Goal: Task Accomplishment & Management: Manage account settings

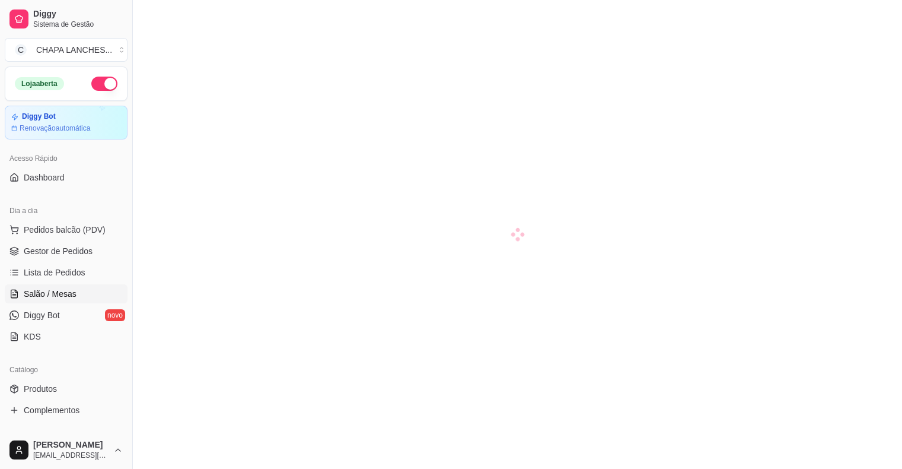
click at [53, 251] on span "Gestor de Pedidos" at bounding box center [58, 251] width 69 height 12
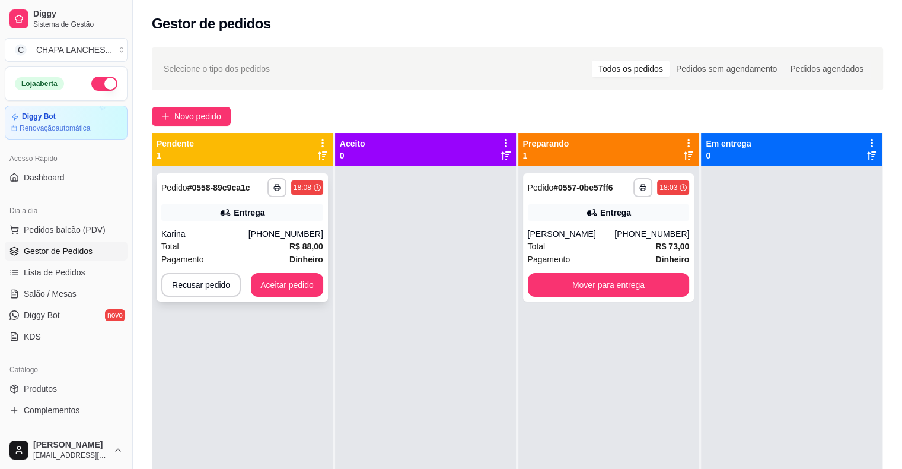
click at [316, 241] on div "**********" at bounding box center [242, 237] width 171 height 128
click at [305, 285] on button "Aceitar pedido" at bounding box center [287, 285] width 72 height 24
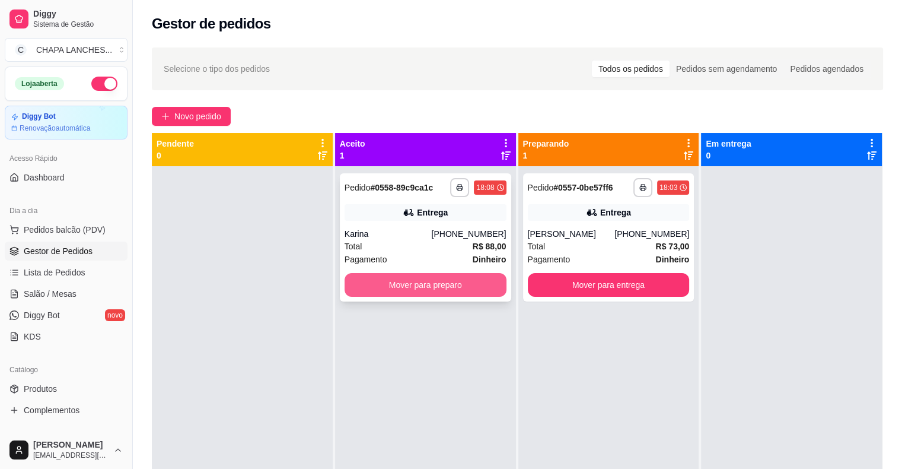
click at [418, 289] on button "Mover para preparo" at bounding box center [426, 285] width 162 height 24
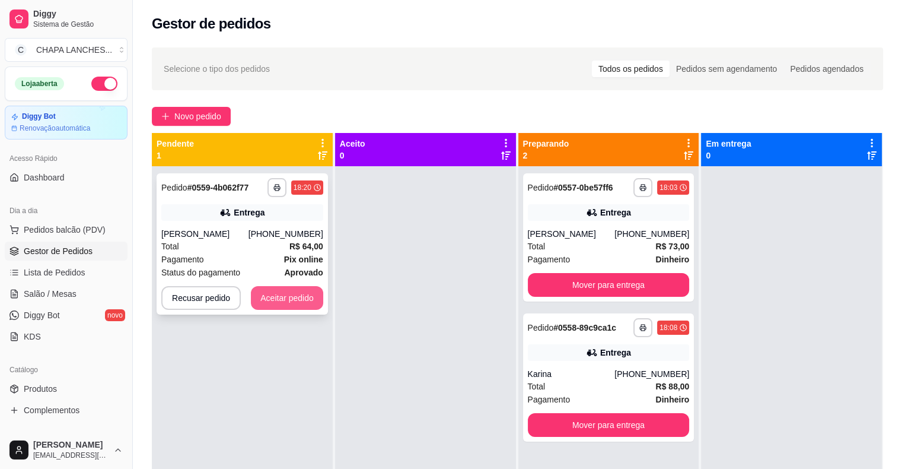
click at [304, 299] on button "Aceitar pedido" at bounding box center [287, 298] width 72 height 24
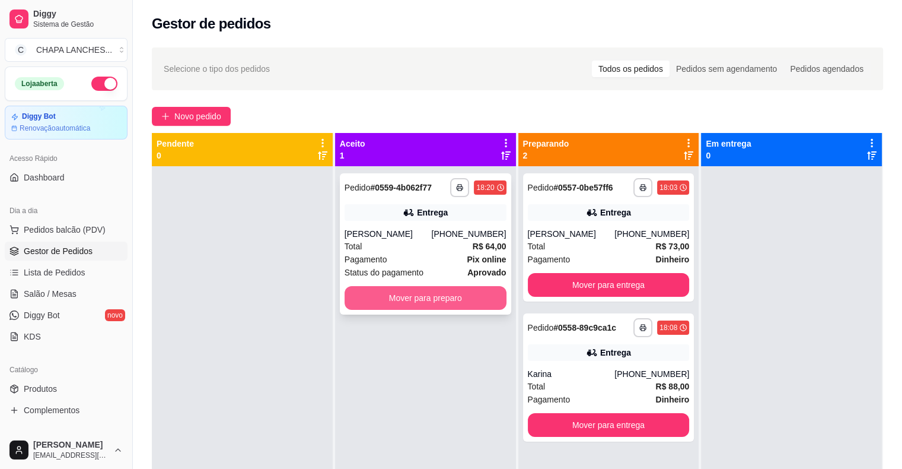
click at [368, 297] on button "Mover para preparo" at bounding box center [426, 298] width 162 height 24
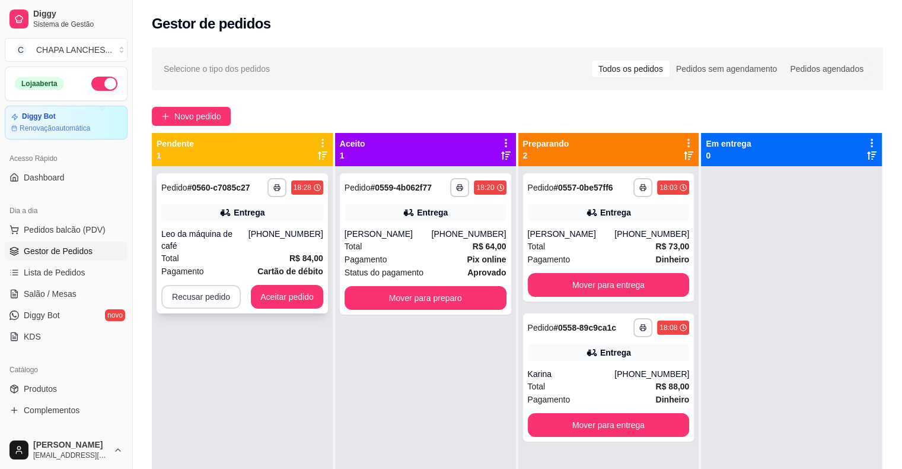
click at [210, 285] on button "Recusar pedido" at bounding box center [200, 297] width 79 height 24
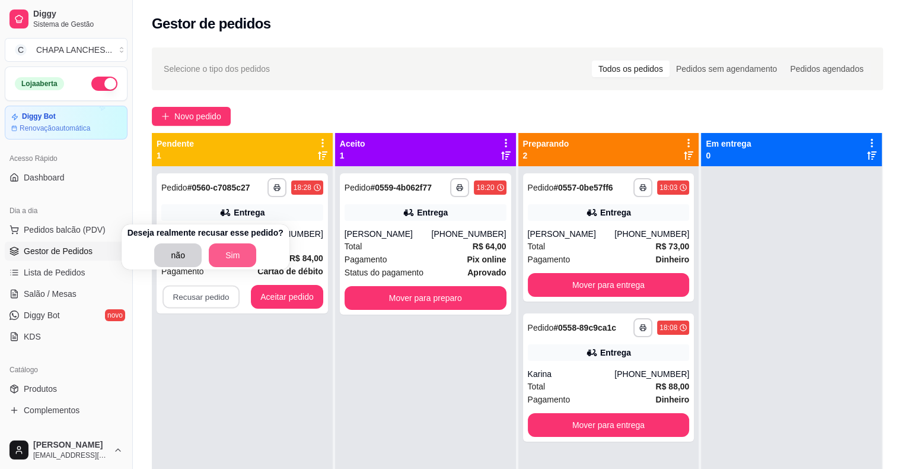
click at [224, 253] on button "Sim" at bounding box center [232, 255] width 47 height 24
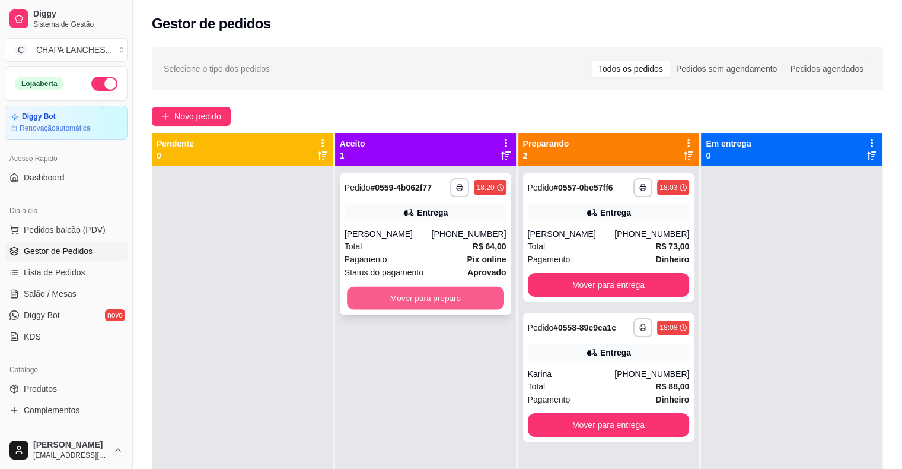
click at [394, 302] on button "Mover para preparo" at bounding box center [425, 297] width 157 height 23
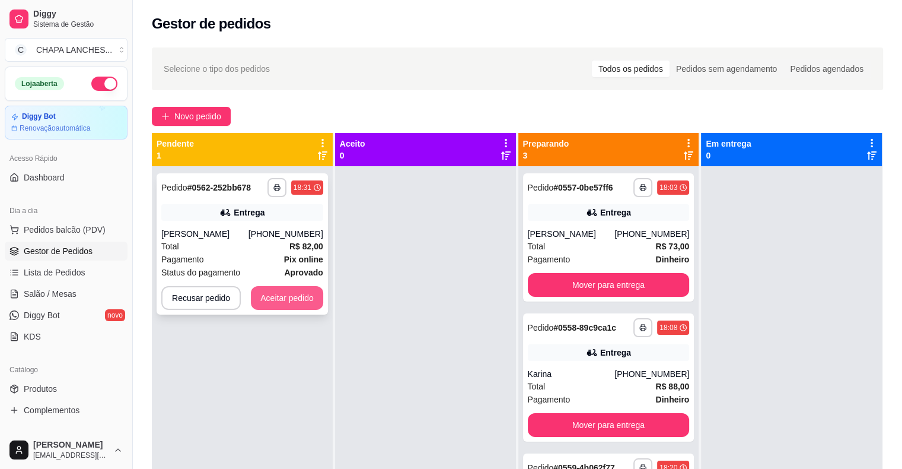
click at [291, 304] on button "Aceitar pedido" at bounding box center [287, 298] width 72 height 24
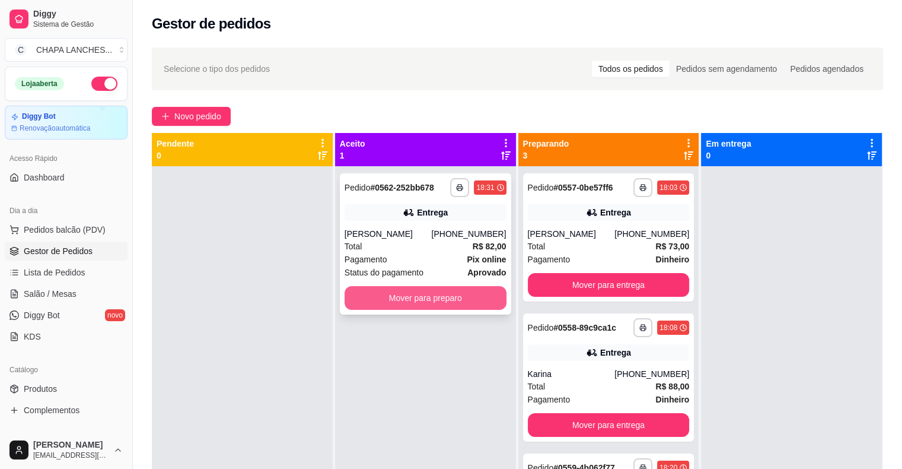
click at [380, 302] on button "Mover para preparo" at bounding box center [426, 298] width 162 height 24
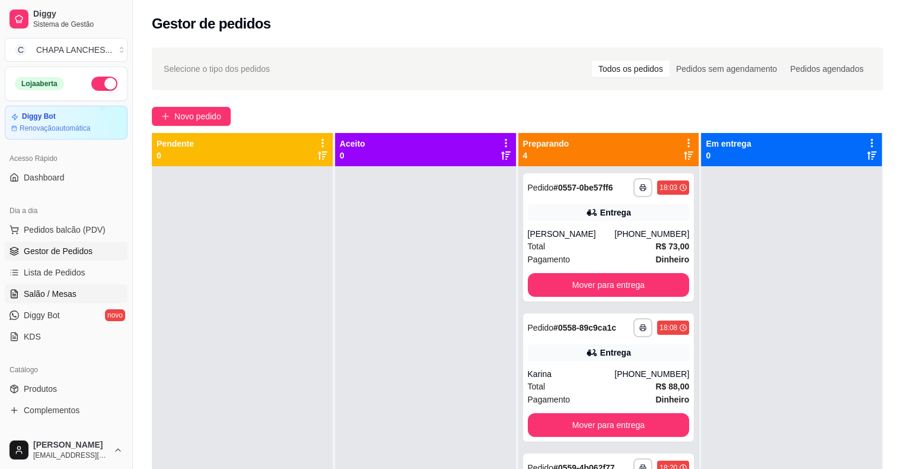
click at [72, 295] on span "Salão / Mesas" at bounding box center [50, 294] width 53 height 12
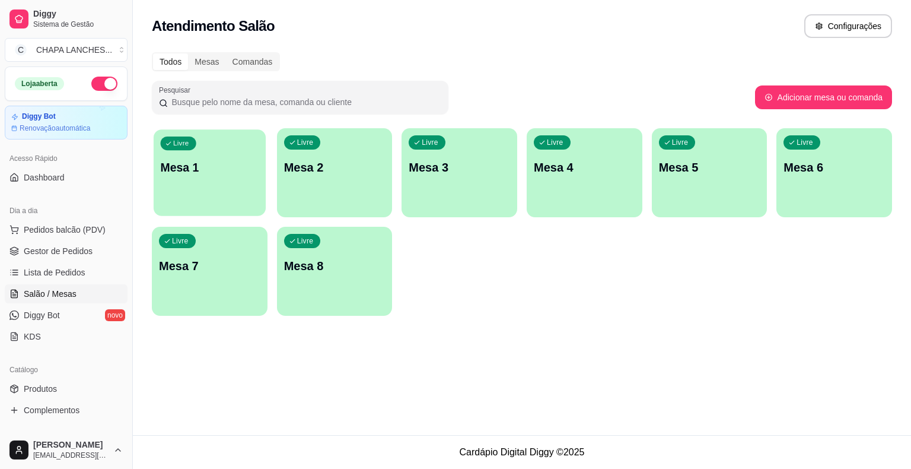
click at [223, 192] on div "Livre Mesa 1" at bounding box center [210, 165] width 112 height 72
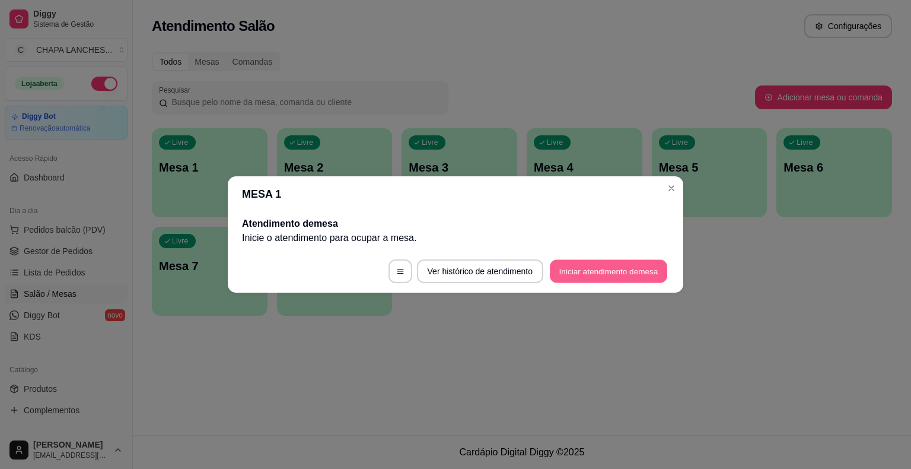
click at [619, 270] on button "Iniciar atendimento de mesa" at bounding box center [608, 271] width 117 height 23
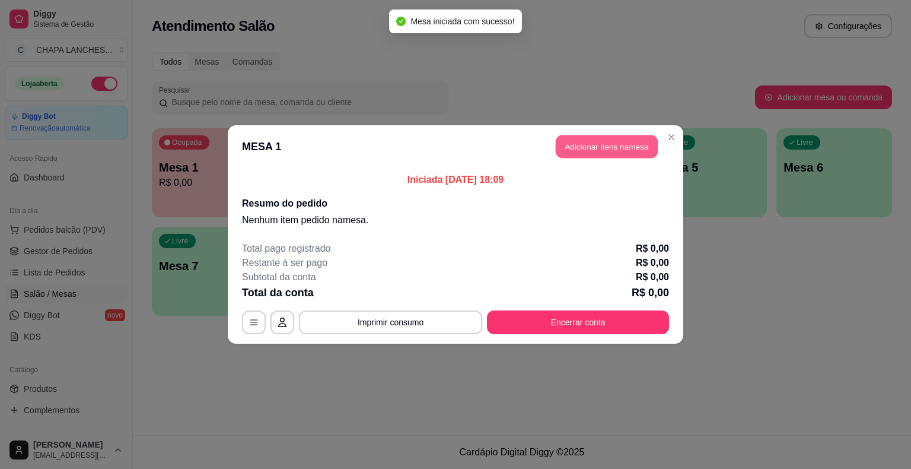
click at [613, 149] on button "Adicionar itens na mesa" at bounding box center [607, 146] width 102 height 23
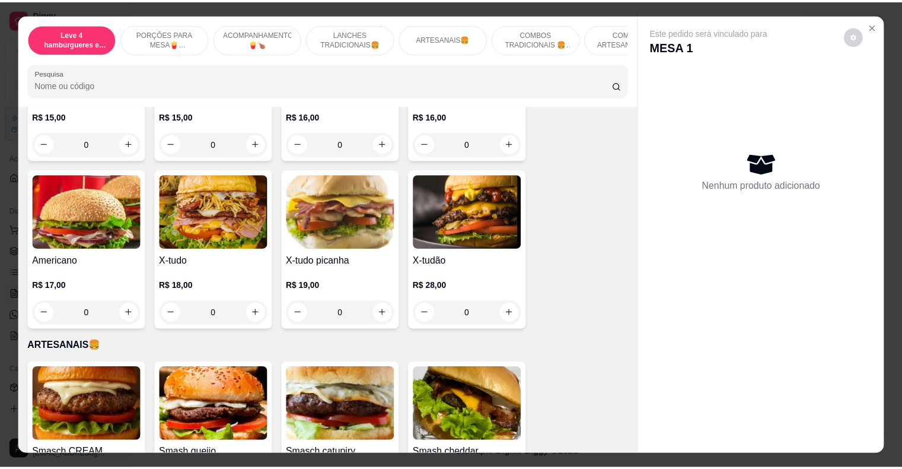
scroll to position [1068, 0]
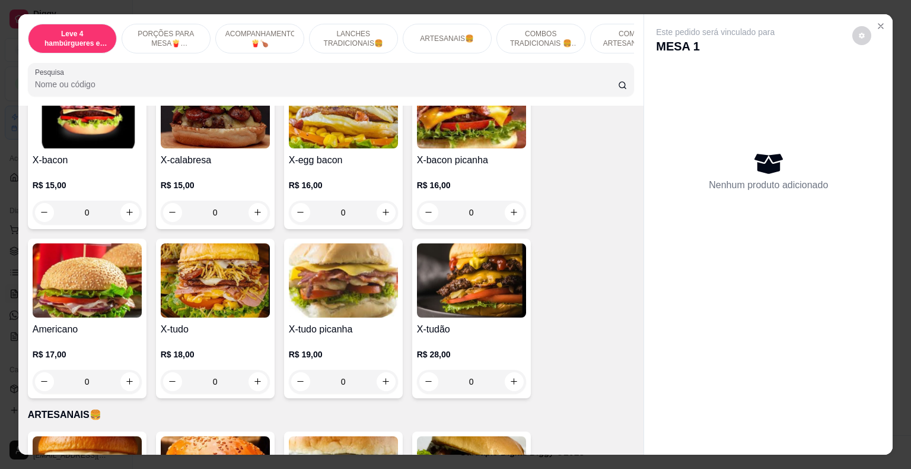
click at [381, 369] on div "0" at bounding box center [343, 381] width 109 height 24
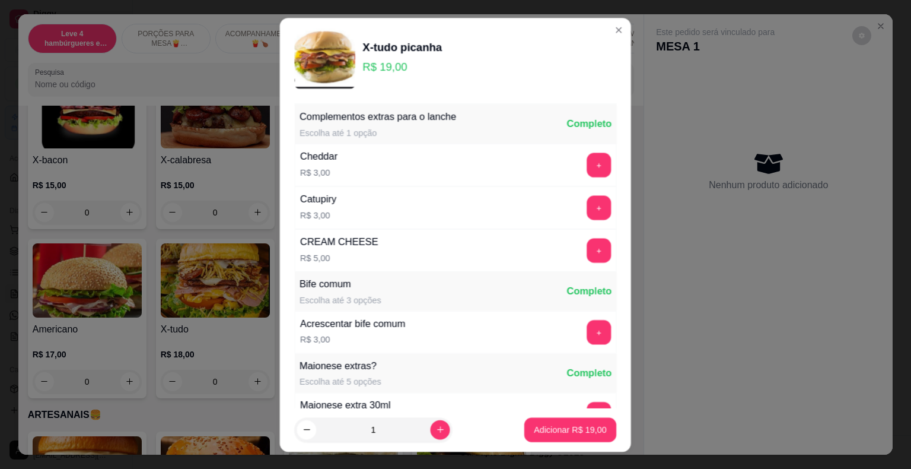
click at [381, 368] on div "Maionese extras? Escolha até 5 opções Completo" at bounding box center [456, 372] width 322 height 39
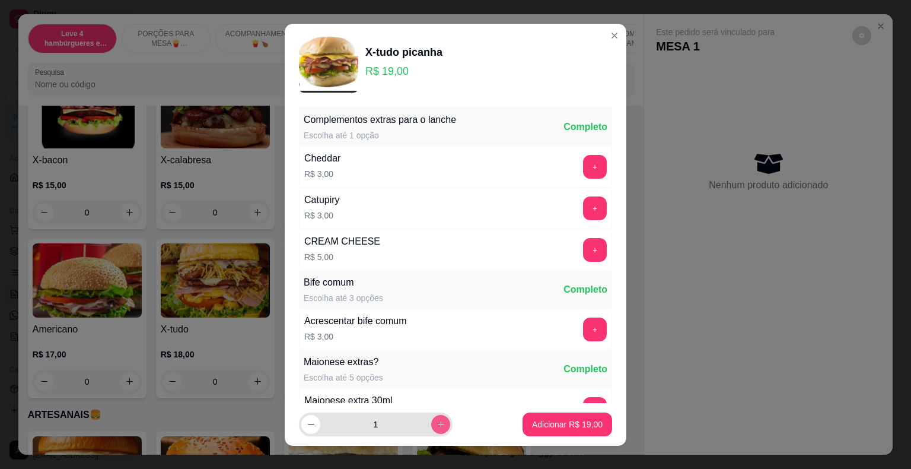
click at [437, 423] on icon "increase-product-quantity" at bounding box center [441, 423] width 9 height 9
type input "3"
click at [570, 421] on p "Adicionar R$ 57,00" at bounding box center [567, 424] width 71 height 12
type input "3"
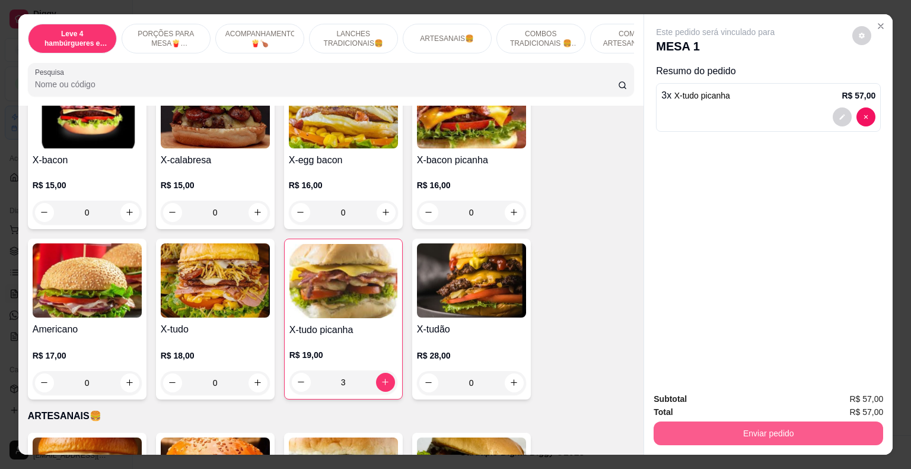
click at [718, 428] on button "Enviar pedido" at bounding box center [769, 433] width 230 height 24
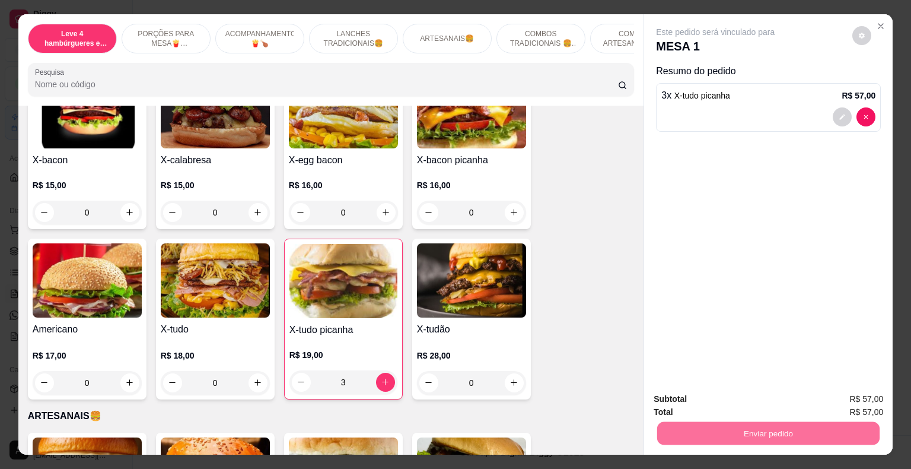
click at [864, 395] on button "Enviar pedido" at bounding box center [852, 399] width 67 height 23
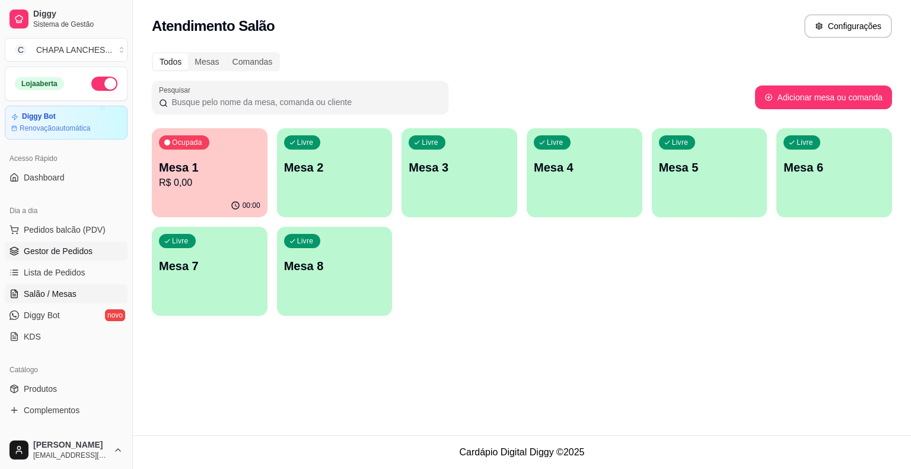
click at [55, 254] on span "Gestor de Pedidos" at bounding box center [58, 251] width 69 height 12
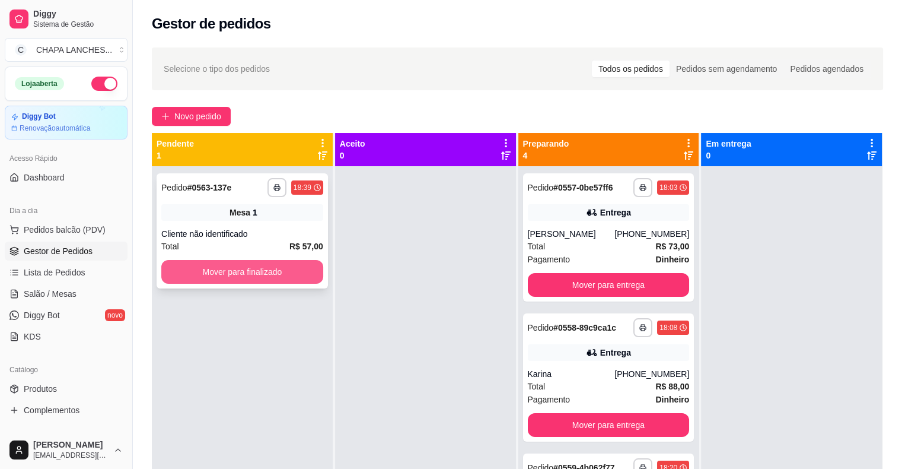
click at [257, 266] on button "Mover para finalizado" at bounding box center [242, 272] width 162 height 24
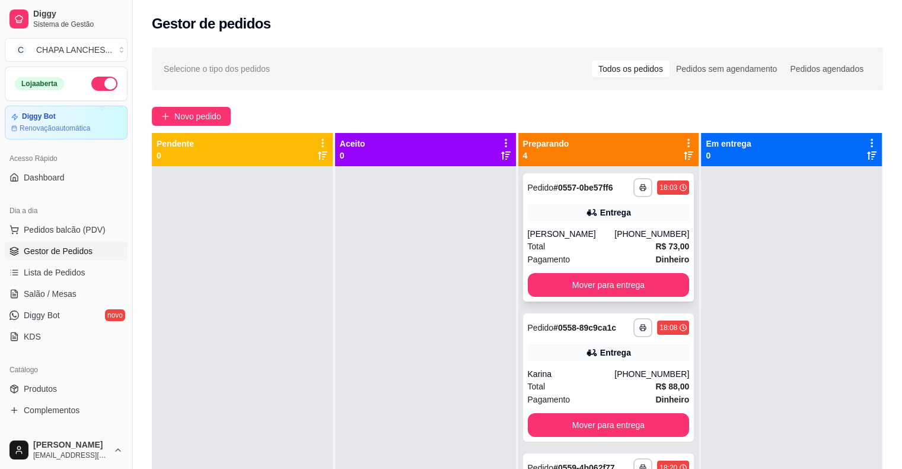
click at [549, 234] on div "[PERSON_NAME]" at bounding box center [571, 234] width 87 height 12
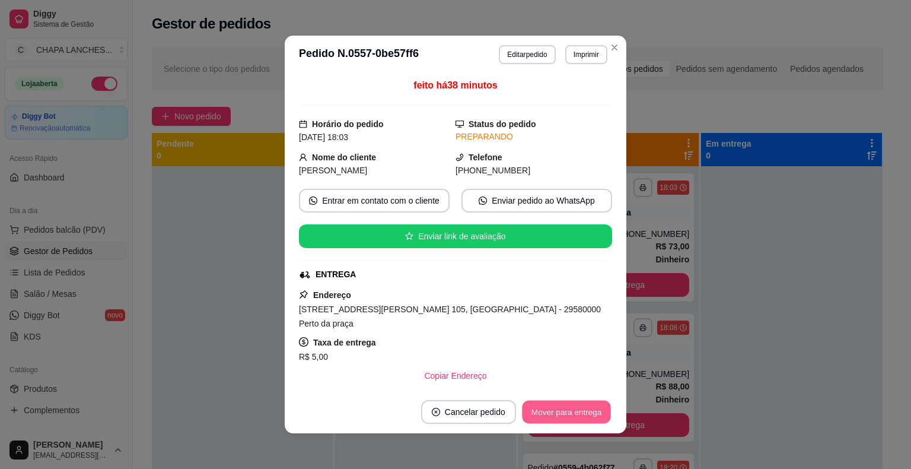
click at [574, 412] on button "Mover para entrega" at bounding box center [566, 411] width 89 height 23
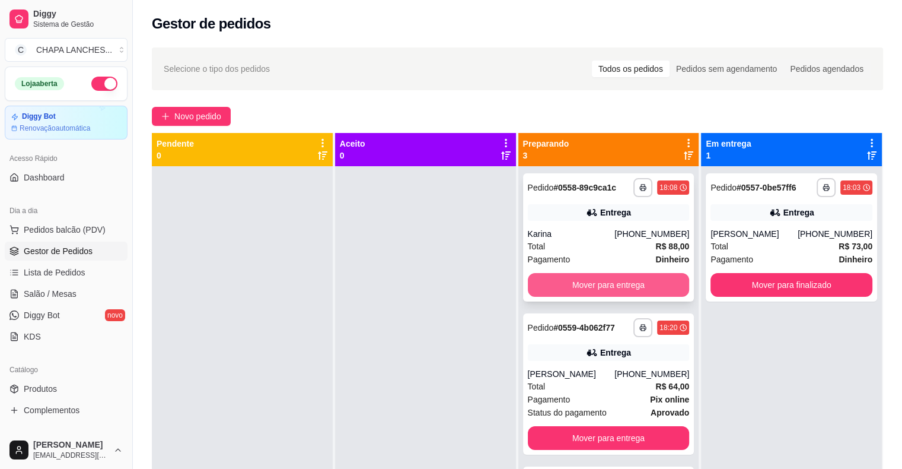
click at [616, 282] on button "Mover para entrega" at bounding box center [609, 285] width 162 height 24
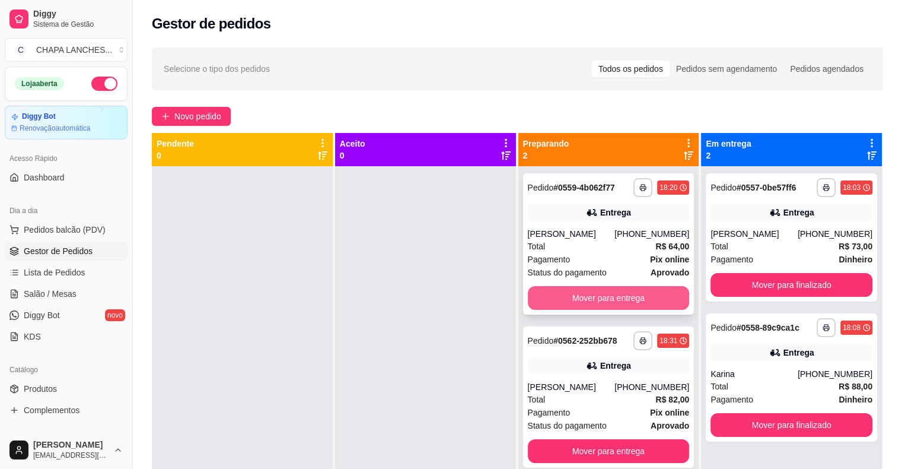
click at [588, 293] on button "Mover para entrega" at bounding box center [609, 298] width 162 height 24
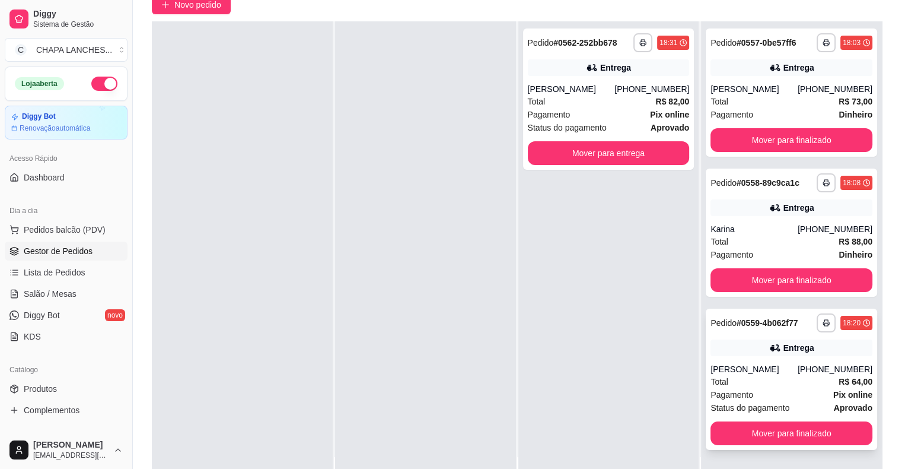
scroll to position [180, 0]
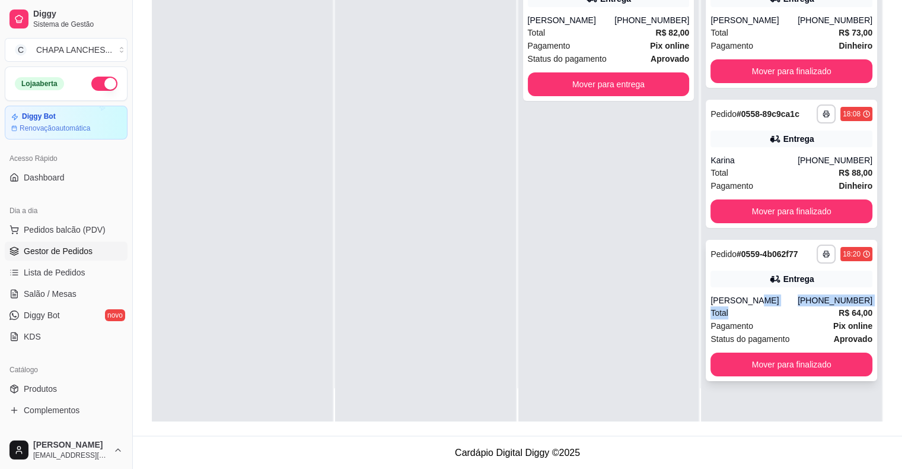
click at [740, 305] on div "**********" at bounding box center [791, 310] width 171 height 141
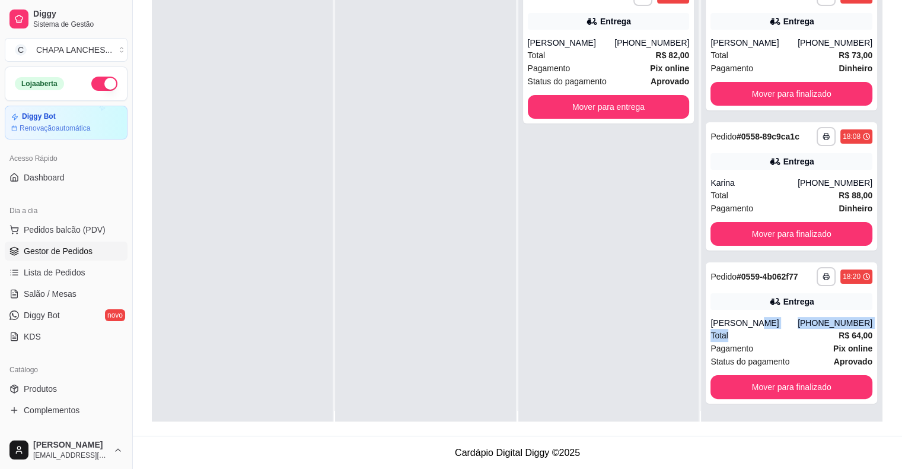
scroll to position [0, 0]
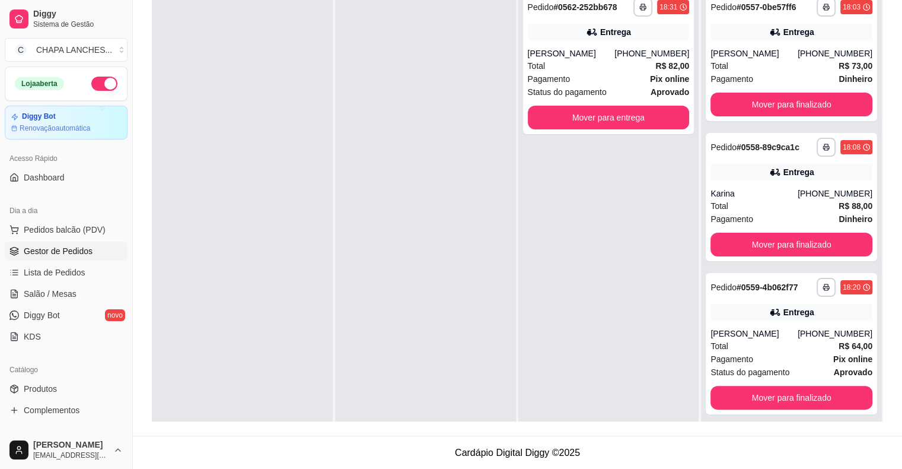
click at [610, 337] on div "**********" at bounding box center [608, 220] width 181 height 469
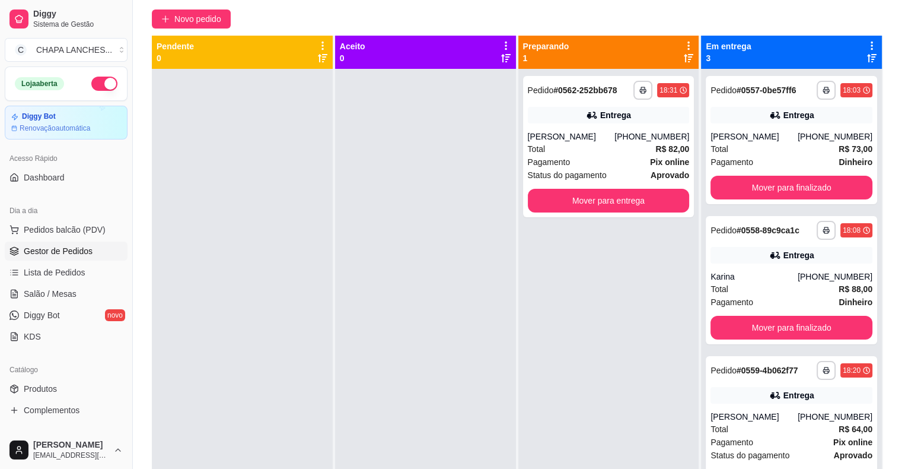
scroll to position [62, 0]
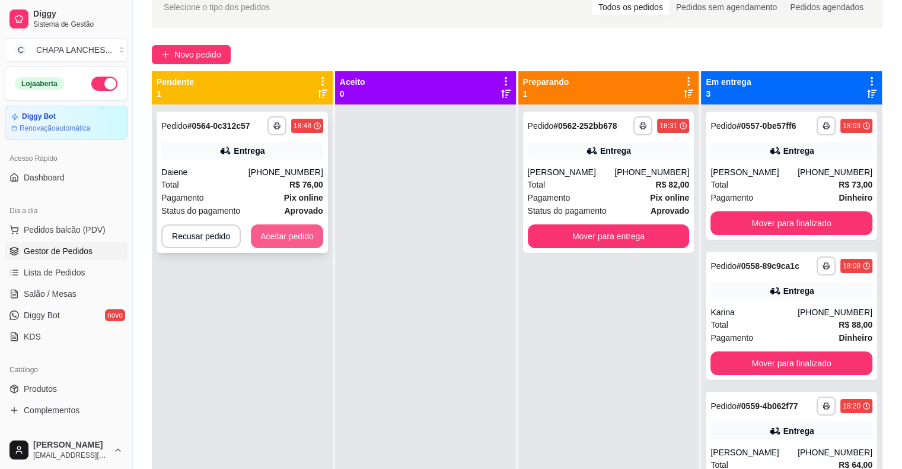
click at [304, 241] on button "Aceitar pedido" at bounding box center [287, 236] width 72 height 24
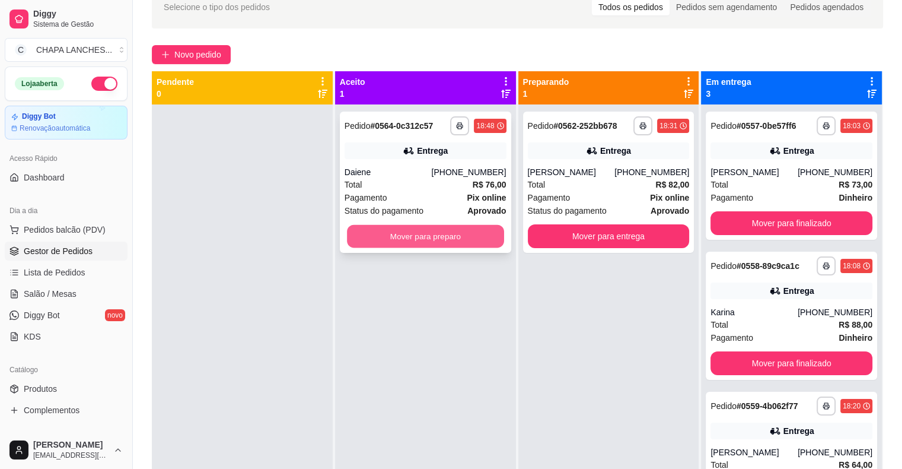
click at [374, 234] on button "Mover para preparo" at bounding box center [425, 236] width 157 height 23
click at [374, 233] on button "Mover para preparo" at bounding box center [426, 236] width 162 height 24
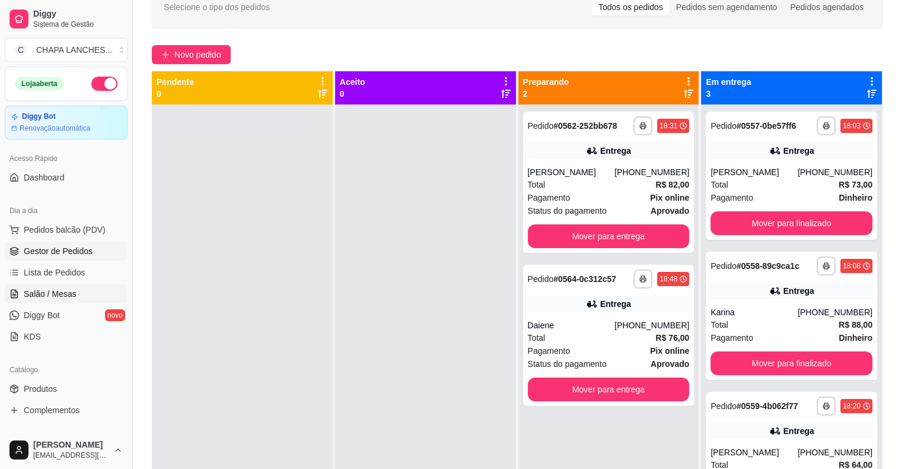
click at [63, 292] on span "Salão / Mesas" at bounding box center [50, 294] width 53 height 12
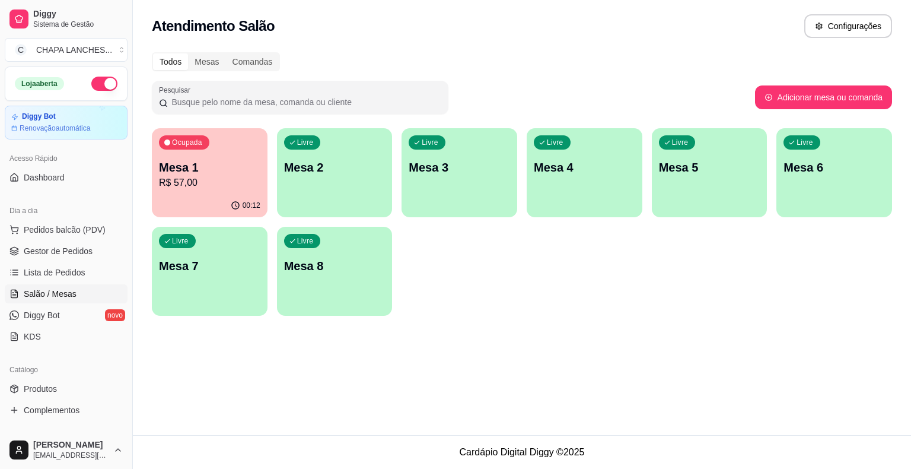
click at [191, 195] on div "00:12" at bounding box center [210, 205] width 116 height 23
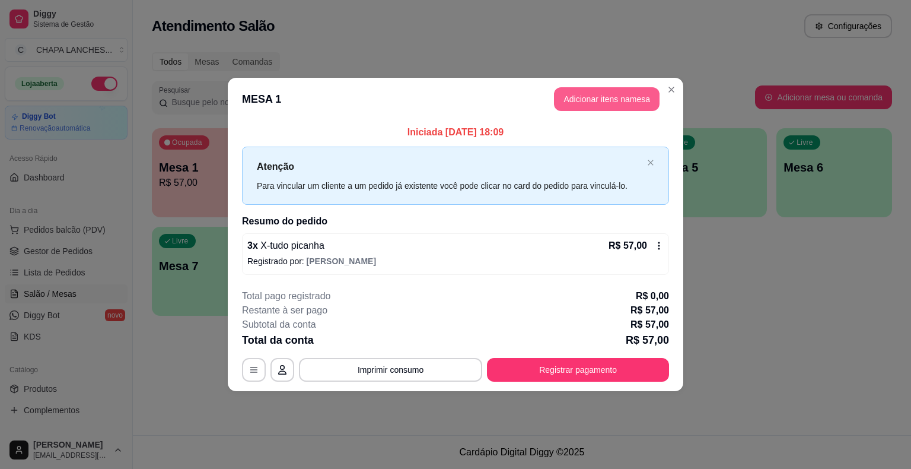
click at [609, 96] on button "Adicionar itens na mesa" at bounding box center [607, 99] width 106 height 24
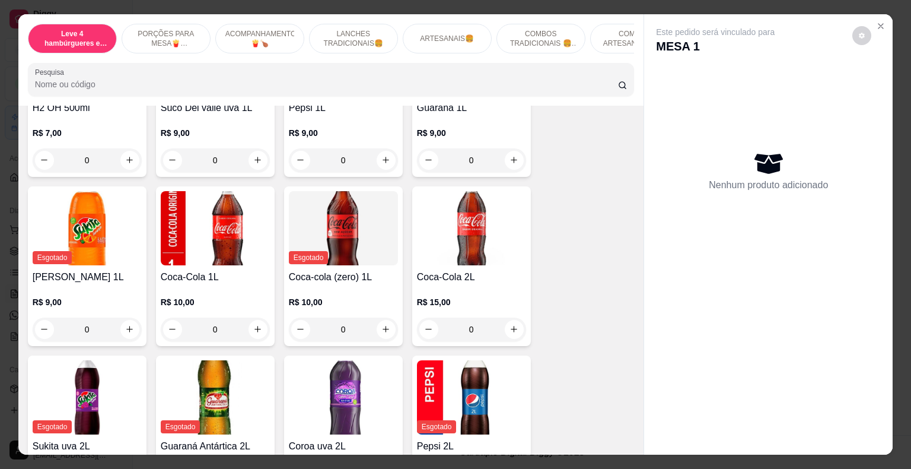
scroll to position [3262, 0]
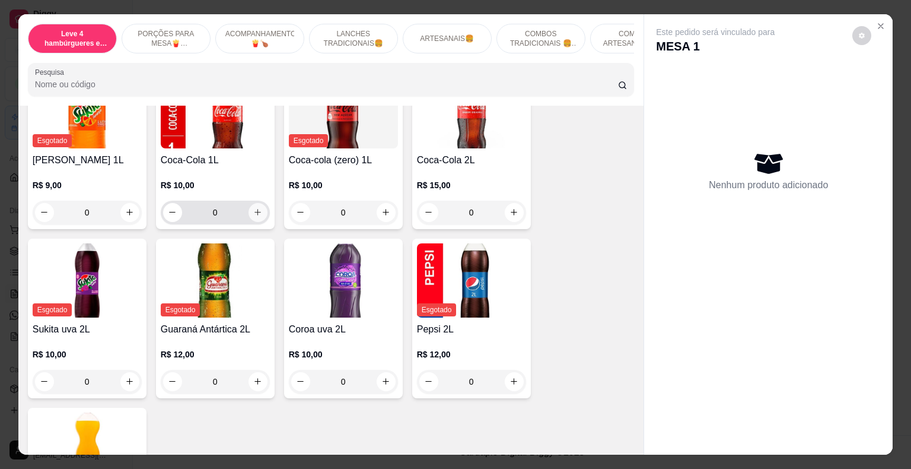
click at [256, 208] on icon "increase-product-quantity" at bounding box center [257, 212] width 9 height 9
type input "1"
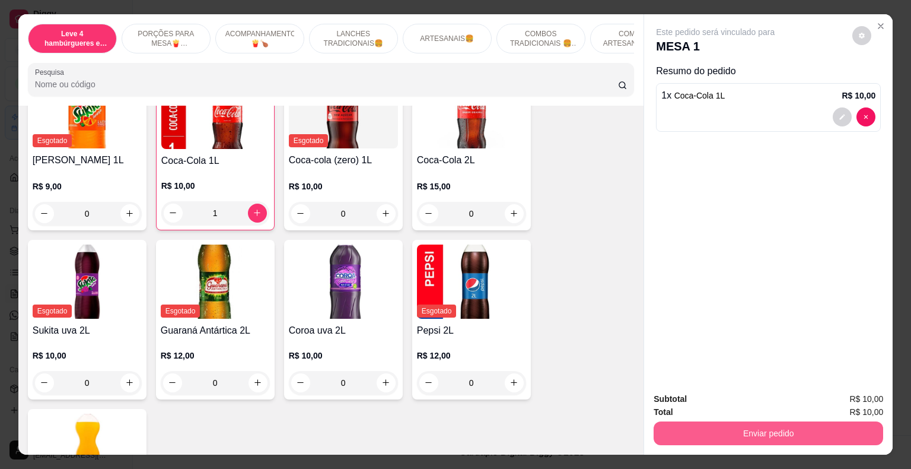
click at [696, 428] on button "Enviar pedido" at bounding box center [769, 433] width 230 height 24
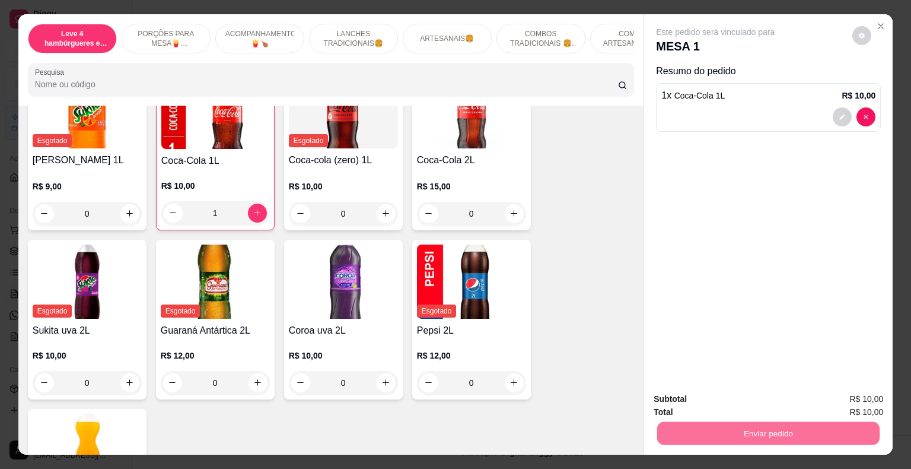
click at [852, 401] on button "Enviar pedido" at bounding box center [852, 399] width 67 height 23
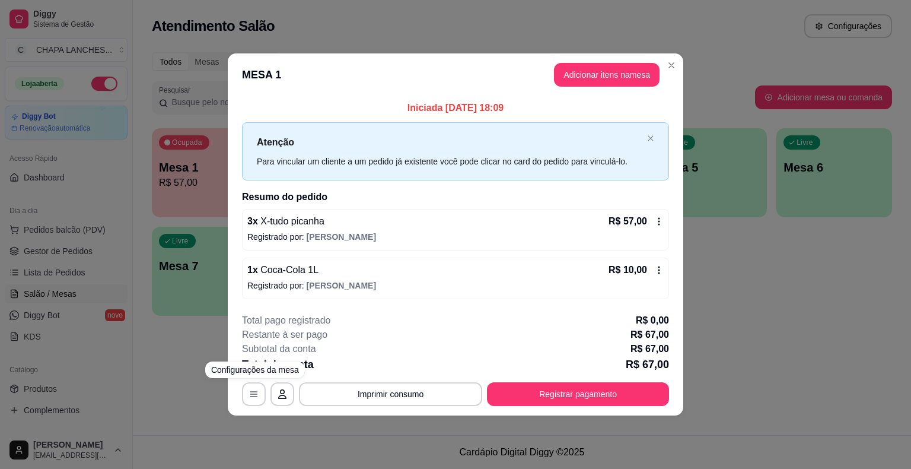
drag, startPoint x: 230, startPoint y: 378, endPoint x: 211, endPoint y: 374, distance: 19.0
click at [224, 378] on body "Diggy Sistema de Gestão C CHAPA LANCHES ... Loja aberta Diggy Bot Renovação aut…" at bounding box center [455, 234] width 911 height 469
click at [184, 367] on div "**********" at bounding box center [455, 234] width 911 height 469
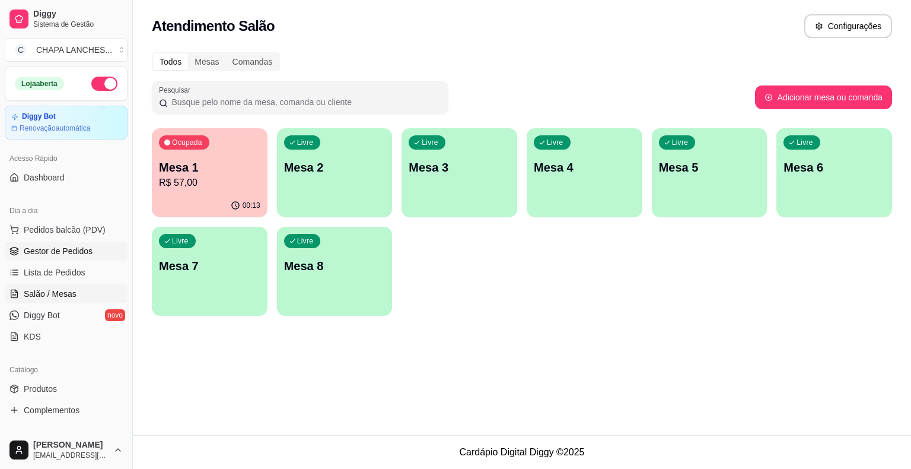
click at [46, 251] on span "Gestor de Pedidos" at bounding box center [58, 251] width 69 height 12
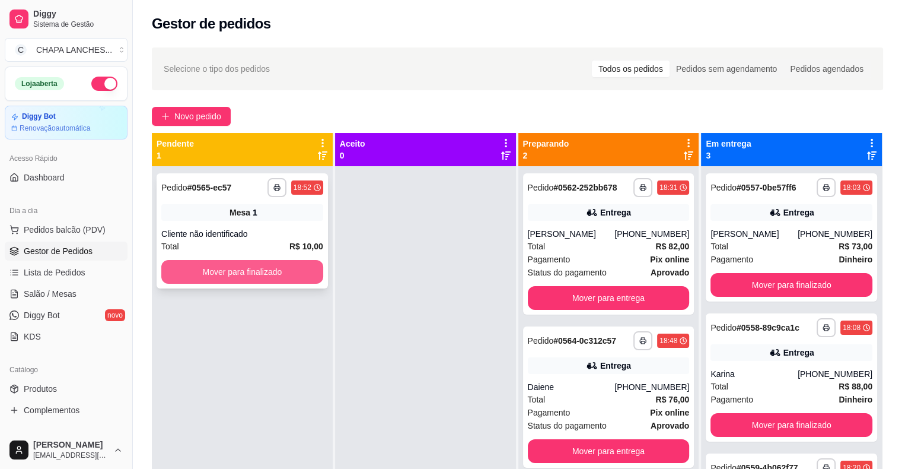
click at [206, 269] on button "Mover para finalizado" at bounding box center [242, 272] width 162 height 24
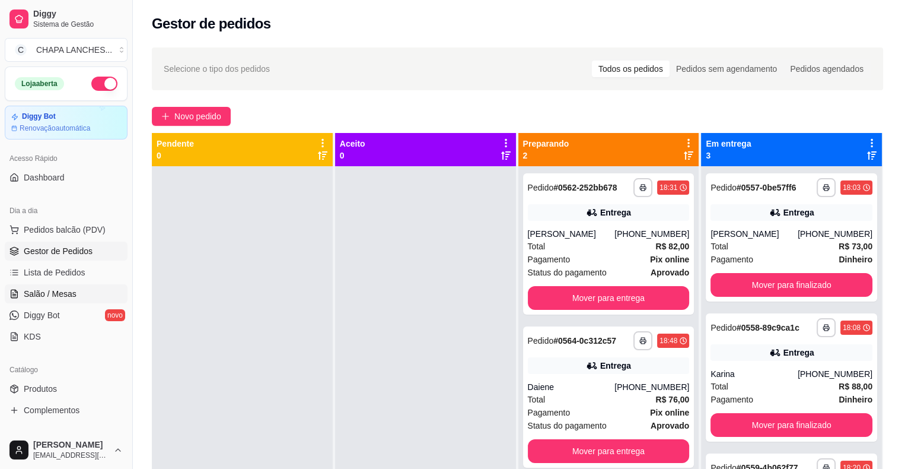
click at [72, 297] on span "Salão / Mesas" at bounding box center [50, 294] width 53 height 12
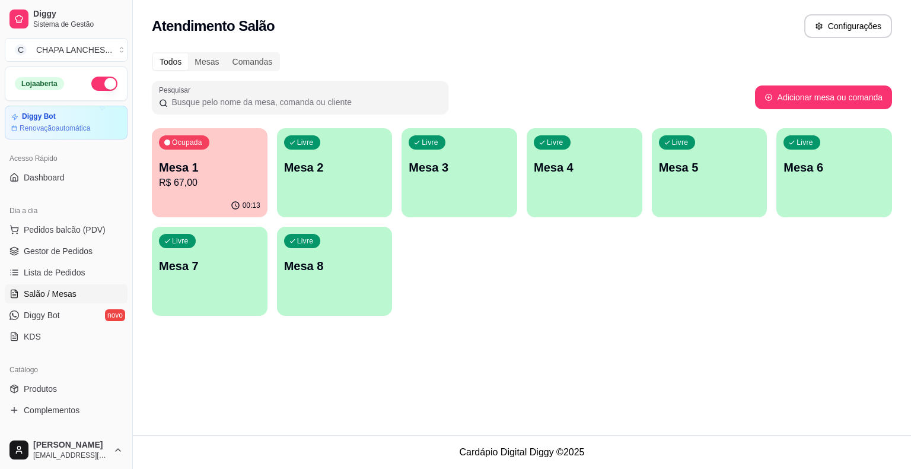
click at [207, 195] on button "Ocupada Mesa 1 R$ 67,00 00:13" at bounding box center [210, 172] width 116 height 89
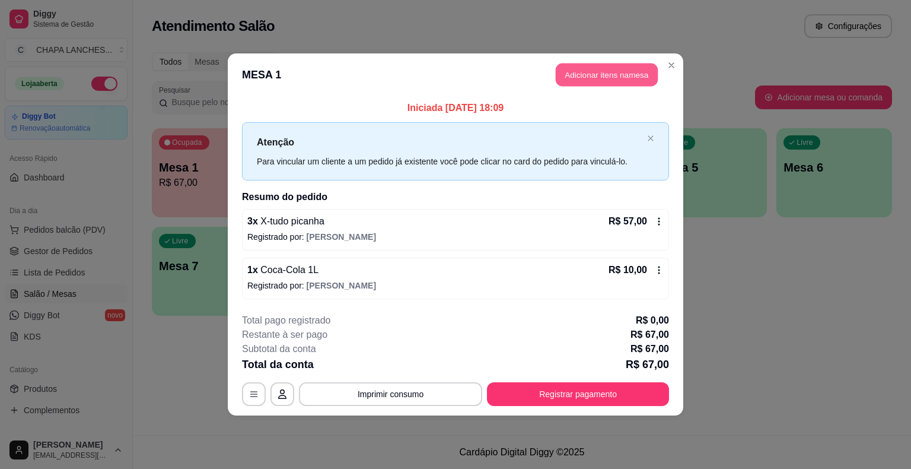
click at [591, 82] on button "Adicionar itens na mesa" at bounding box center [607, 74] width 102 height 23
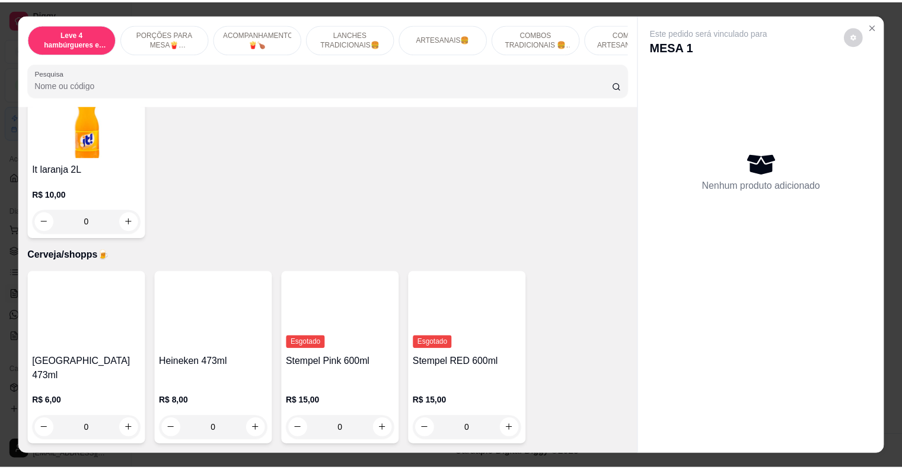
scroll to position [3677, 0]
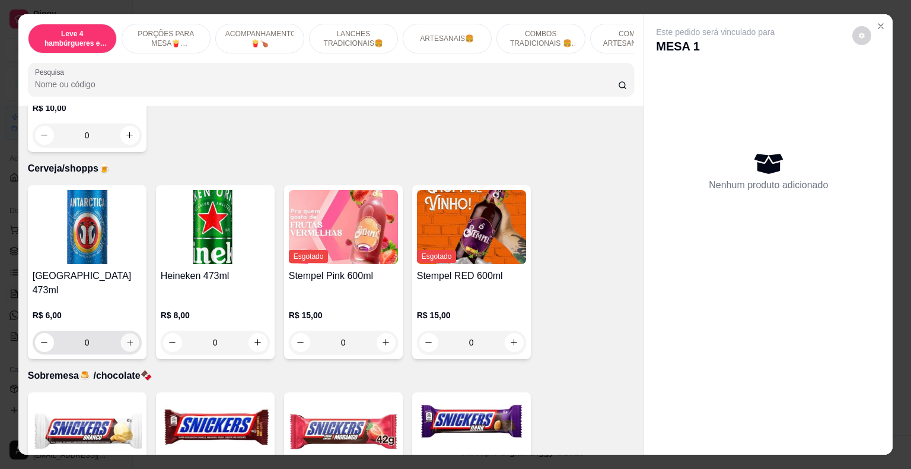
click at [126, 337] on icon "increase-product-quantity" at bounding box center [129, 341] width 9 height 9
type input "1"
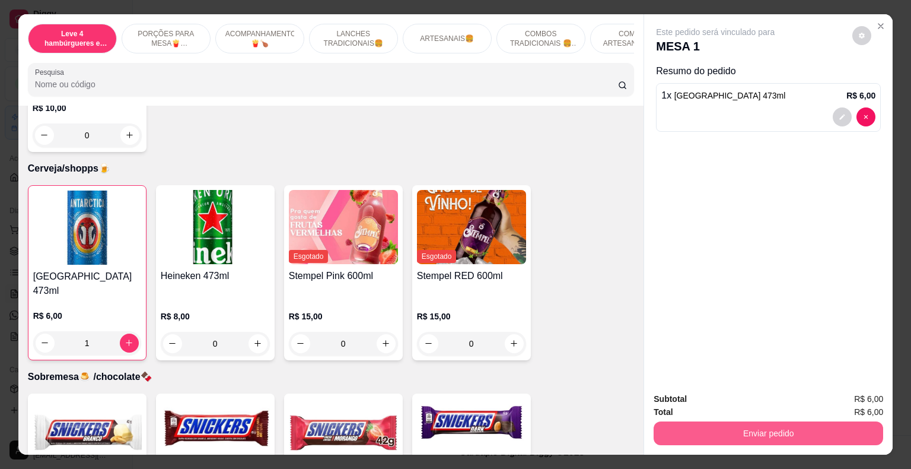
click at [722, 429] on button "Enviar pedido" at bounding box center [769, 433] width 230 height 24
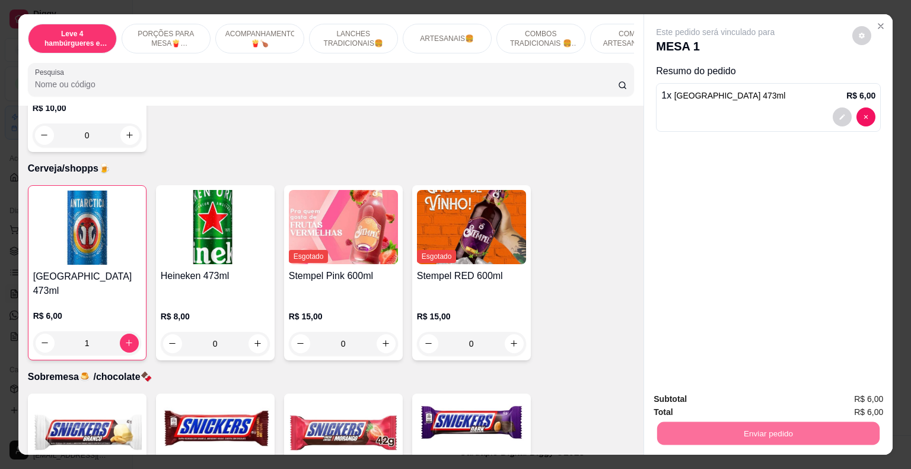
click at [766, 400] on button "Registrar cliente" at bounding box center [773, 399] width 76 height 22
click at [832, 429] on button "Enviar pedido" at bounding box center [768, 433] width 222 height 23
click at [867, 399] on button "Enviar pedido" at bounding box center [852, 399] width 67 height 23
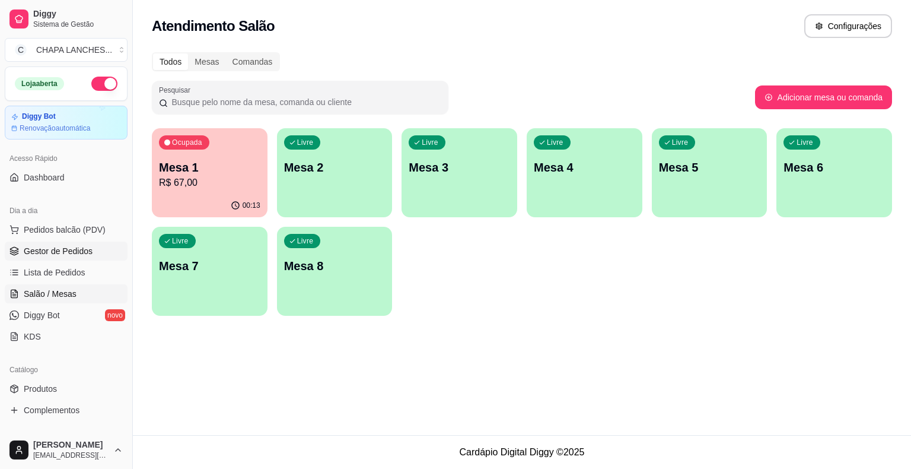
click at [66, 247] on span "Gestor de Pedidos" at bounding box center [58, 251] width 69 height 12
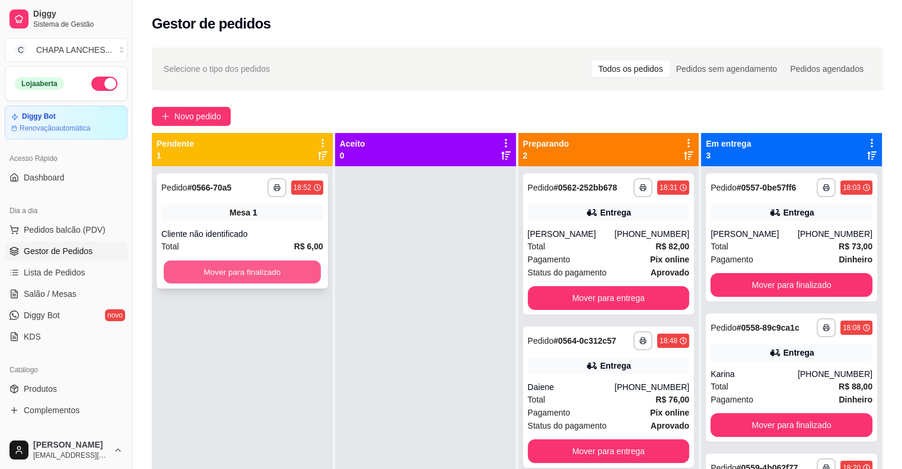
click at [232, 273] on button "Mover para finalizado" at bounding box center [242, 271] width 157 height 23
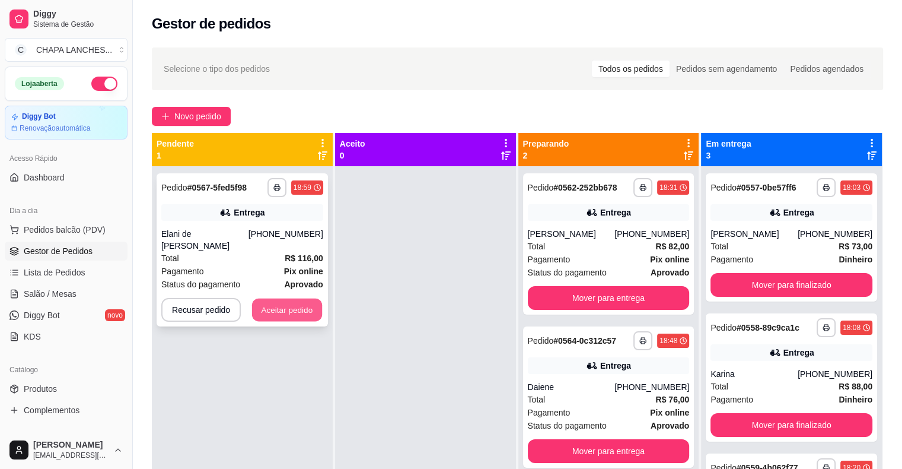
click at [306, 316] on button "Aceitar pedido" at bounding box center [287, 309] width 70 height 23
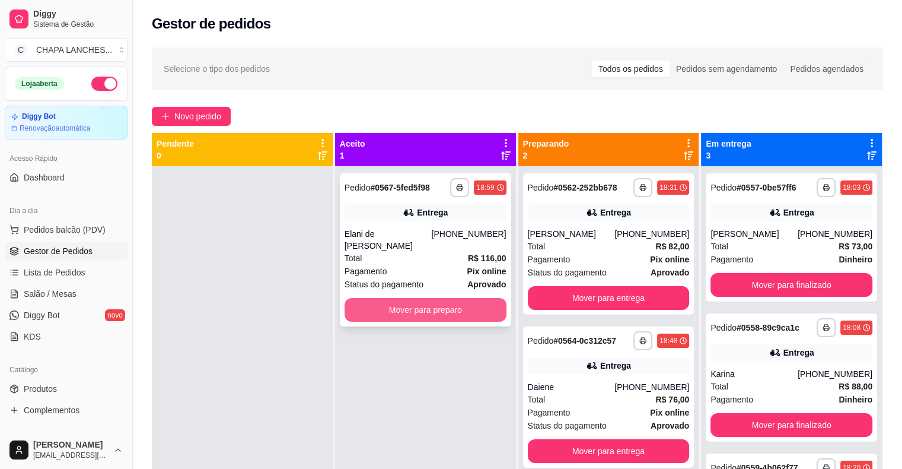
click at [381, 308] on button "Mover para preparo" at bounding box center [426, 310] width 162 height 24
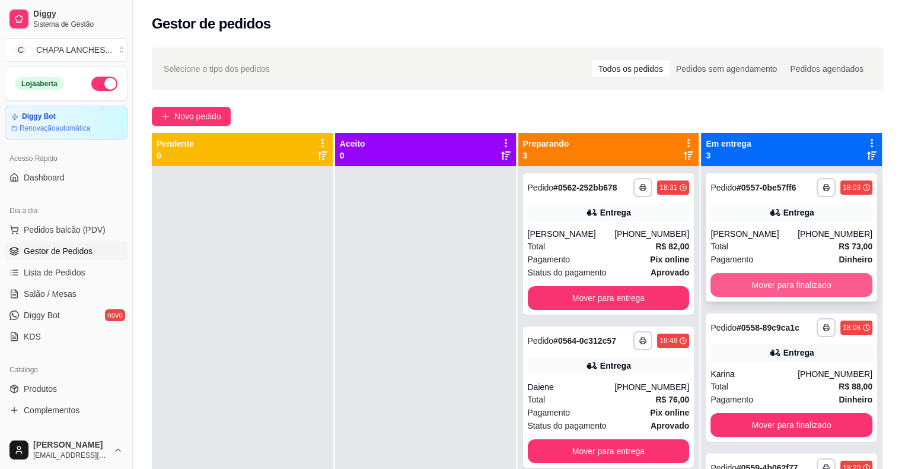
click at [745, 280] on button "Mover para finalizado" at bounding box center [792, 285] width 162 height 24
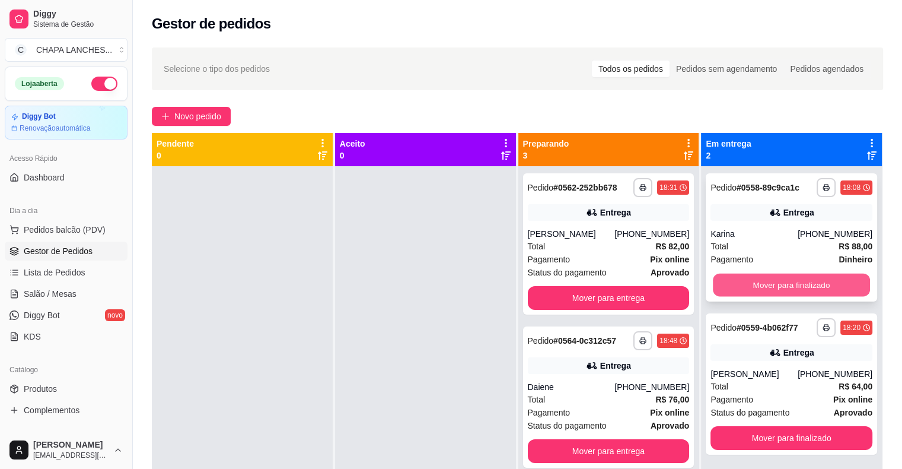
click at [752, 285] on button "Mover para finalizado" at bounding box center [791, 284] width 157 height 23
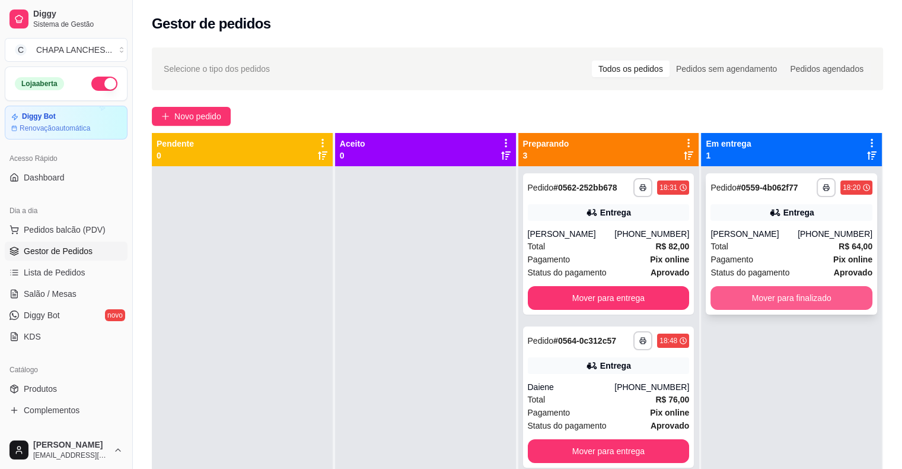
click at [759, 295] on button "Mover para finalizado" at bounding box center [792, 298] width 162 height 24
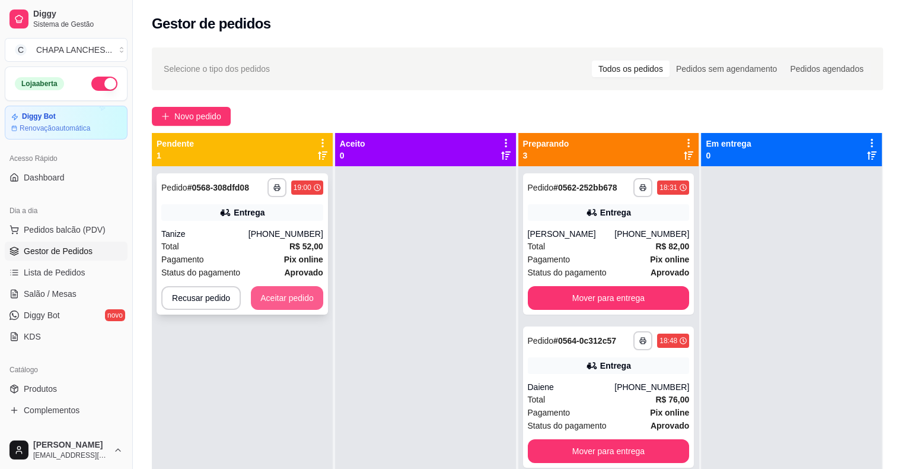
click at [304, 305] on button "Aceitar pedido" at bounding box center [287, 298] width 72 height 24
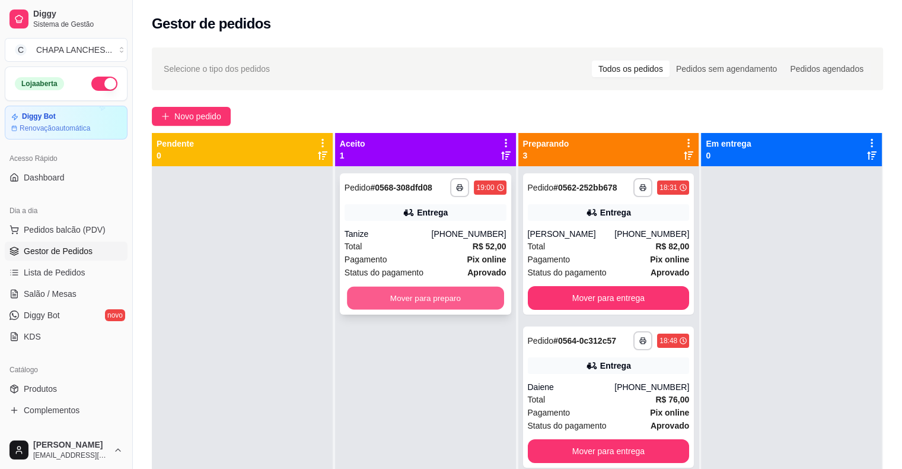
click at [380, 300] on button "Mover para preparo" at bounding box center [425, 297] width 157 height 23
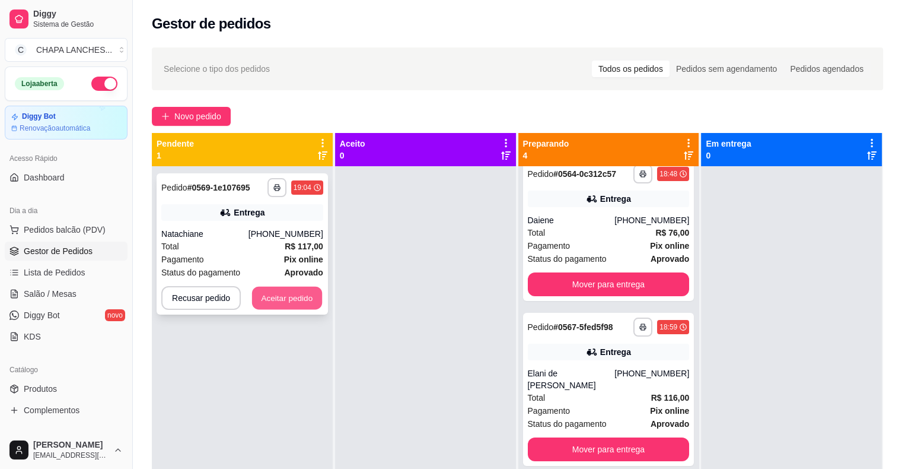
click at [264, 298] on button "Aceitar pedido" at bounding box center [287, 297] width 70 height 23
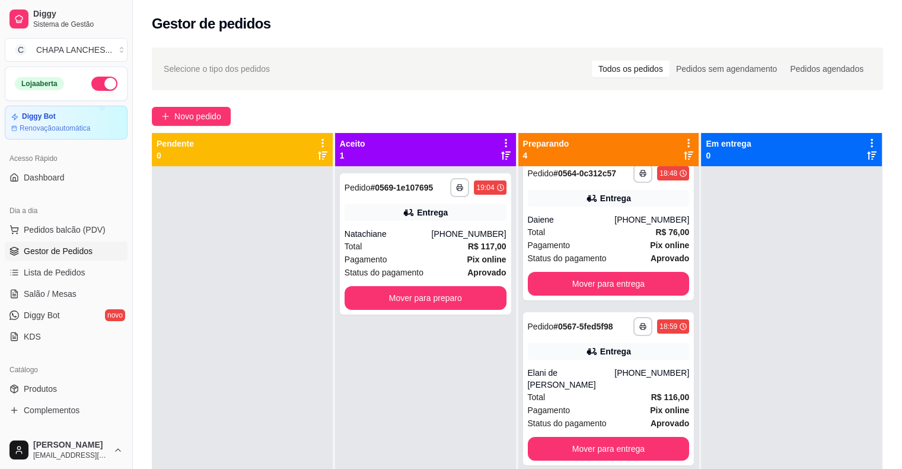
scroll to position [167, 0]
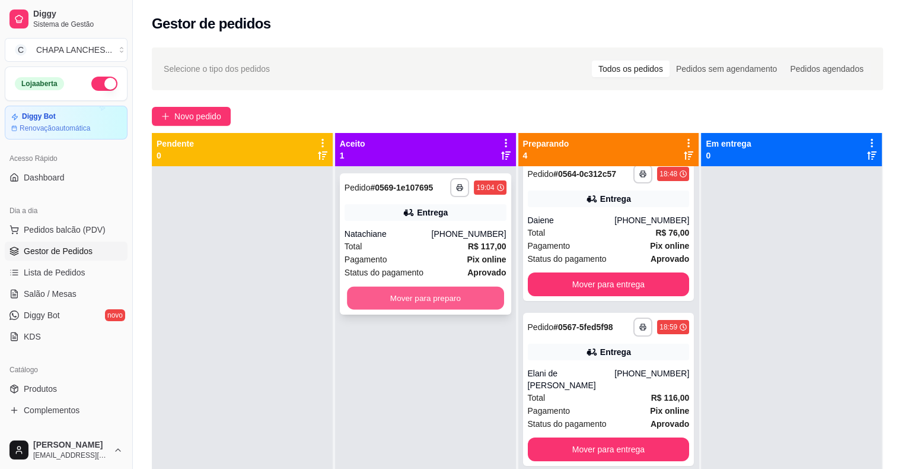
click at [469, 300] on button "Mover para preparo" at bounding box center [425, 297] width 157 height 23
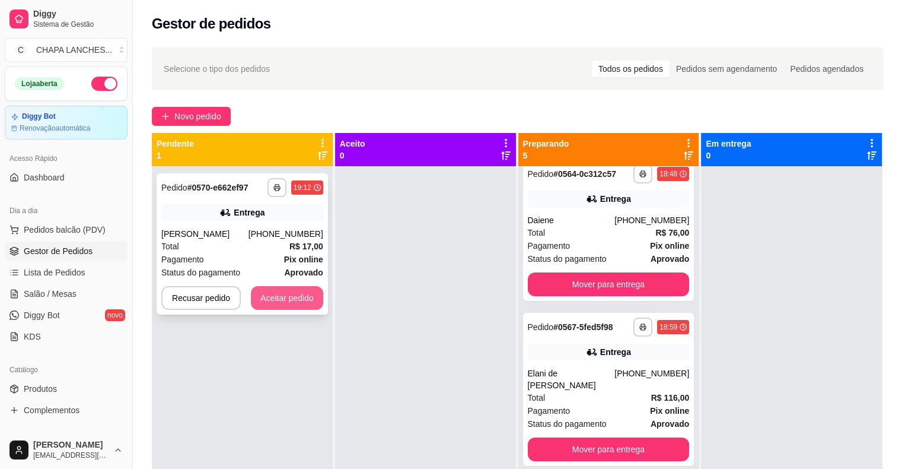
click at [316, 299] on button "Aceitar pedido" at bounding box center [287, 298] width 72 height 24
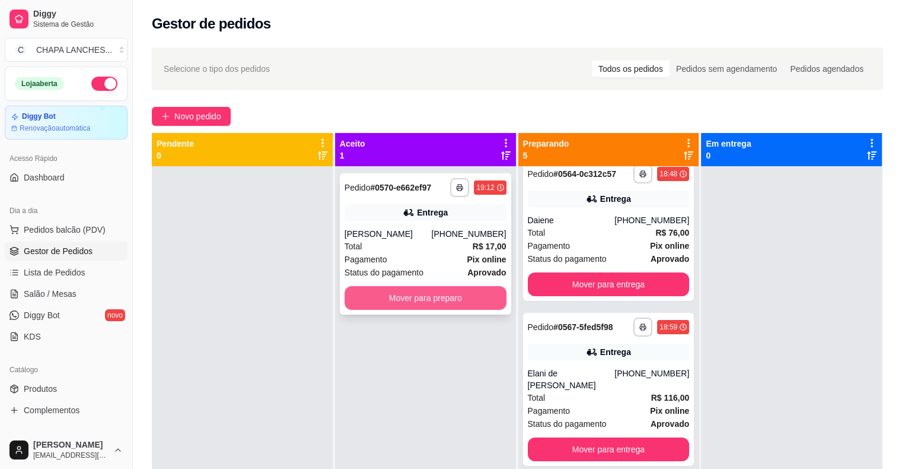
click at [361, 302] on button "Mover para preparo" at bounding box center [426, 298] width 162 height 24
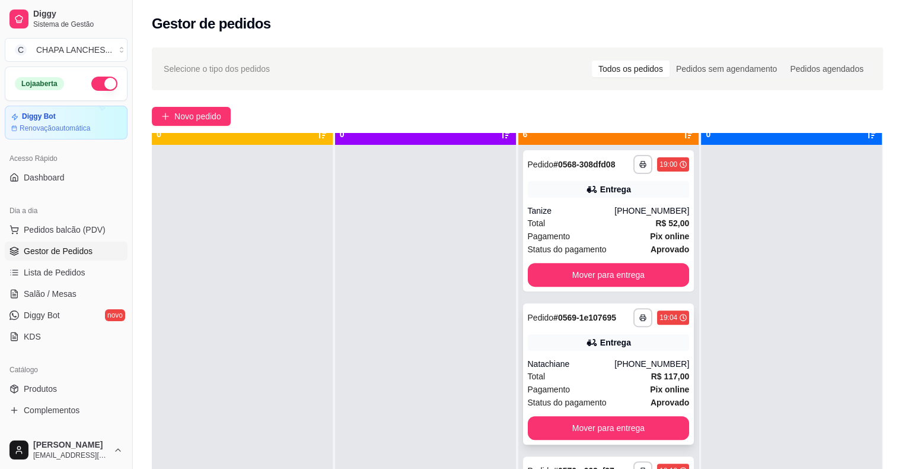
scroll to position [33, 0]
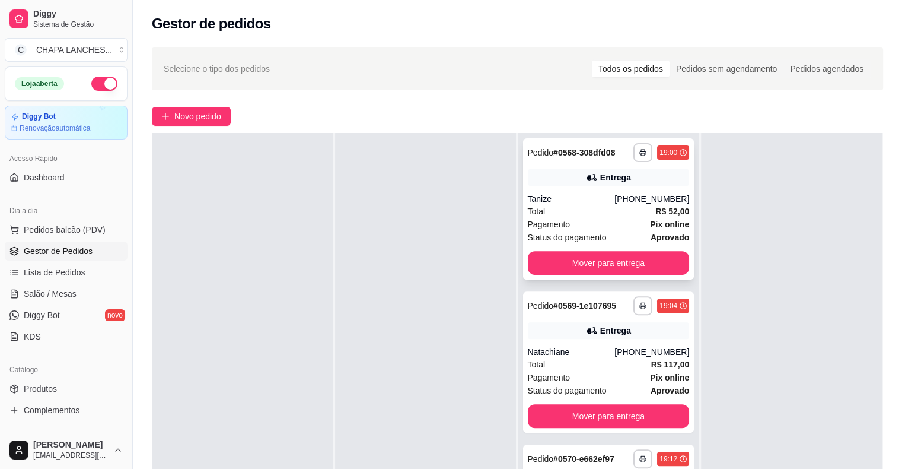
click at [560, 202] on div "Tanize" at bounding box center [571, 199] width 87 height 12
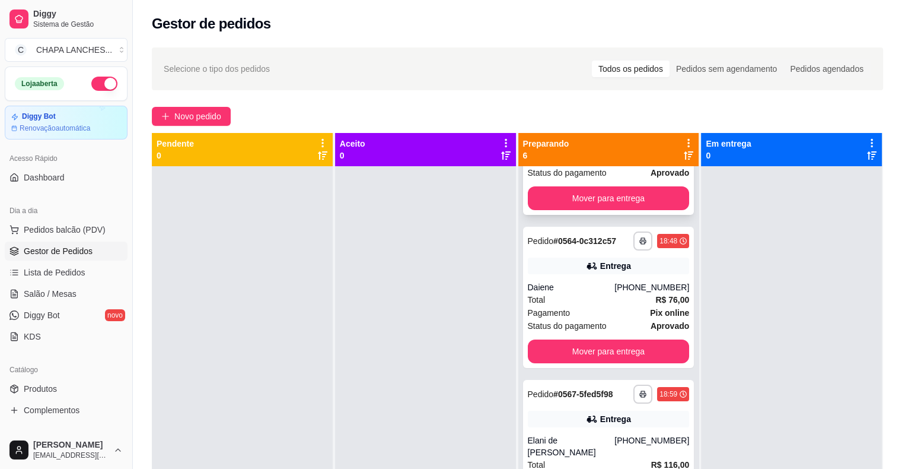
scroll to position [0, 0]
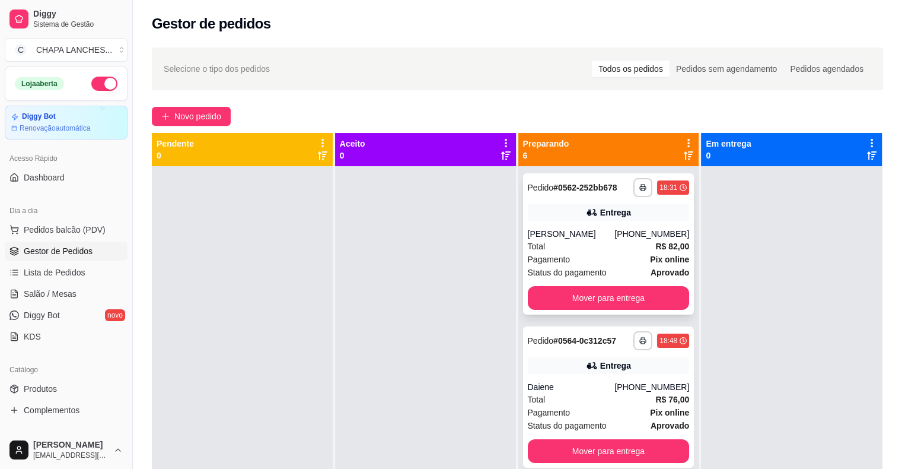
click at [567, 240] on div "Total R$ 82,00" at bounding box center [609, 246] width 162 height 13
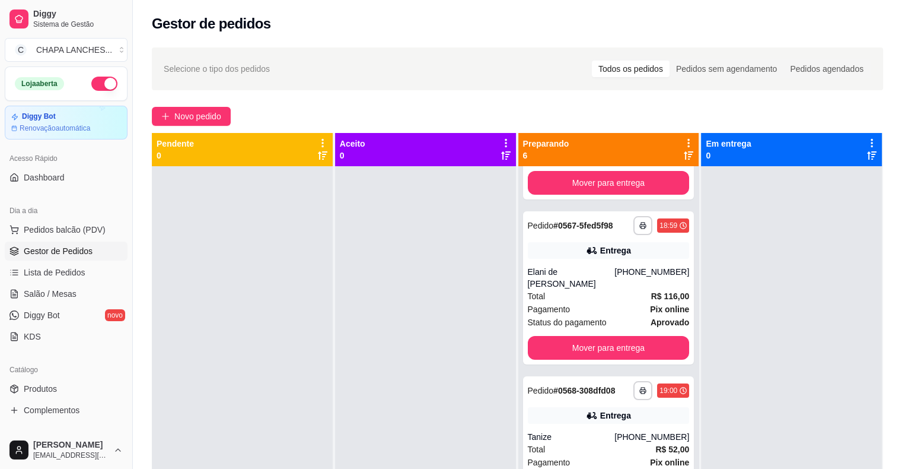
scroll to position [473, 0]
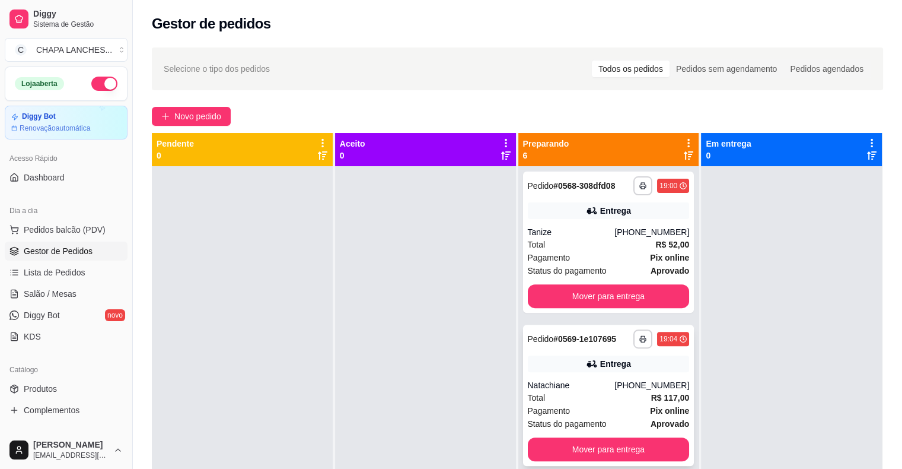
click at [565, 384] on div "Natachiane" at bounding box center [571, 385] width 87 height 12
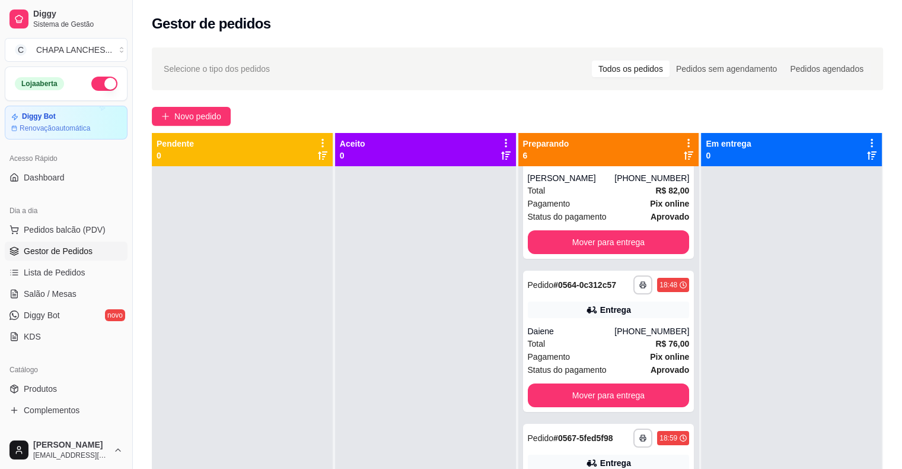
scroll to position [0, 0]
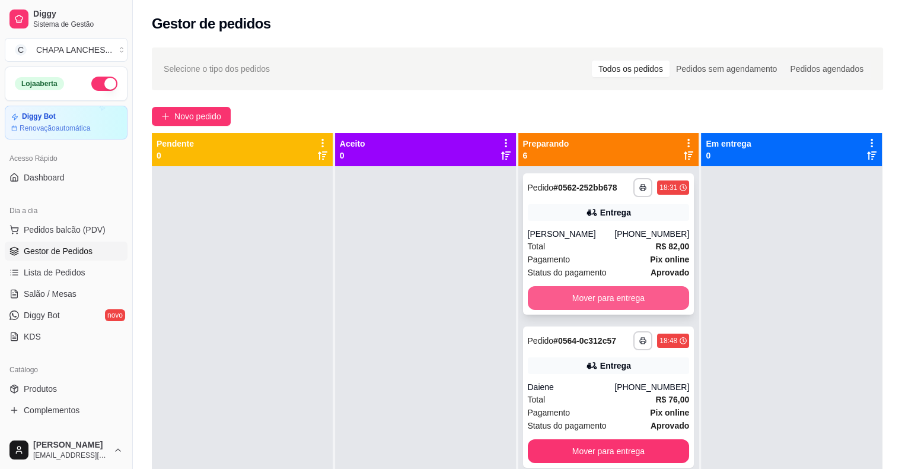
click at [558, 294] on button "Mover para entrega" at bounding box center [609, 298] width 162 height 24
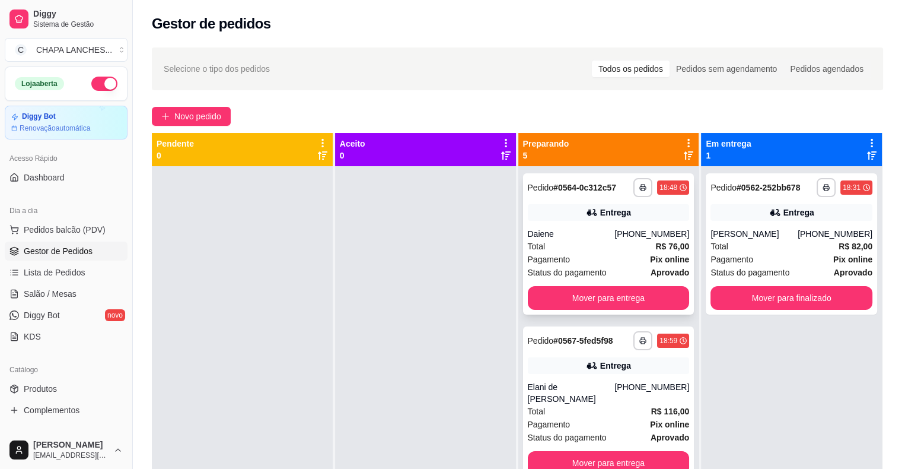
click at [546, 231] on div "Daiene" at bounding box center [571, 234] width 87 height 12
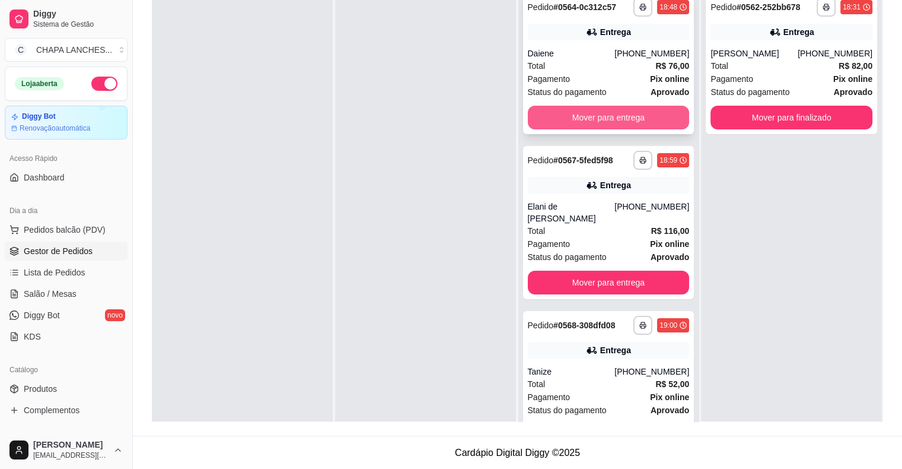
click at [587, 115] on button "Mover para entrega" at bounding box center [609, 118] width 162 height 24
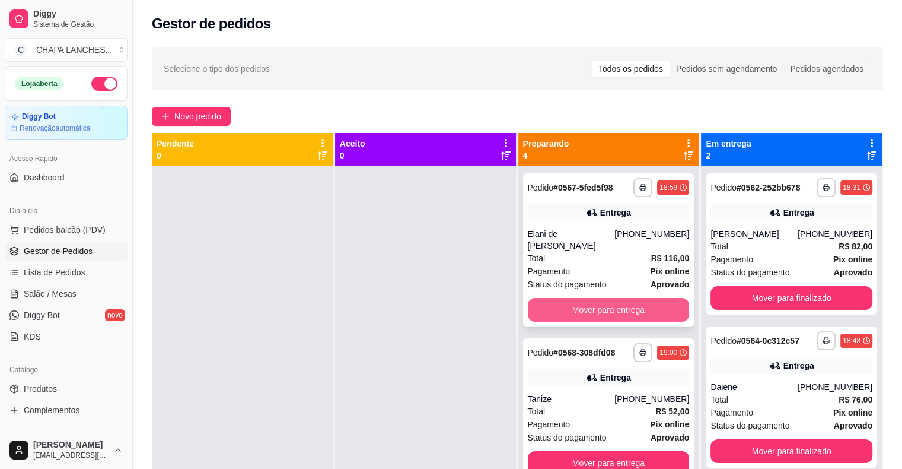
click at [553, 310] on button "Mover para entrega" at bounding box center [609, 310] width 162 height 24
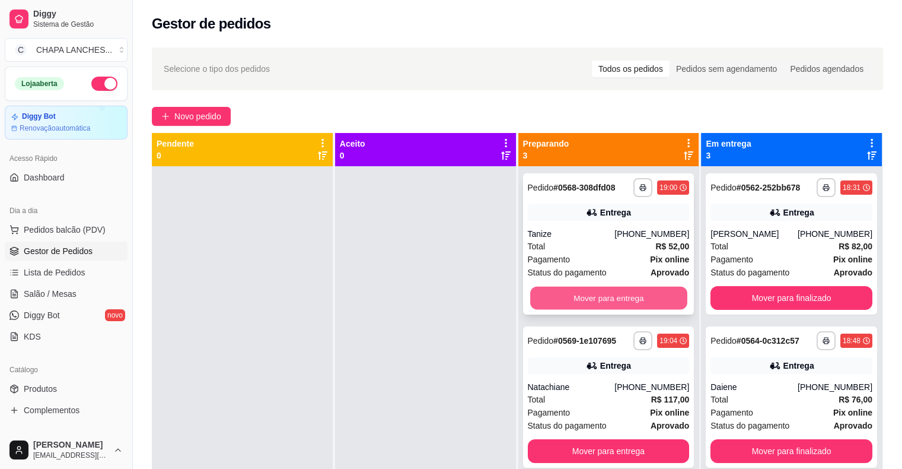
click at [558, 300] on button "Mover para entrega" at bounding box center [608, 297] width 157 height 23
click at [557, 304] on button "Mover para entrega" at bounding box center [608, 297] width 157 height 23
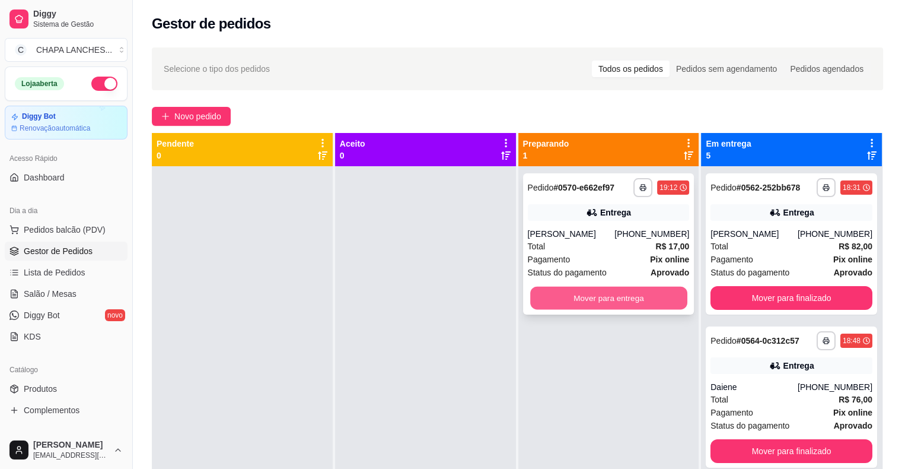
click at [563, 301] on button "Mover para entrega" at bounding box center [608, 297] width 157 height 23
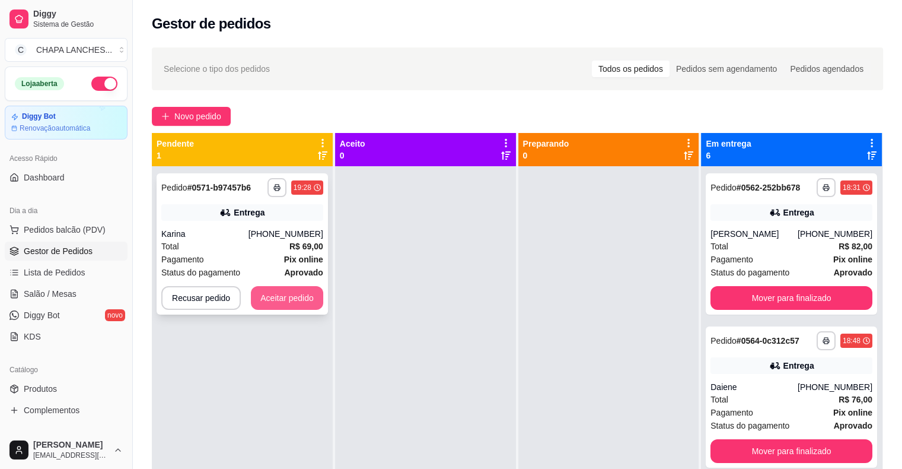
click at [287, 293] on button "Aceitar pedido" at bounding box center [287, 298] width 72 height 24
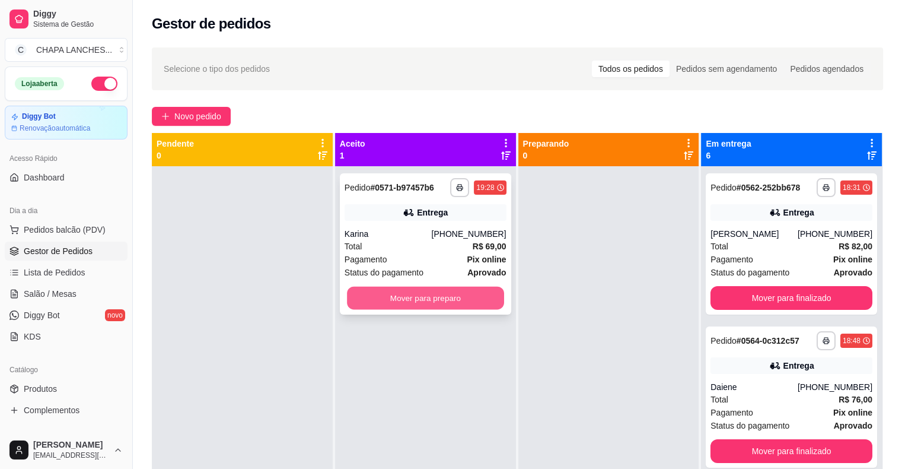
click at [423, 294] on button "Mover para preparo" at bounding box center [425, 297] width 157 height 23
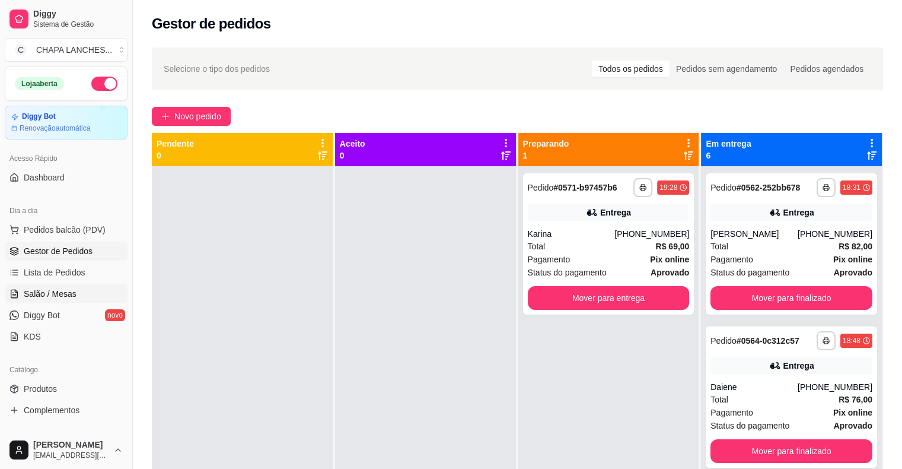
click at [79, 297] on link "Salão / Mesas" at bounding box center [66, 293] width 123 height 19
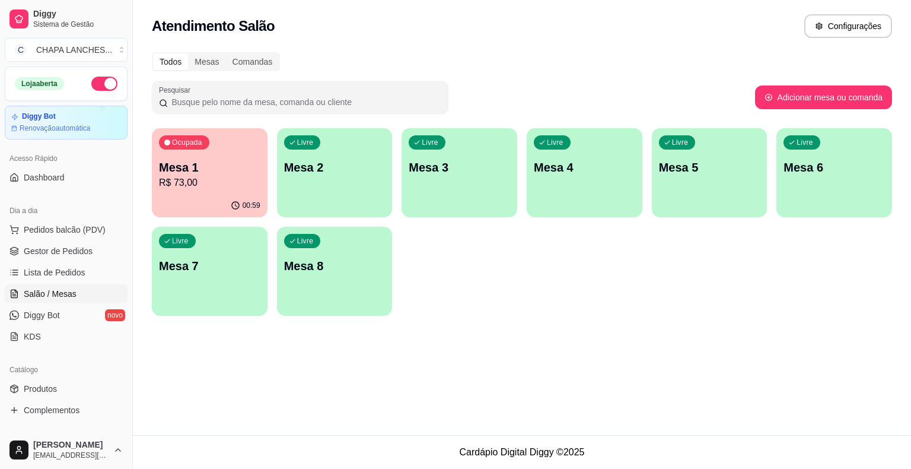
click at [240, 186] on p "R$ 73,00" at bounding box center [209, 183] width 101 height 14
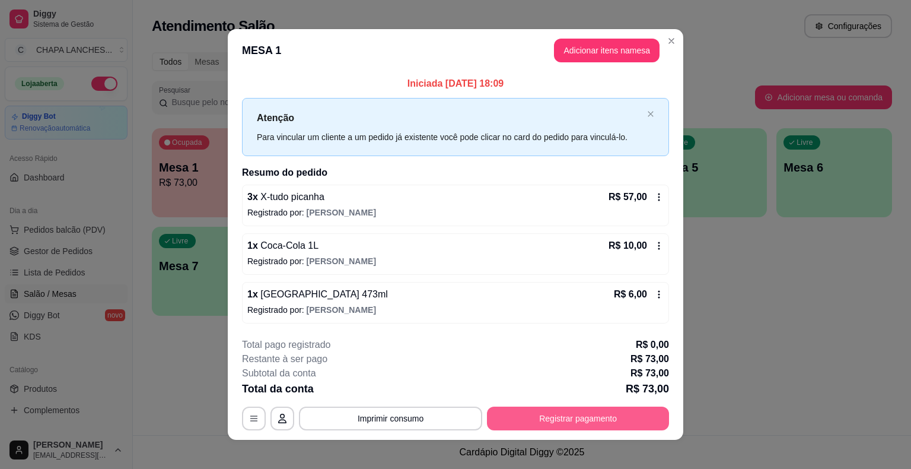
click at [558, 412] on button "Registrar pagamento" at bounding box center [578, 418] width 182 height 24
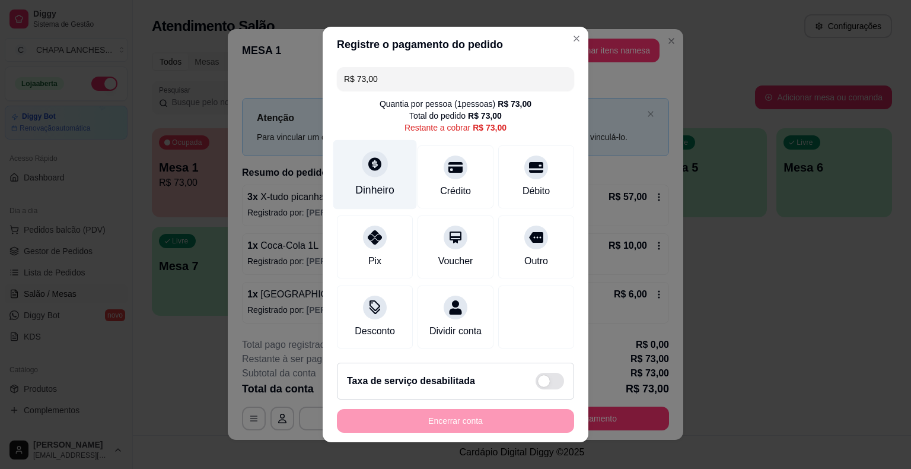
click at [371, 170] on icon at bounding box center [374, 163] width 13 height 13
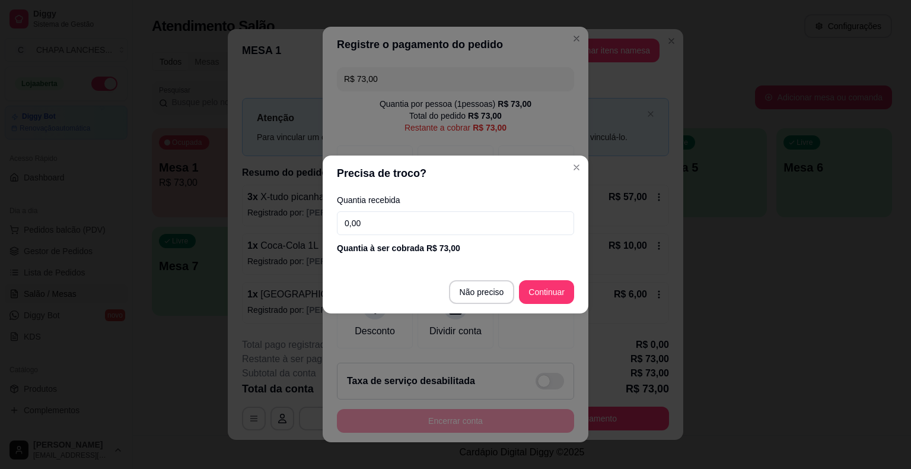
click at [375, 222] on input "0,00" at bounding box center [455, 223] width 237 height 24
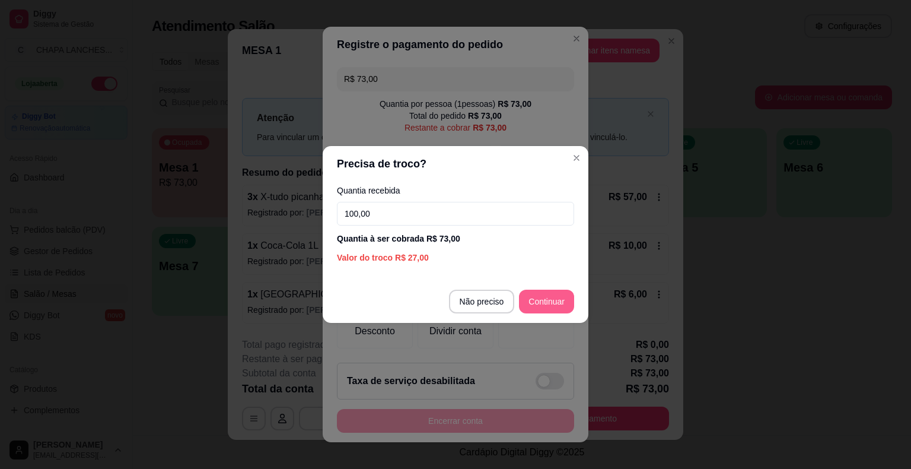
type input "100,00"
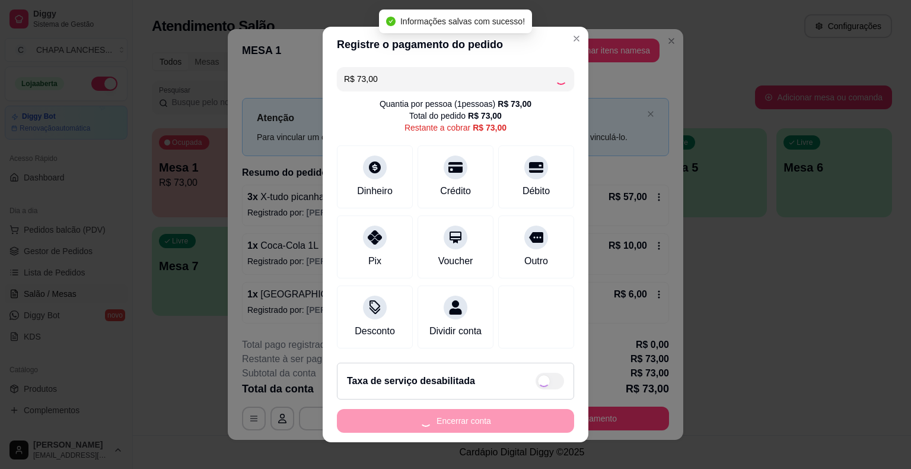
type input "R$ 0,00"
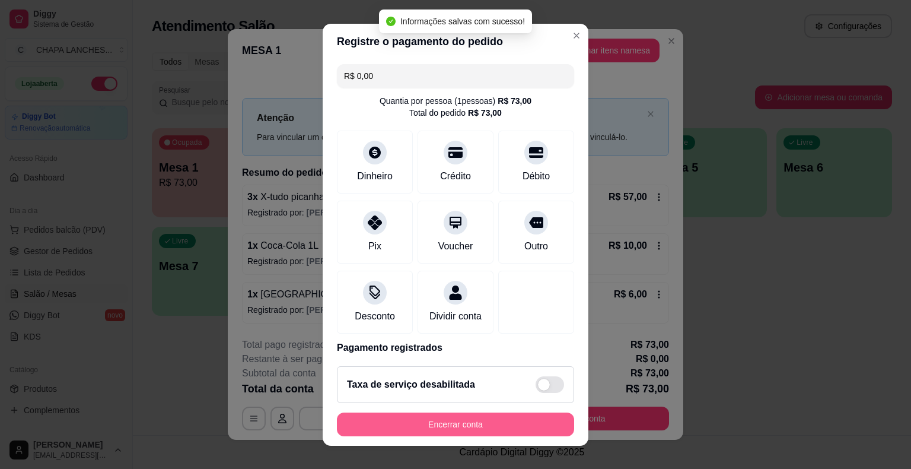
click at [501, 423] on button "Encerrar conta" at bounding box center [455, 424] width 237 height 24
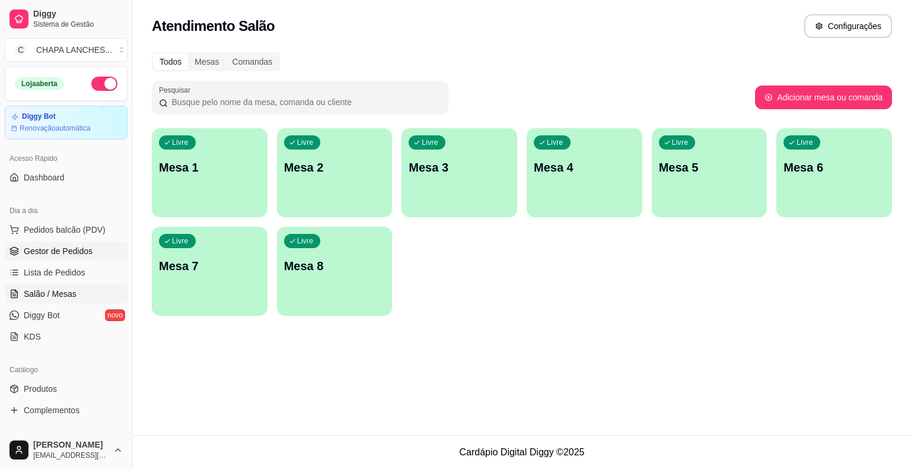
click at [78, 253] on span "Gestor de Pedidos" at bounding box center [58, 251] width 69 height 12
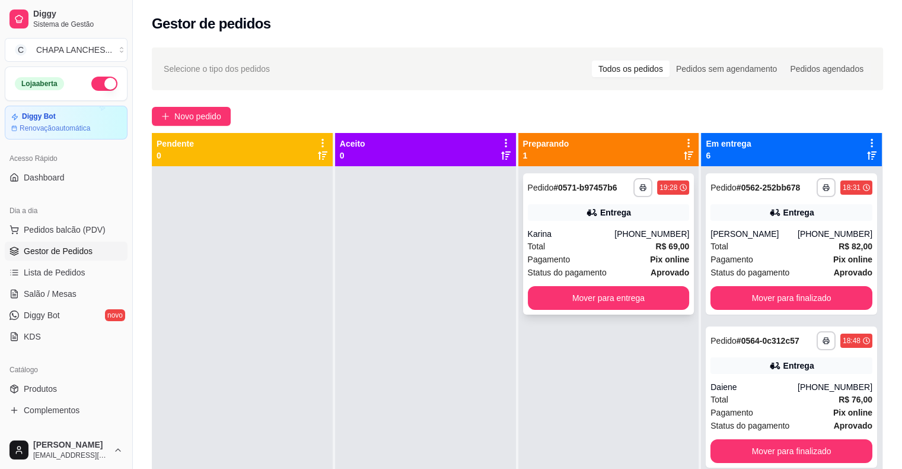
click at [570, 240] on div "Total R$ 69,00" at bounding box center [609, 246] width 162 height 13
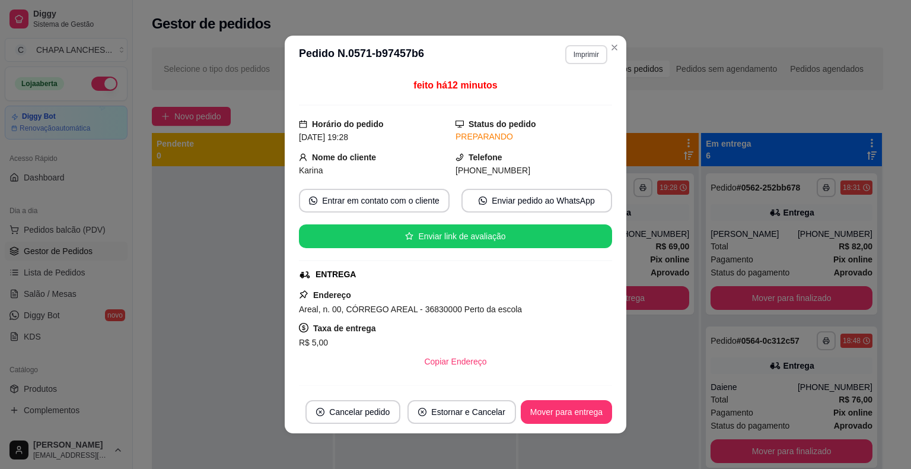
click at [574, 53] on button "Imprimir" at bounding box center [586, 54] width 42 height 19
click at [555, 122] on button "IMPRESSORA" at bounding box center [561, 119] width 86 height 19
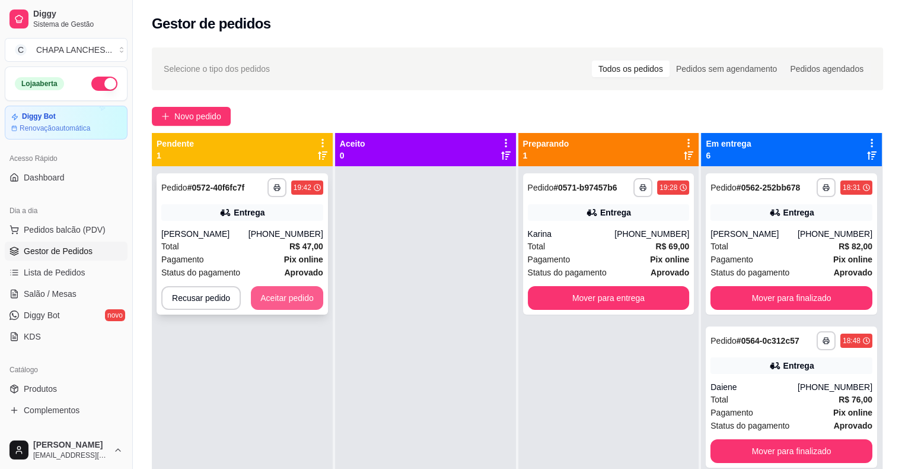
click at [295, 295] on button "Aceitar pedido" at bounding box center [287, 298] width 72 height 24
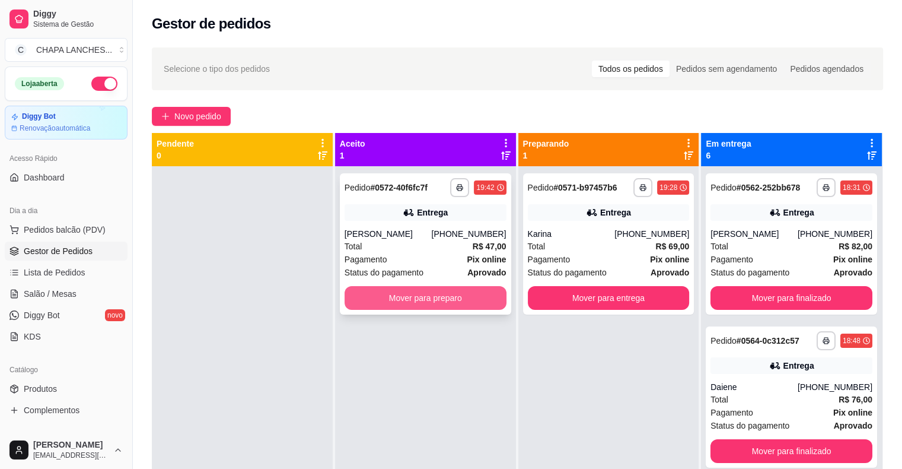
click at [422, 298] on button "Mover para preparo" at bounding box center [426, 298] width 162 height 24
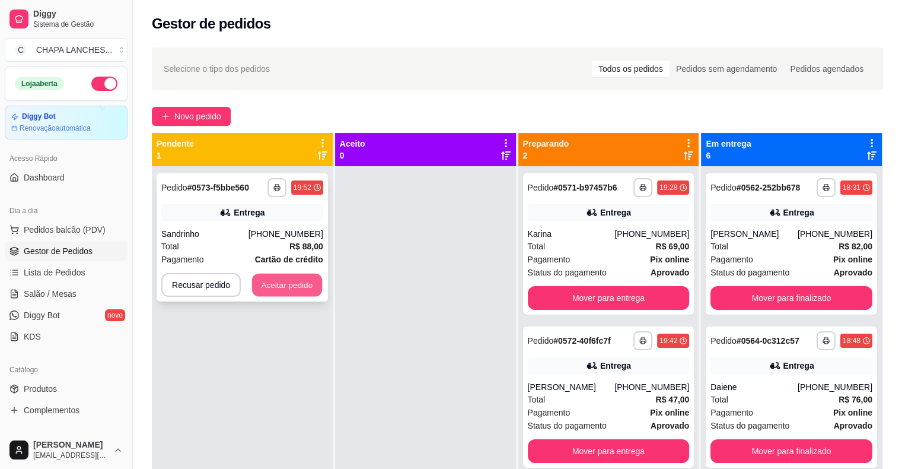
click at [305, 288] on button "Aceitar pedido" at bounding box center [287, 284] width 70 height 23
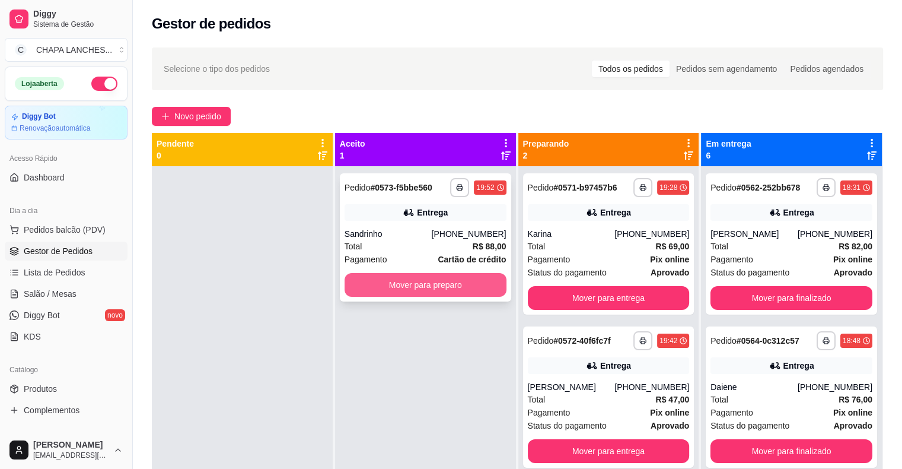
click at [476, 288] on button "Mover para preparo" at bounding box center [426, 285] width 162 height 24
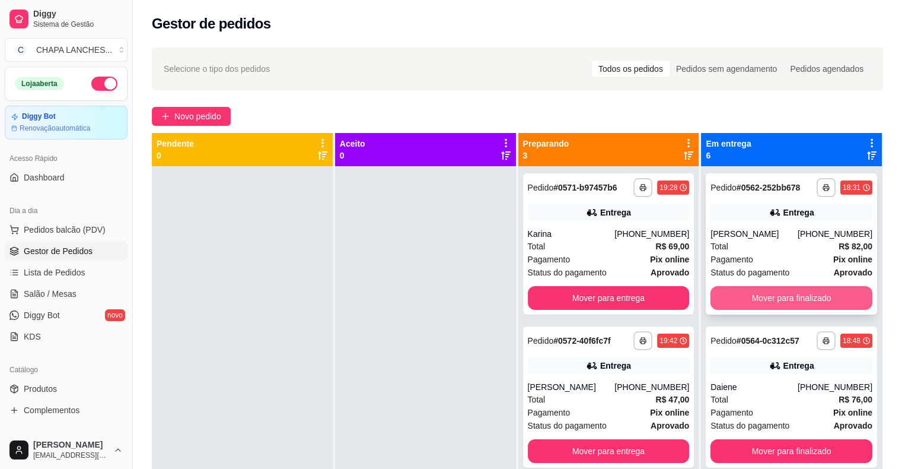
click at [759, 298] on button "Mover para finalizado" at bounding box center [792, 298] width 162 height 24
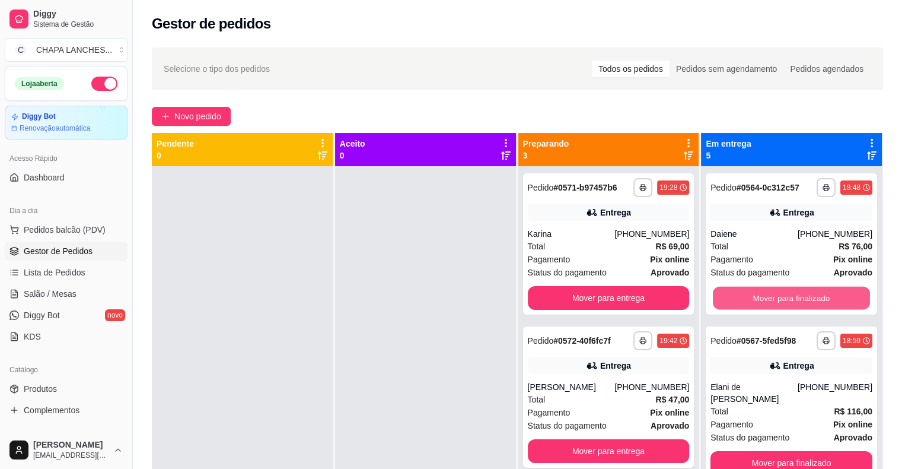
click at [759, 298] on button "Mover para finalizado" at bounding box center [791, 297] width 157 height 23
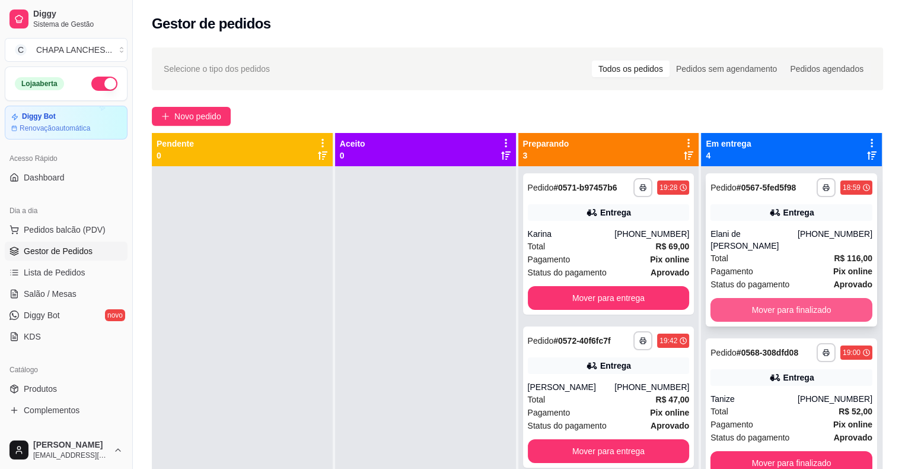
click at [759, 313] on button "Mover para finalizado" at bounding box center [792, 310] width 162 height 24
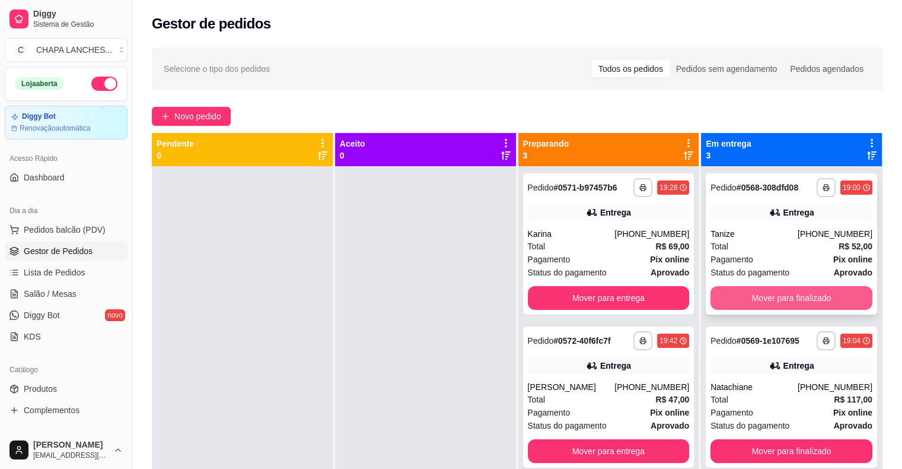
click at [757, 298] on button "Mover para finalizado" at bounding box center [792, 298] width 162 height 24
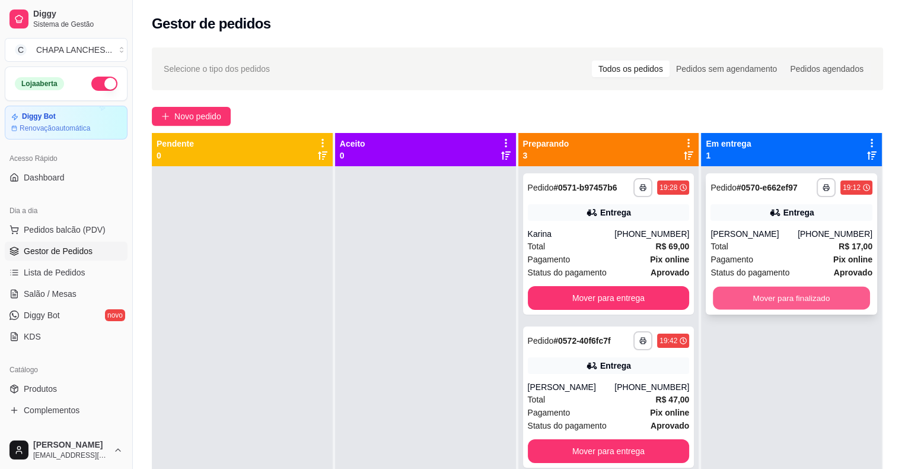
click at [754, 298] on button "Mover para finalizado" at bounding box center [791, 297] width 157 height 23
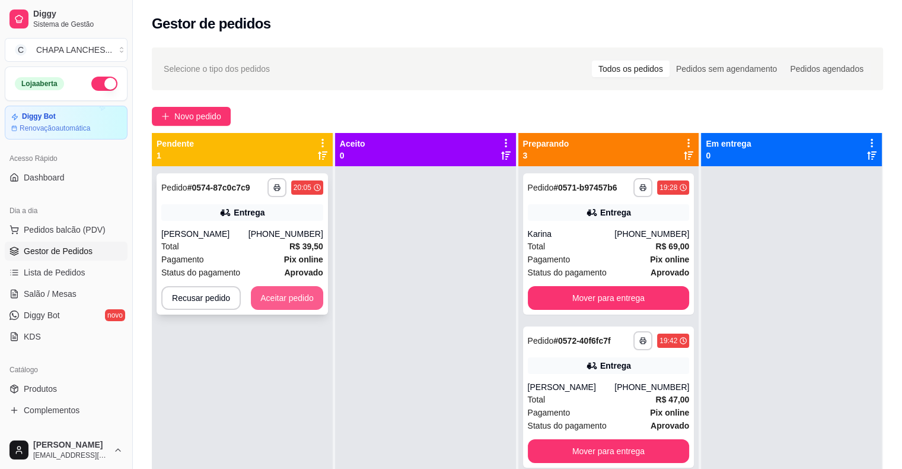
click at [311, 300] on button "Aceitar pedido" at bounding box center [287, 298] width 72 height 24
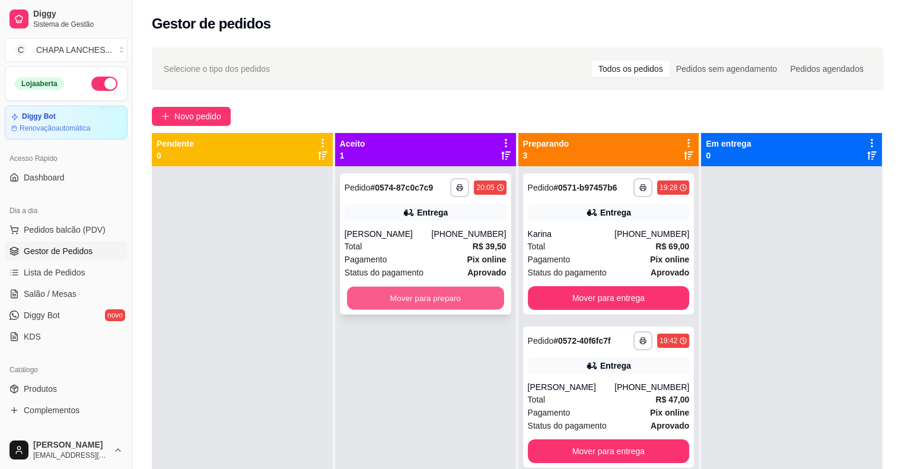
click at [360, 297] on button "Mover para preparo" at bounding box center [425, 297] width 157 height 23
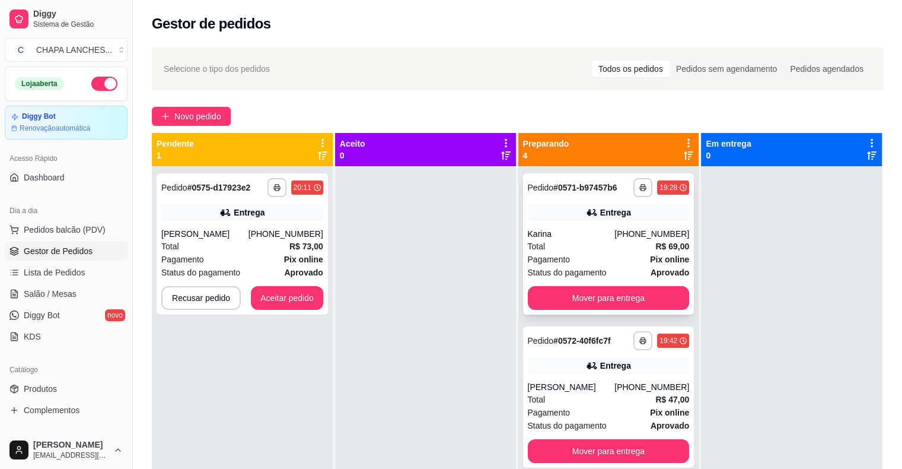
click at [555, 241] on div "Total R$ 69,00" at bounding box center [609, 246] width 162 height 13
click at [292, 295] on button "Aceitar pedido" at bounding box center [287, 297] width 70 height 23
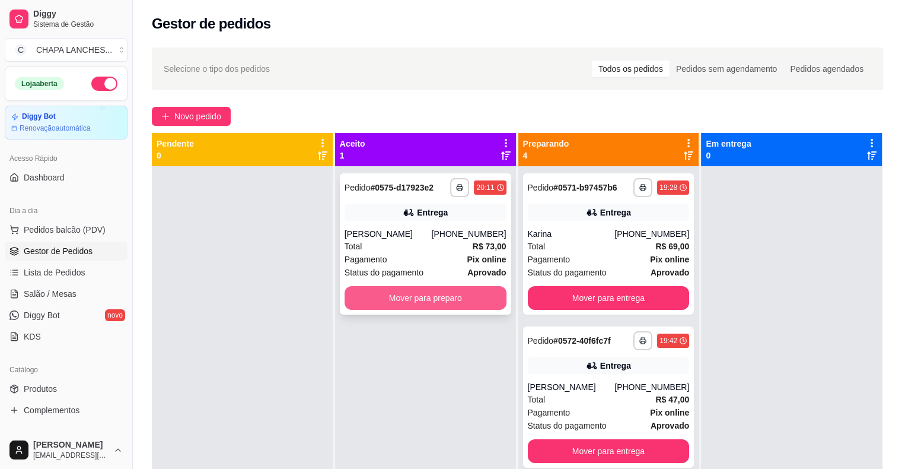
click at [377, 305] on button "Mover para preparo" at bounding box center [426, 298] width 162 height 24
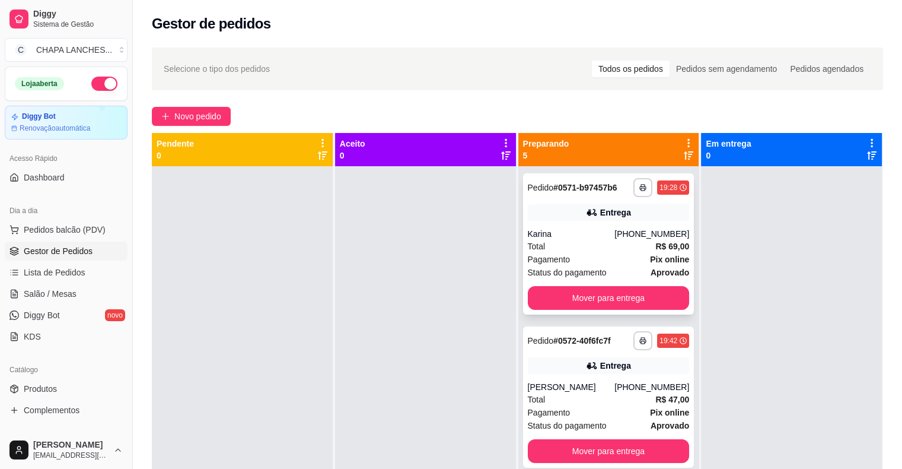
click at [572, 242] on div "Total R$ 69,00" at bounding box center [609, 246] width 162 height 13
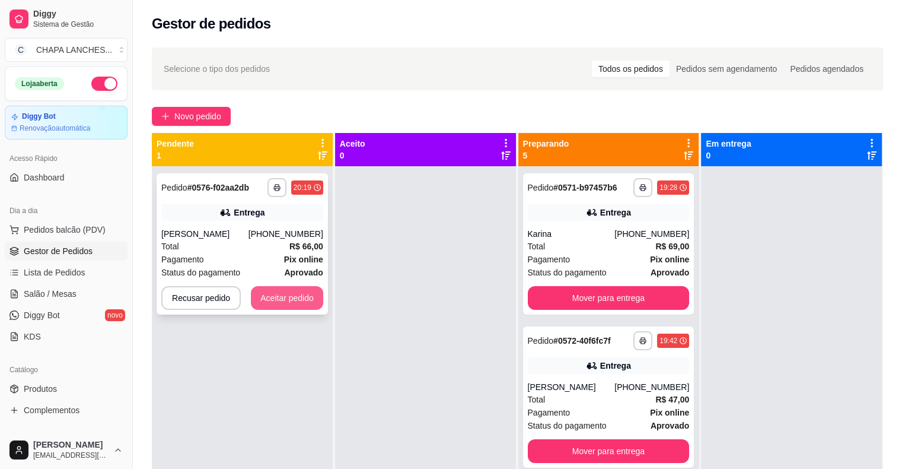
click at [297, 293] on button "Aceitar pedido" at bounding box center [287, 298] width 72 height 24
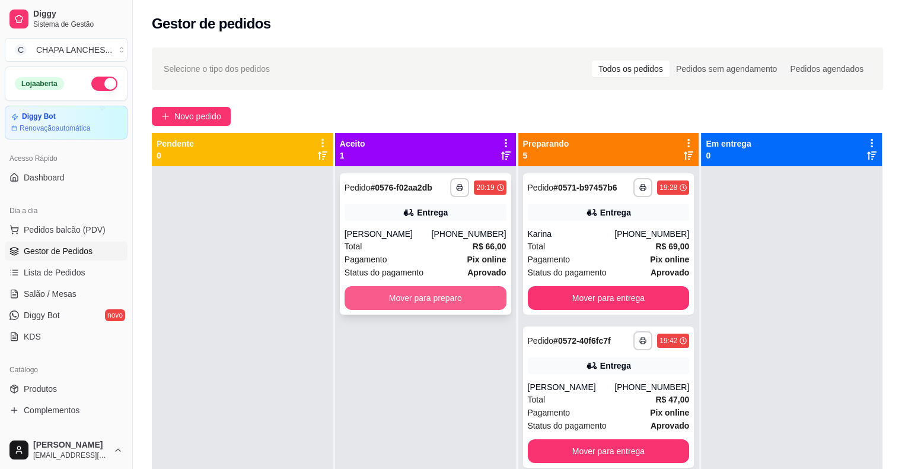
click at [409, 297] on button "Mover para preparo" at bounding box center [426, 298] width 162 height 24
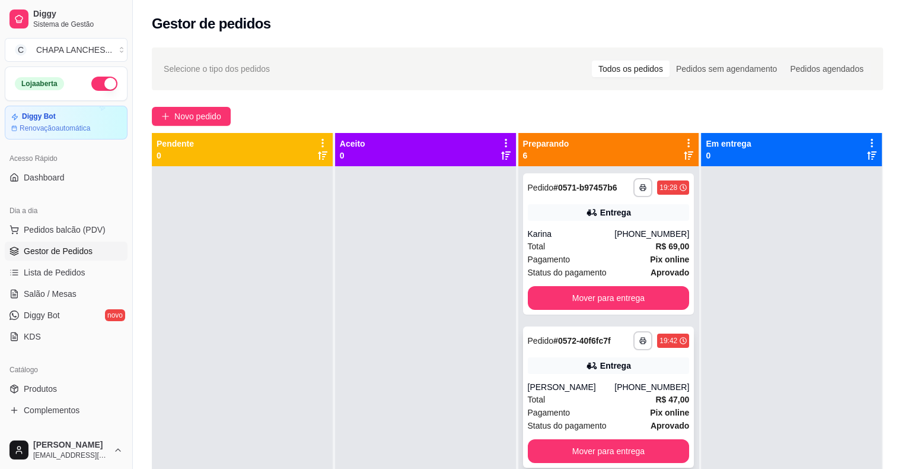
click at [563, 396] on div "Total R$ 47,00" at bounding box center [609, 399] width 162 height 13
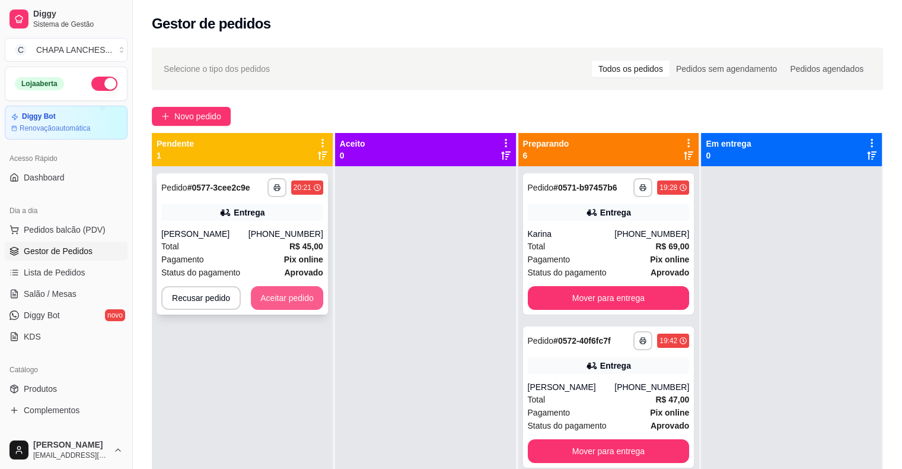
click at [294, 302] on button "Aceitar pedido" at bounding box center [287, 298] width 72 height 24
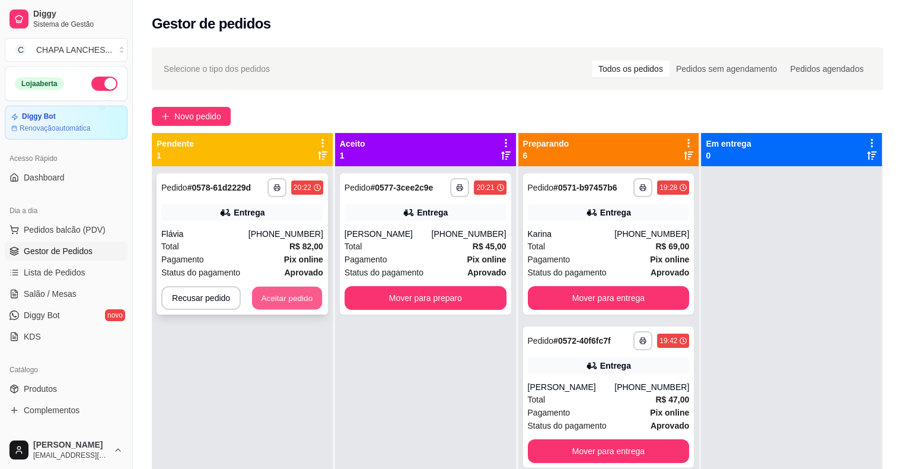
click at [286, 297] on button "Aceitar pedido" at bounding box center [287, 297] width 70 height 23
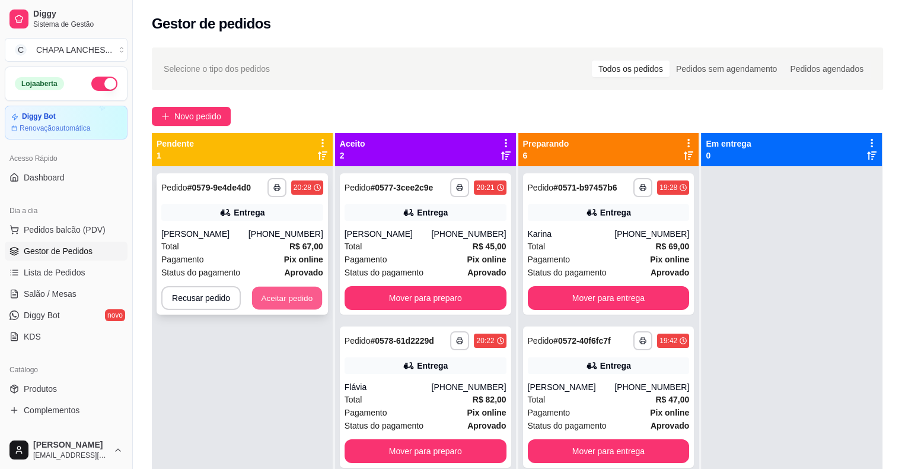
click at [296, 295] on button "Aceitar pedido" at bounding box center [287, 297] width 70 height 23
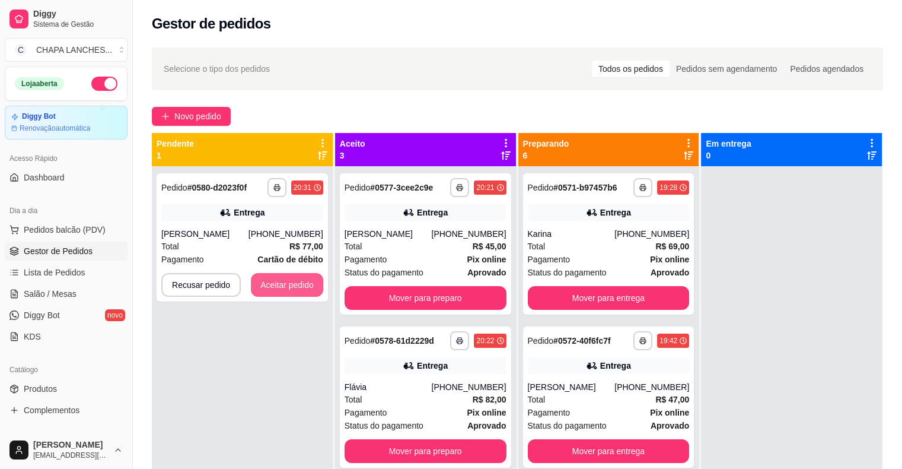
click at [297, 294] on button "Aceitar pedido" at bounding box center [287, 285] width 72 height 24
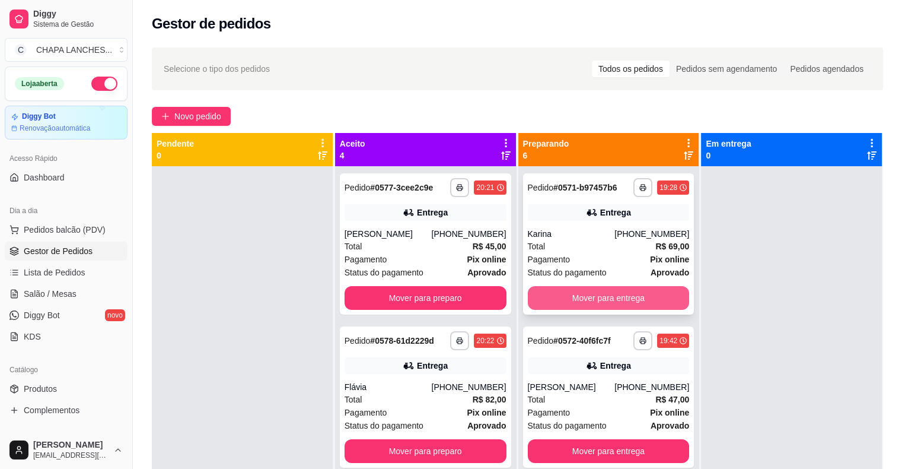
click at [571, 298] on button "Mover para entrega" at bounding box center [609, 298] width 162 height 24
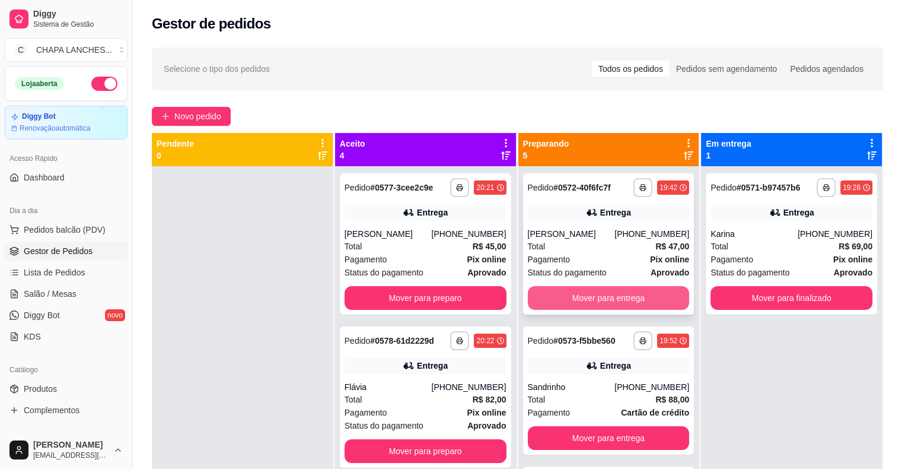
click at [562, 302] on button "Mover para entrega" at bounding box center [609, 298] width 162 height 24
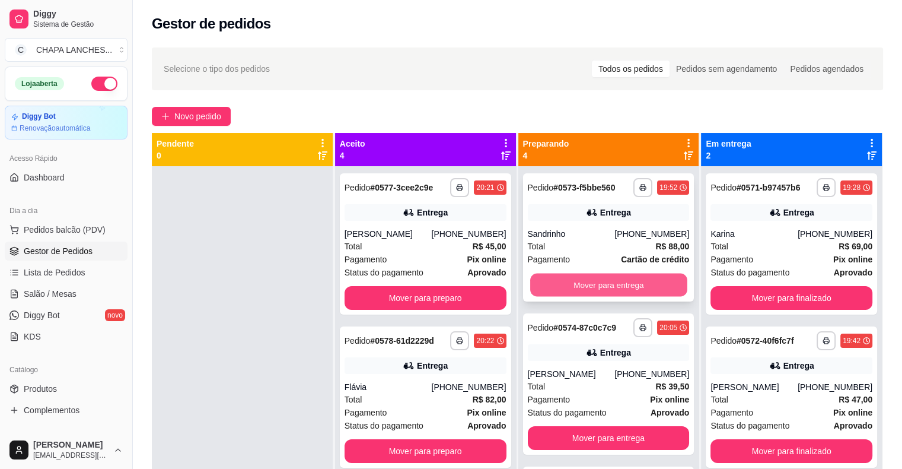
click at [575, 286] on button "Mover para entrega" at bounding box center [608, 284] width 157 height 23
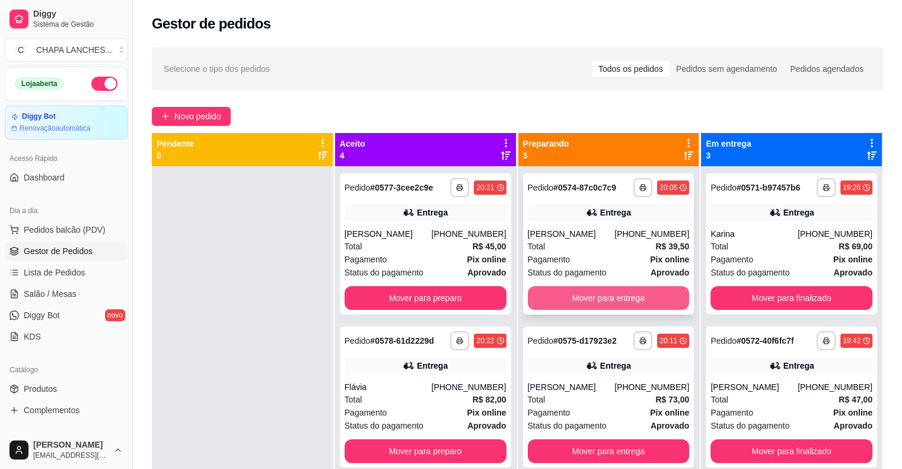
click at [576, 298] on button "Mover para entrega" at bounding box center [609, 298] width 162 height 24
click at [580, 250] on div "Total R$ 73,00" at bounding box center [609, 246] width 162 height 13
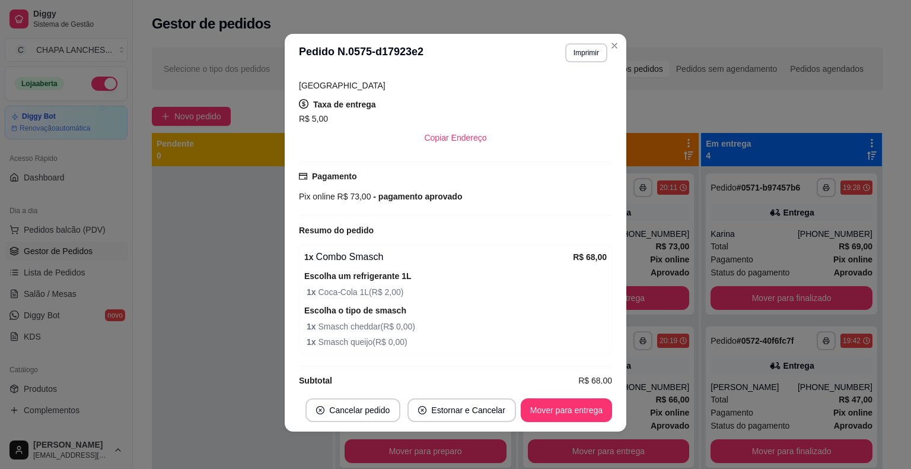
scroll to position [2, 0]
click at [586, 407] on button "Mover para entrega" at bounding box center [566, 409] width 89 height 23
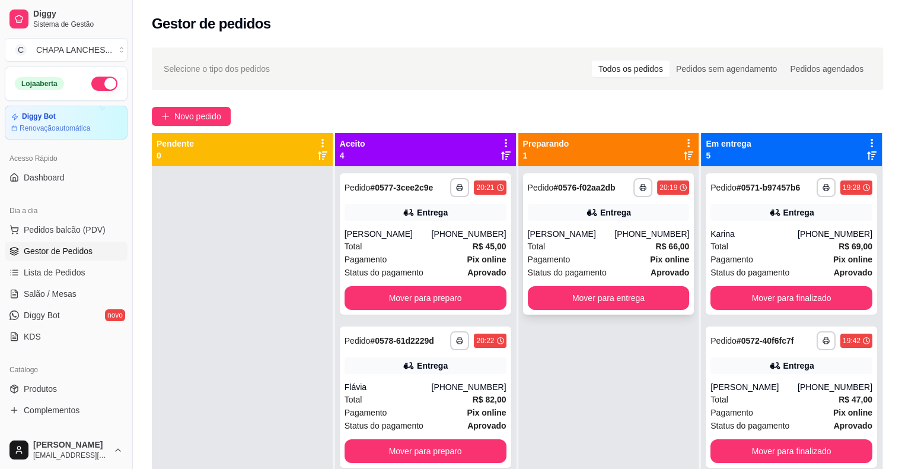
click at [578, 234] on div "[PERSON_NAME]" at bounding box center [571, 234] width 87 height 12
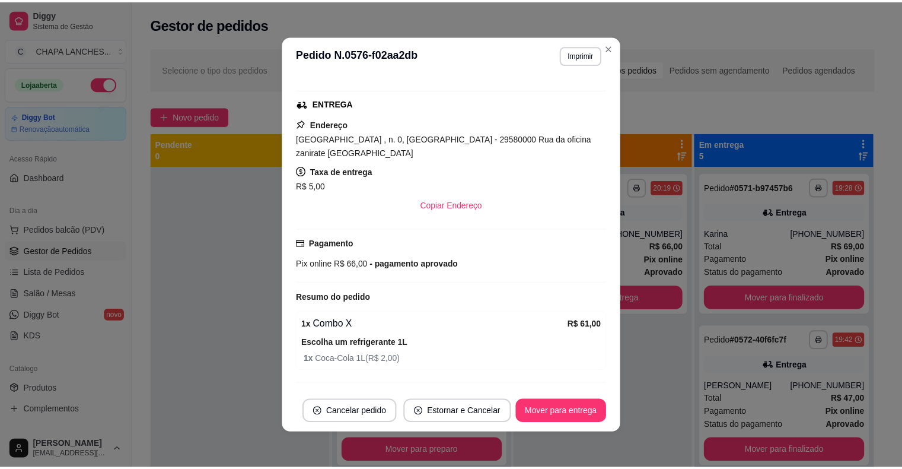
scroll to position [200, 0]
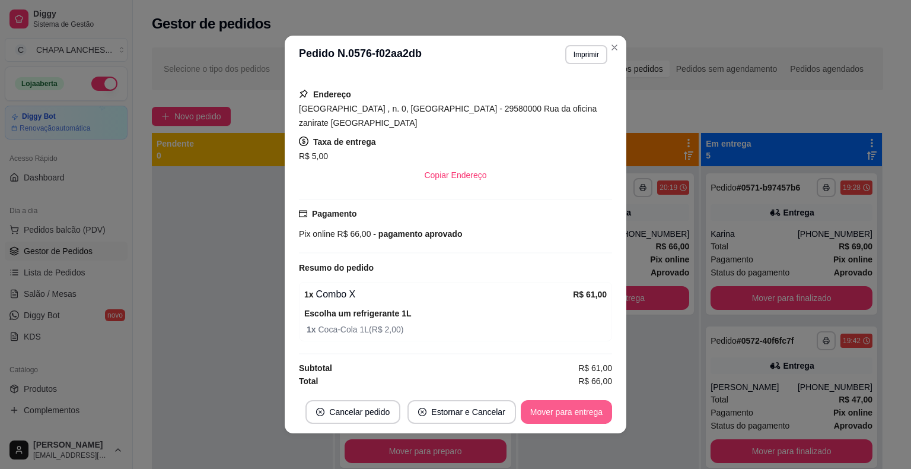
click at [566, 406] on button "Mover para entrega" at bounding box center [566, 412] width 91 height 24
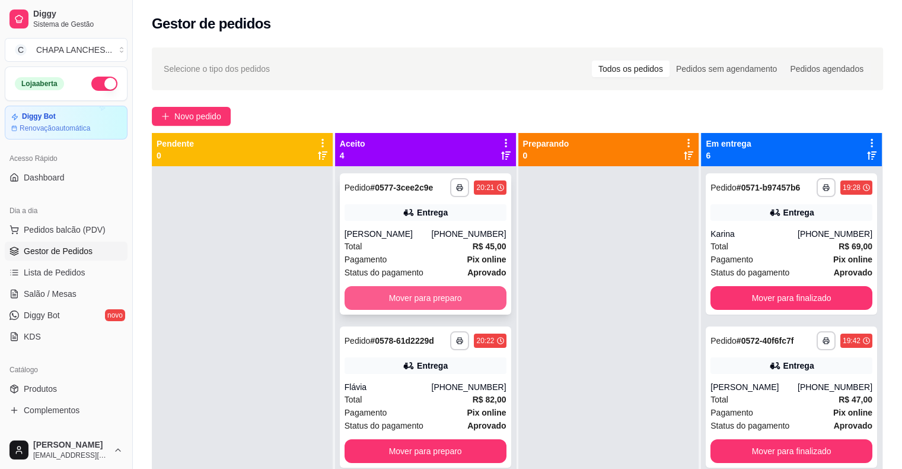
click at [447, 295] on button "Mover para preparo" at bounding box center [426, 298] width 162 height 24
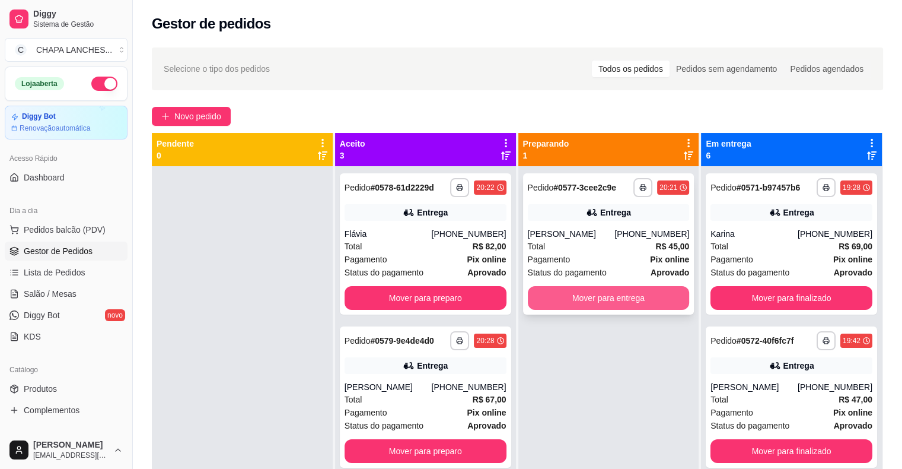
click at [579, 304] on button "Mover para entrega" at bounding box center [609, 298] width 162 height 24
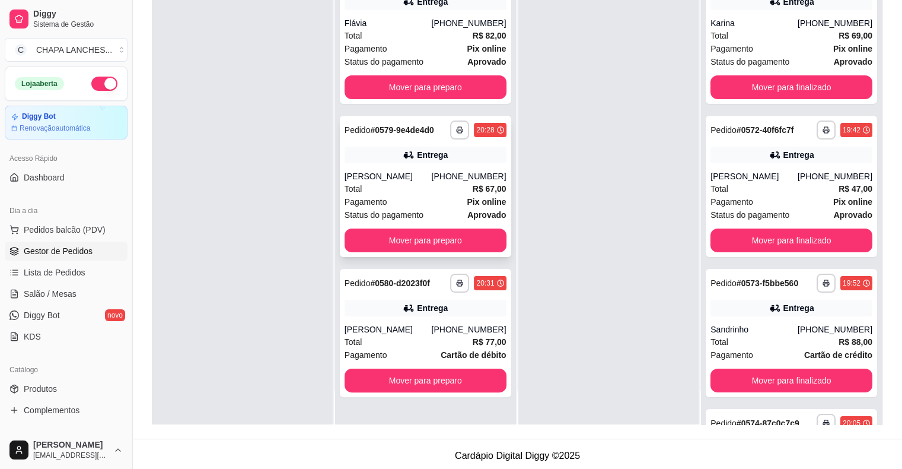
scroll to position [180, 0]
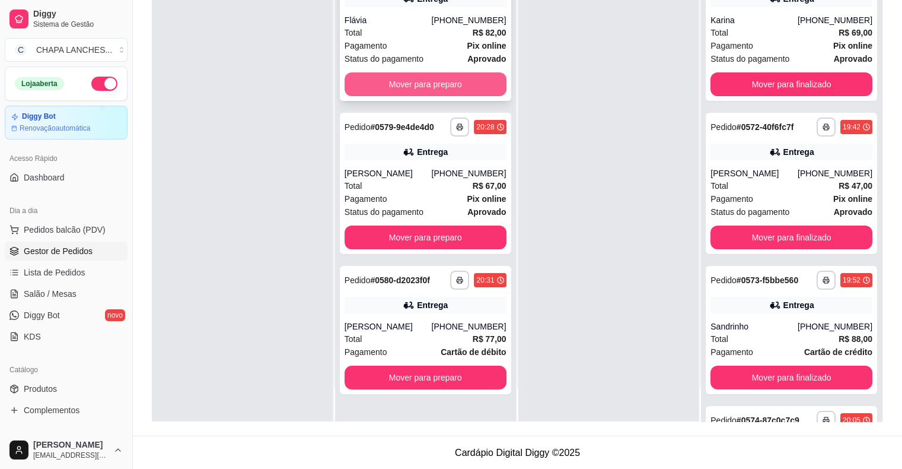
click at [434, 87] on button "Mover para preparo" at bounding box center [426, 84] width 162 height 24
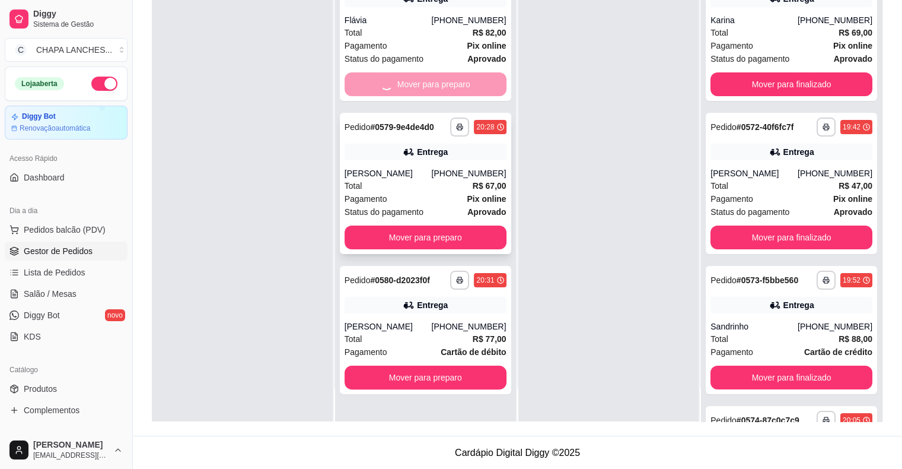
scroll to position [0, 0]
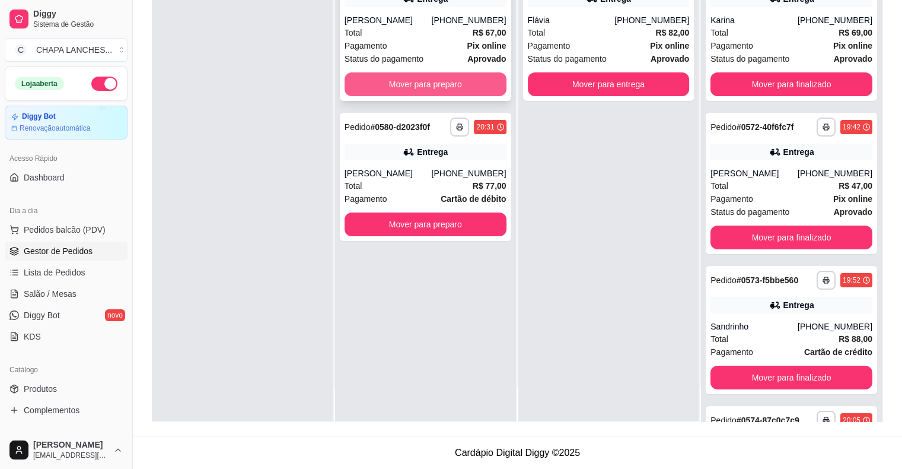
click at [468, 84] on button "Mover para preparo" at bounding box center [426, 84] width 162 height 24
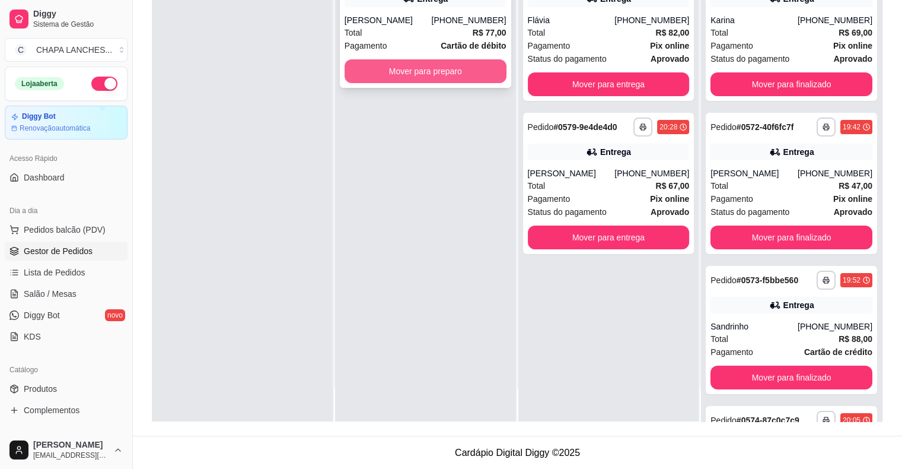
click at [464, 83] on button "Mover para preparo" at bounding box center [426, 71] width 162 height 24
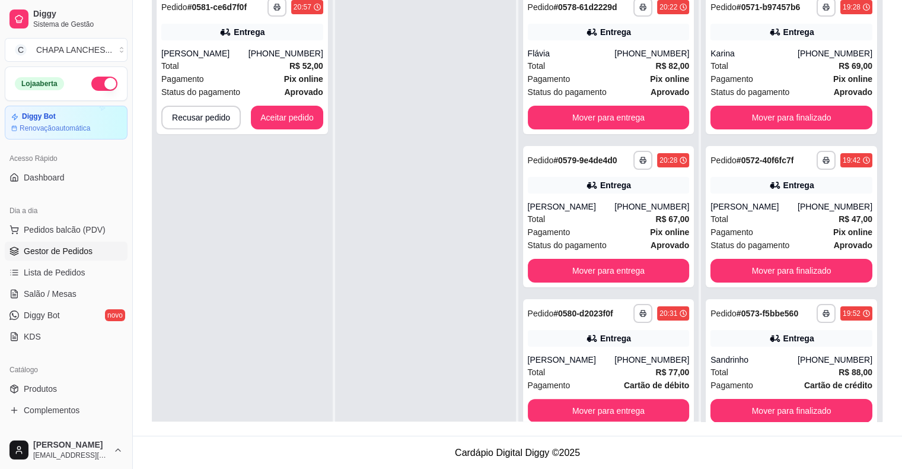
drag, startPoint x: 441, startPoint y: 219, endPoint x: 368, endPoint y: 188, distance: 78.9
click at [438, 218] on div at bounding box center [425, 220] width 181 height 469
click at [289, 119] on button "Aceitar pedido" at bounding box center [287, 117] width 70 height 23
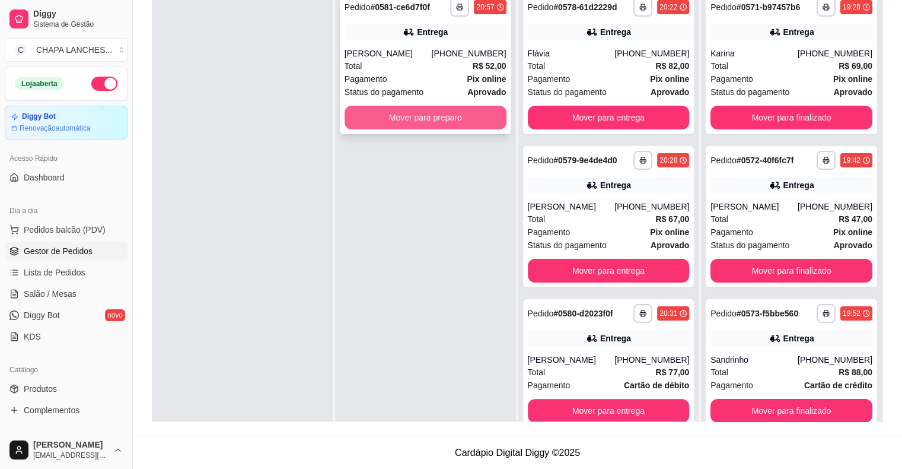
click at [360, 113] on button "Mover para preparo" at bounding box center [426, 118] width 162 height 24
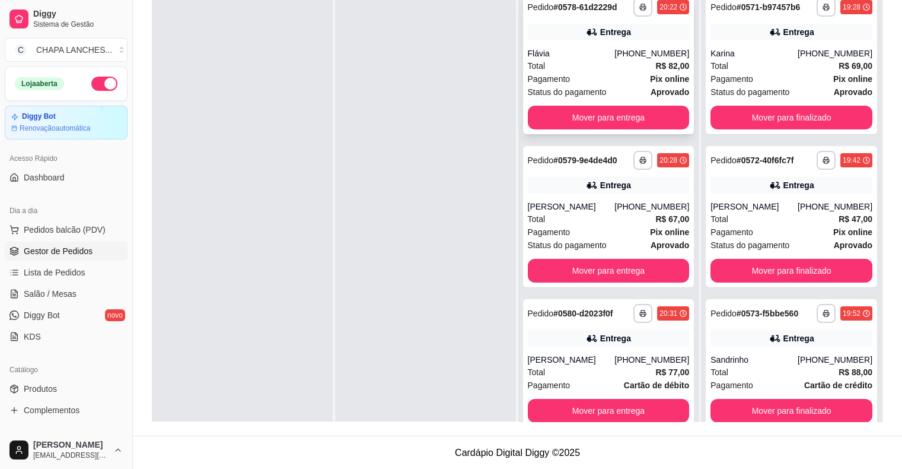
scroll to position [62, 0]
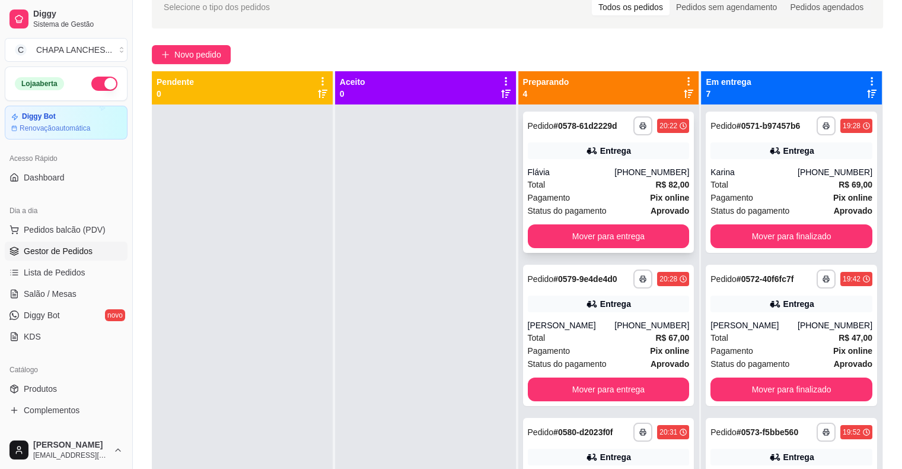
click at [561, 190] on div "Total R$ 82,00" at bounding box center [609, 184] width 162 height 13
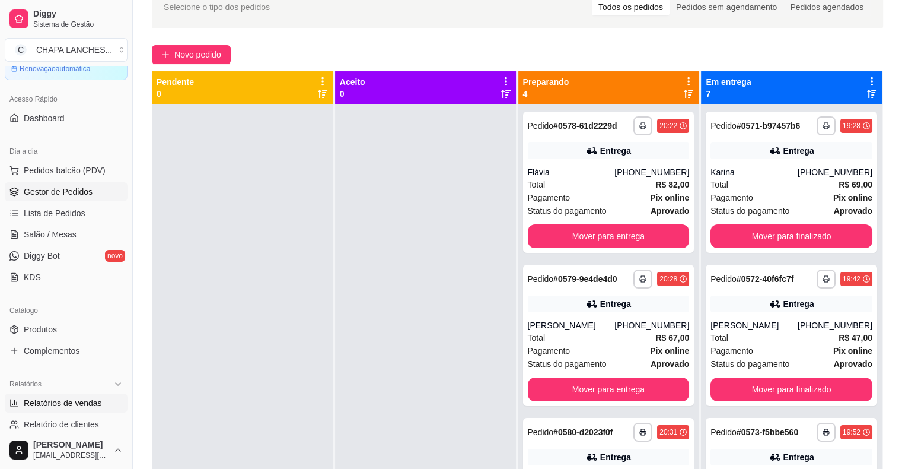
scroll to position [119, 0]
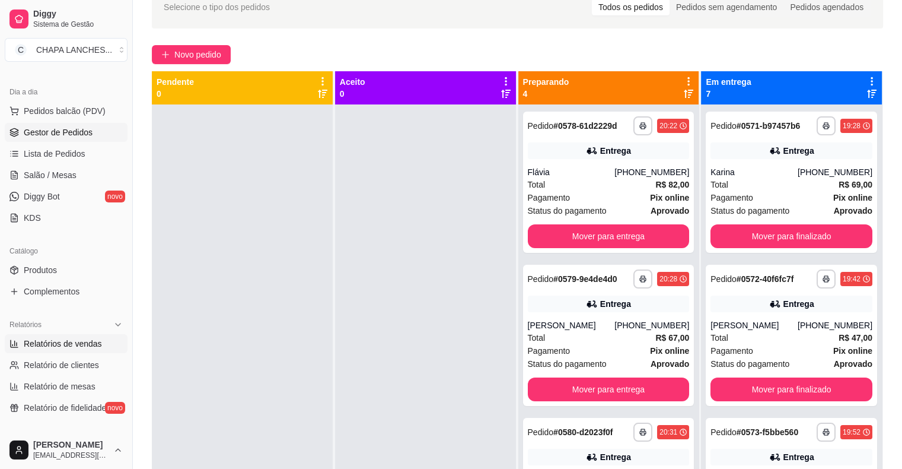
click at [79, 343] on span "Relatórios de vendas" at bounding box center [63, 343] width 78 height 12
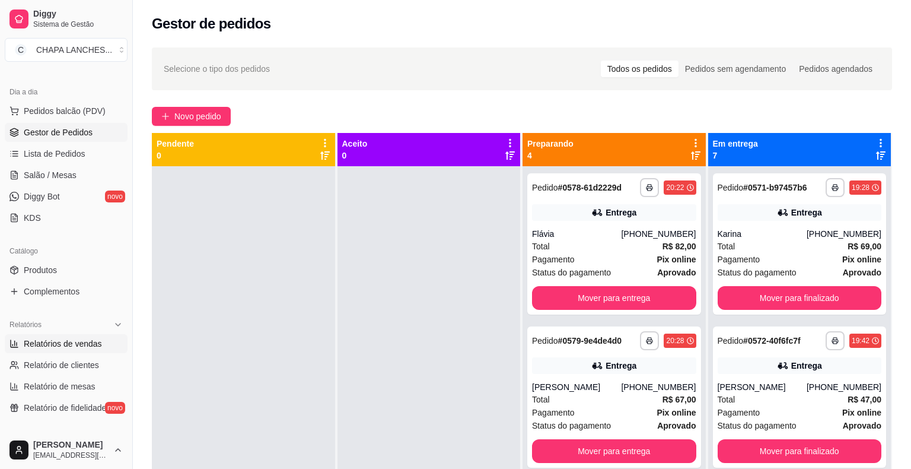
select select "ALL"
select select "0"
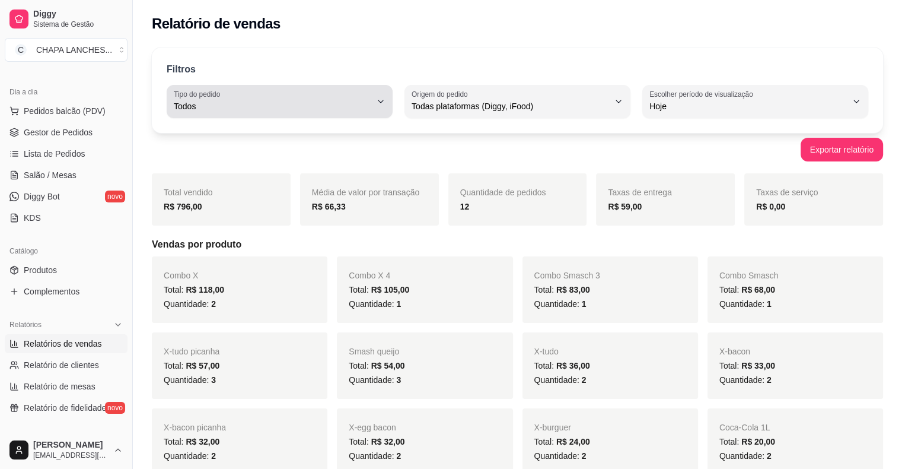
click at [316, 105] on span "Todos" at bounding box center [272, 106] width 197 height 12
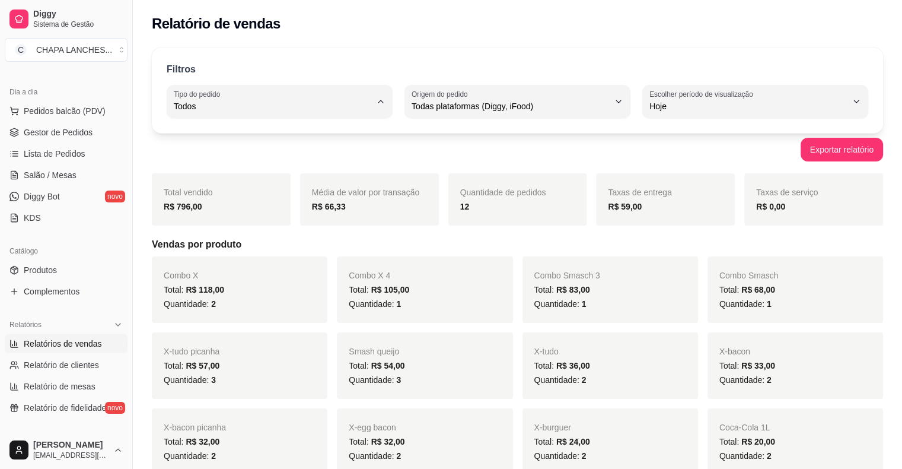
click at [237, 156] on span "Entrega" at bounding box center [273, 153] width 187 height 11
type input "DELIVERY"
select select "DELIVERY"
click at [63, 135] on span "Gestor de Pedidos" at bounding box center [58, 132] width 69 height 12
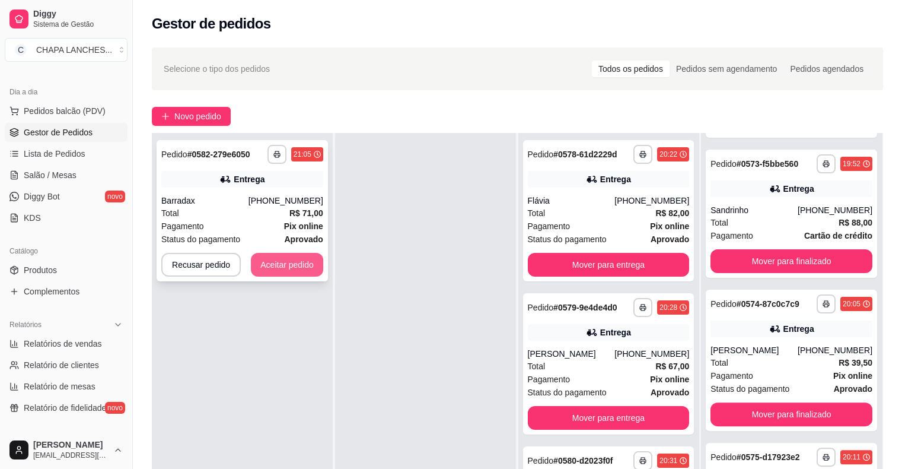
click at [308, 265] on button "Aceitar pedido" at bounding box center [287, 265] width 72 height 24
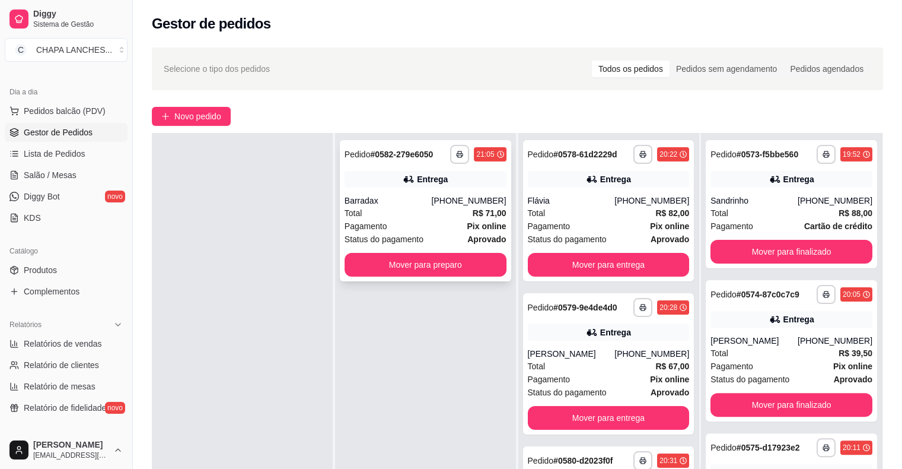
scroll to position [297, 0]
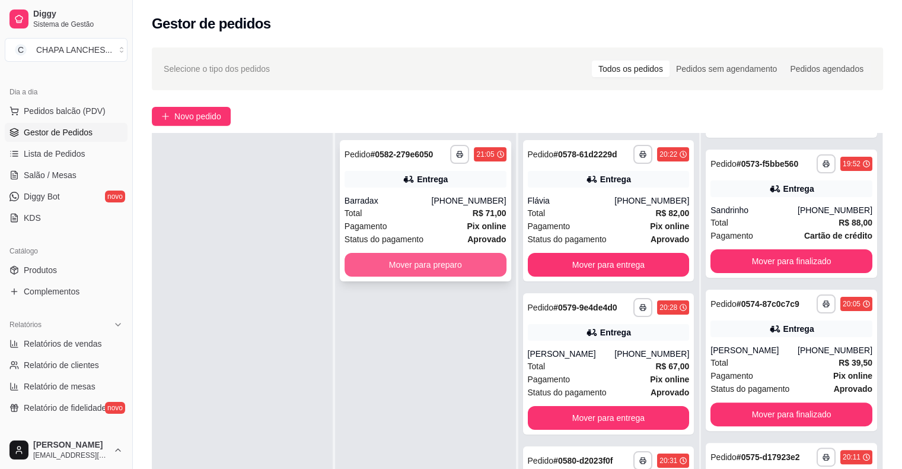
click at [370, 269] on button "Mover para preparo" at bounding box center [426, 265] width 162 height 24
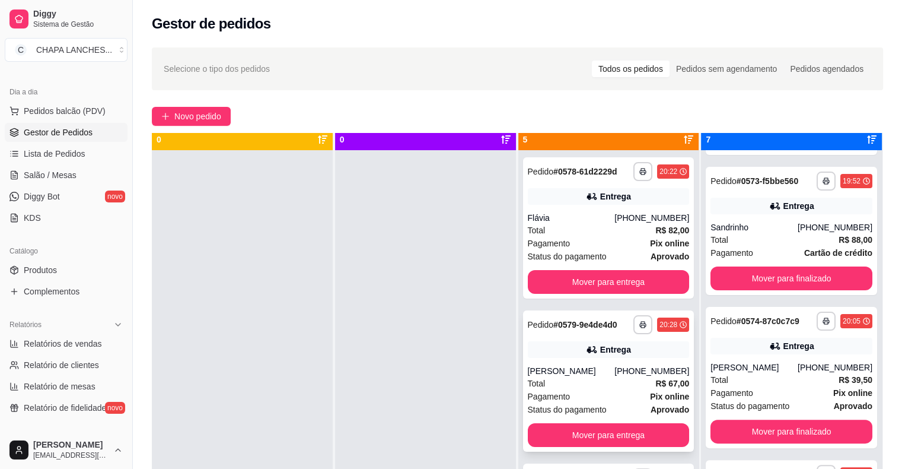
scroll to position [0, 0]
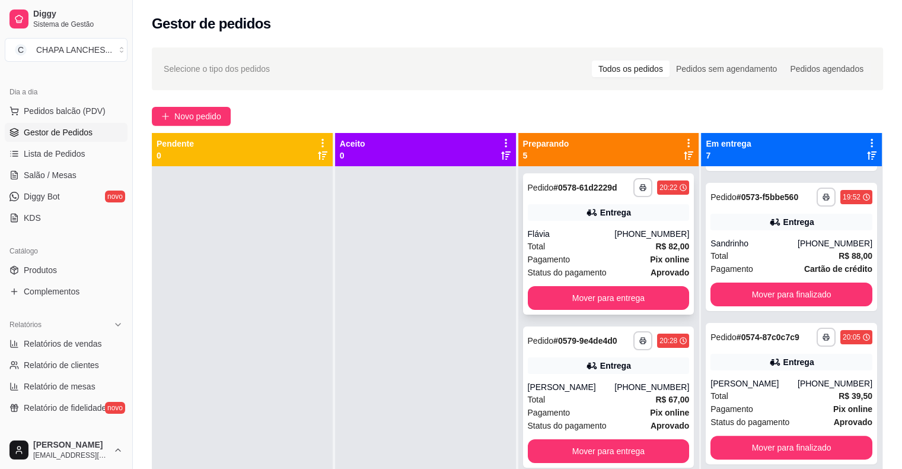
click at [575, 254] on div "Pagamento Pix online" at bounding box center [609, 259] width 162 height 13
click at [812, 288] on button "Mover para finalizado" at bounding box center [792, 294] width 162 height 24
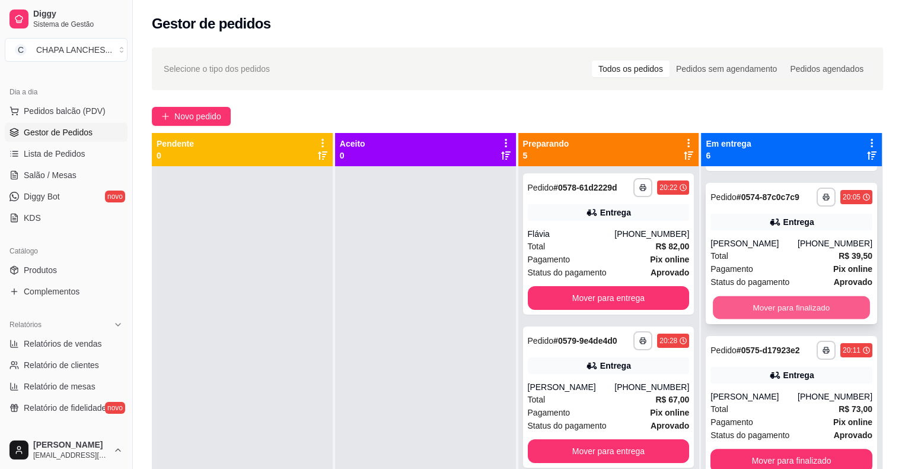
click at [786, 306] on button "Mover para finalizado" at bounding box center [791, 307] width 157 height 23
click at [769, 305] on button "Mover para finalizado" at bounding box center [792, 307] width 162 height 24
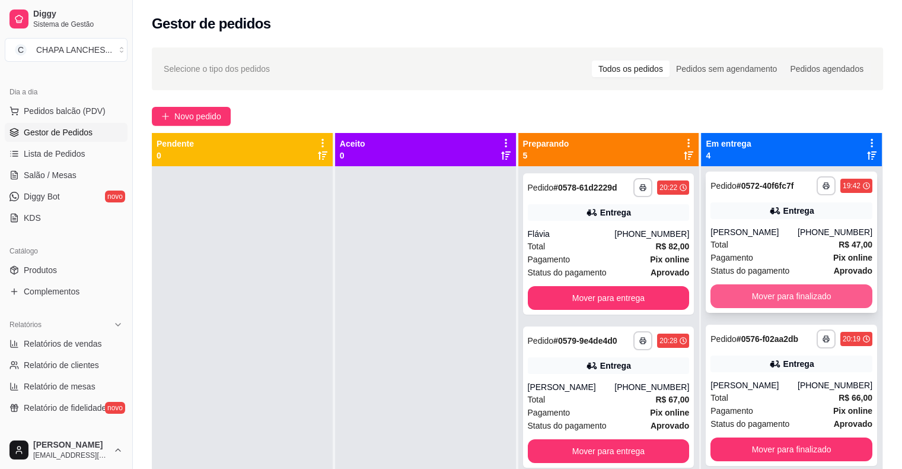
click at [772, 291] on button "Mover para finalizado" at bounding box center [792, 296] width 162 height 24
click at [772, 292] on button "Mover para finalizado" at bounding box center [791, 295] width 157 height 23
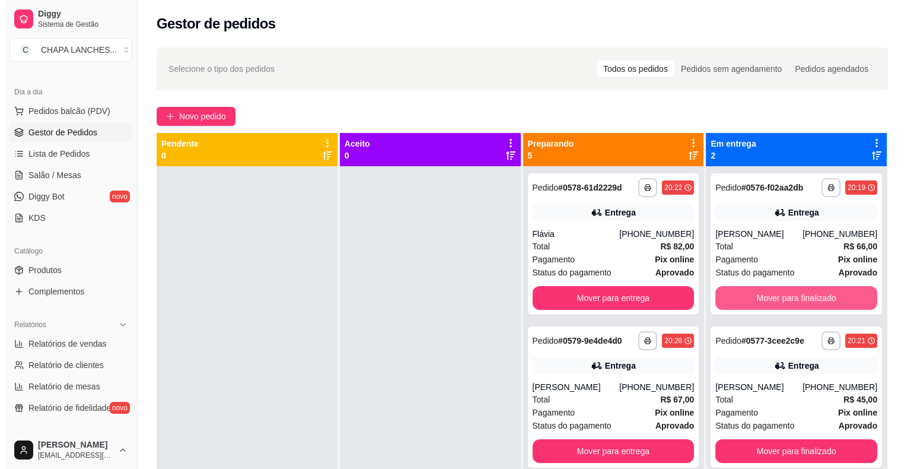
scroll to position [0, 0]
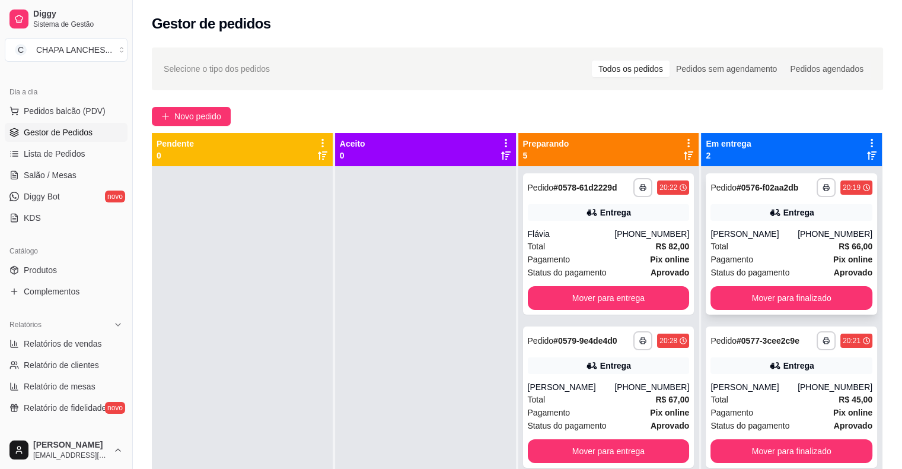
click at [744, 247] on div "Total R$ 66,00" at bounding box center [792, 246] width 162 height 13
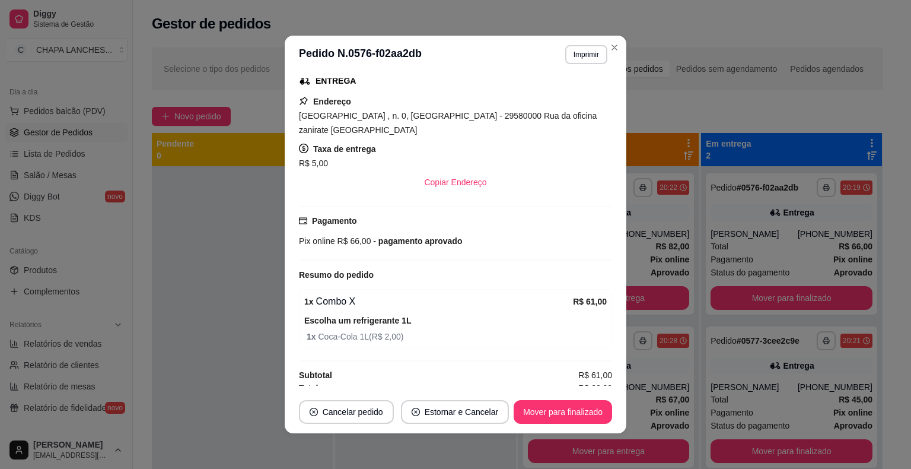
scroll to position [200, 0]
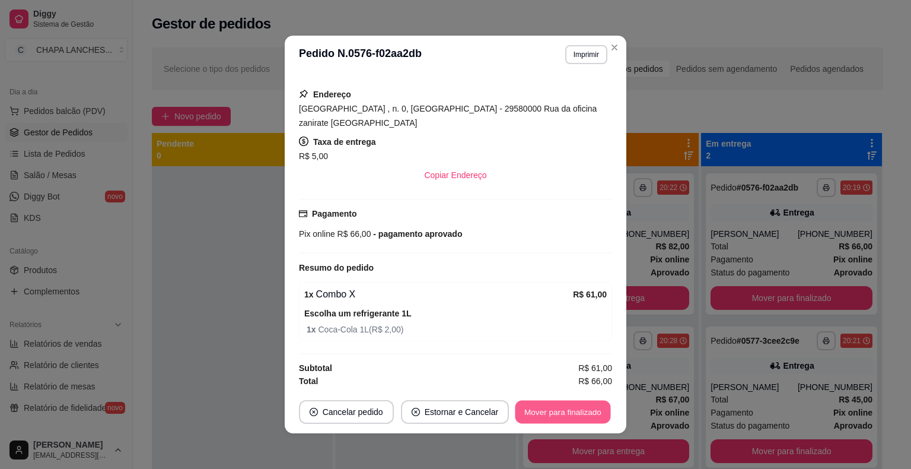
click at [563, 415] on button "Mover para finalizado" at bounding box center [562, 411] width 95 height 23
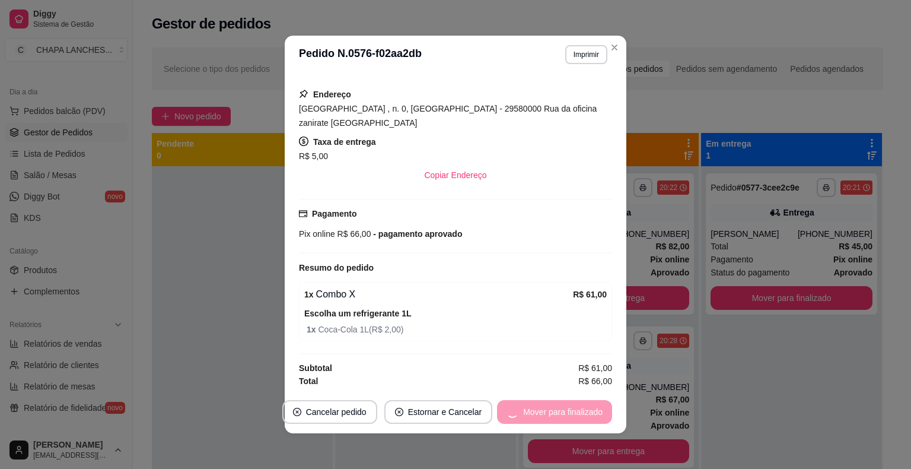
scroll to position [173, 0]
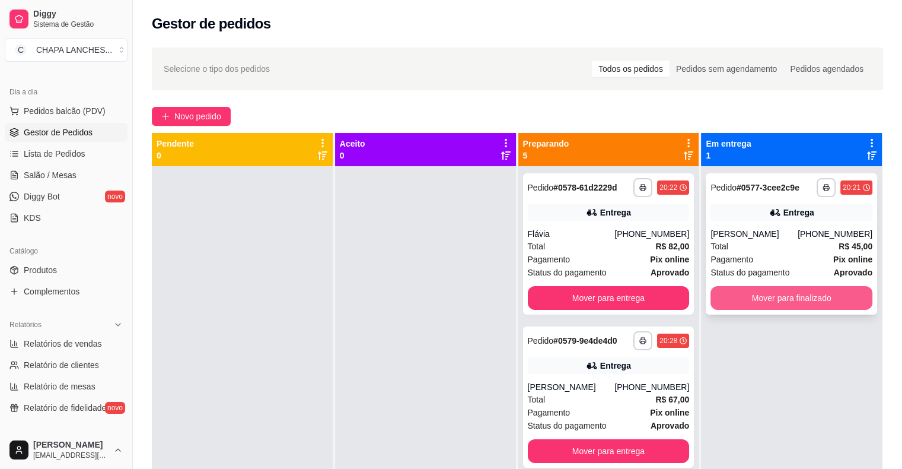
click at [787, 300] on button "Mover para finalizado" at bounding box center [792, 298] width 162 height 24
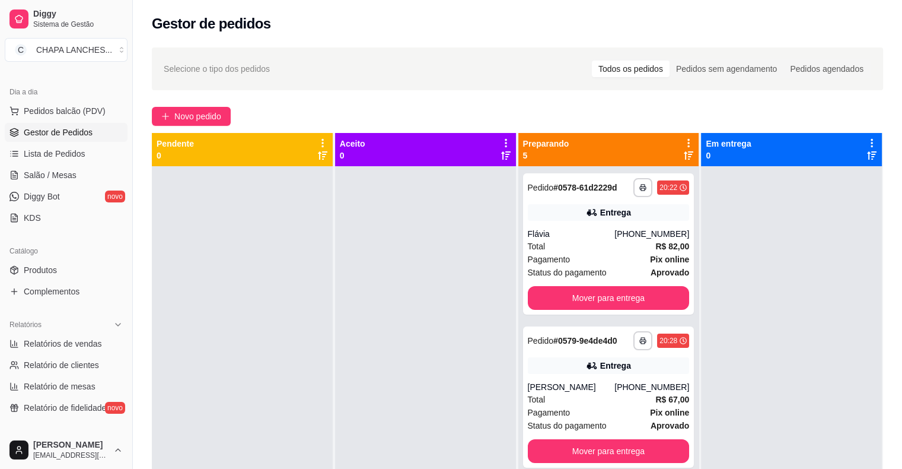
drag, startPoint x: 742, startPoint y: 345, endPoint x: 358, endPoint y: 335, distance: 383.9
click at [358, 335] on div at bounding box center [425, 400] width 181 height 469
click at [196, 116] on span "Novo pedido" at bounding box center [197, 116] width 47 height 13
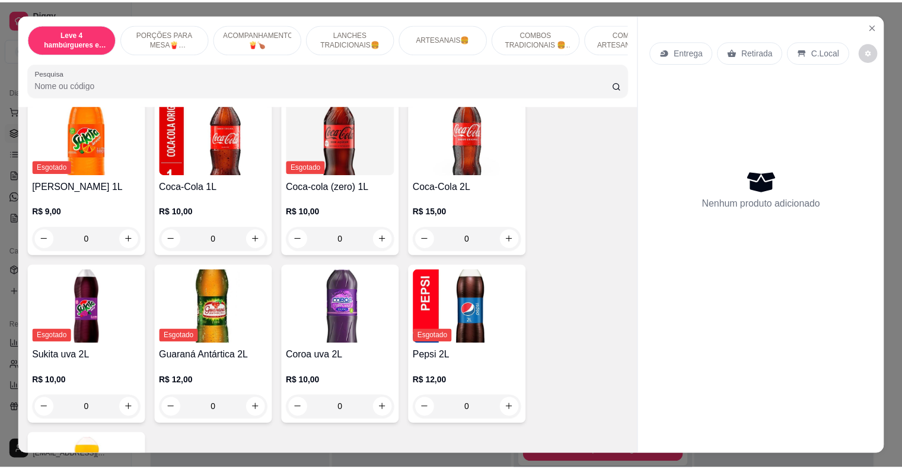
scroll to position [3262, 0]
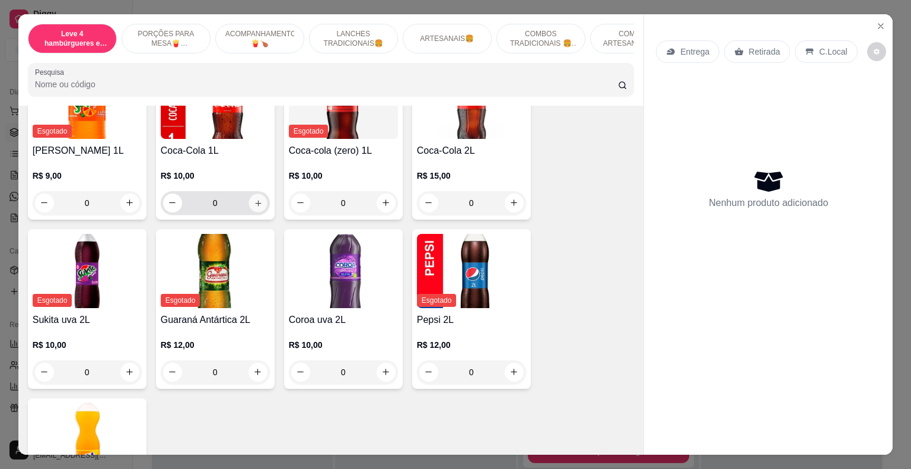
click at [253, 198] on icon "increase-product-quantity" at bounding box center [257, 202] width 9 height 9
type input "1"
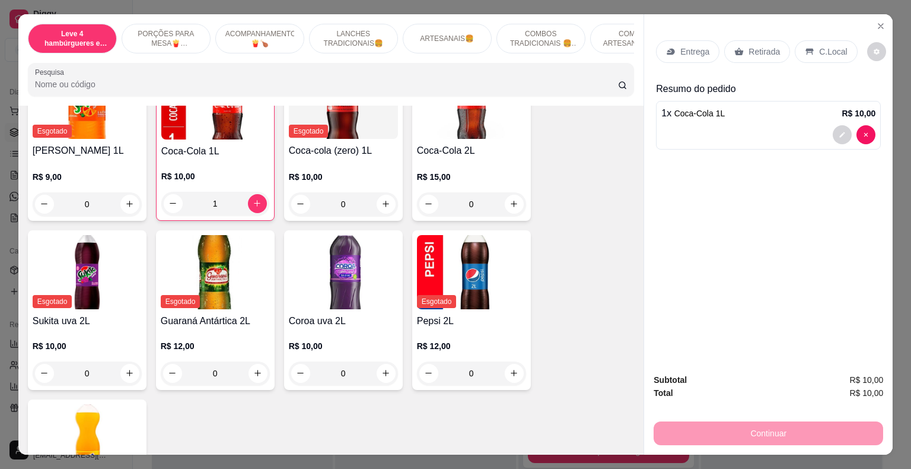
drag, startPoint x: 752, startPoint y: 40, endPoint x: 761, endPoint y: 64, distance: 25.3
click at [753, 46] on p "Retirada" at bounding box center [763, 52] width 31 height 12
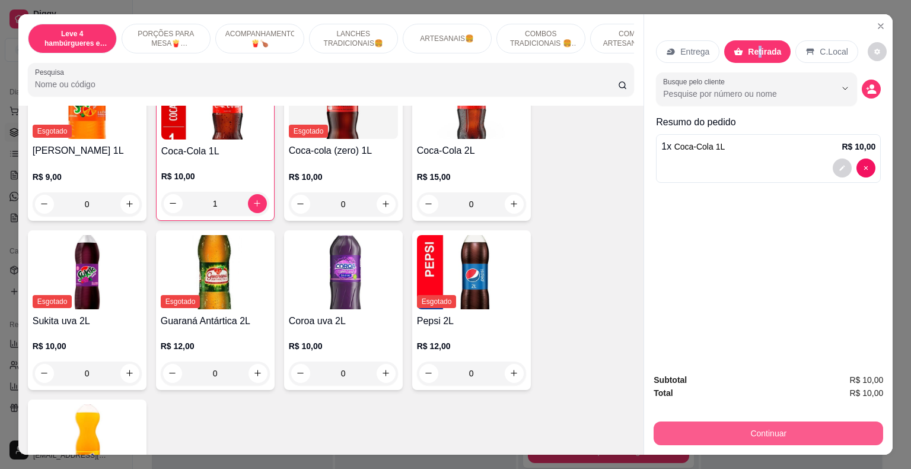
click at [746, 432] on button "Continuar" at bounding box center [769, 433] width 230 height 24
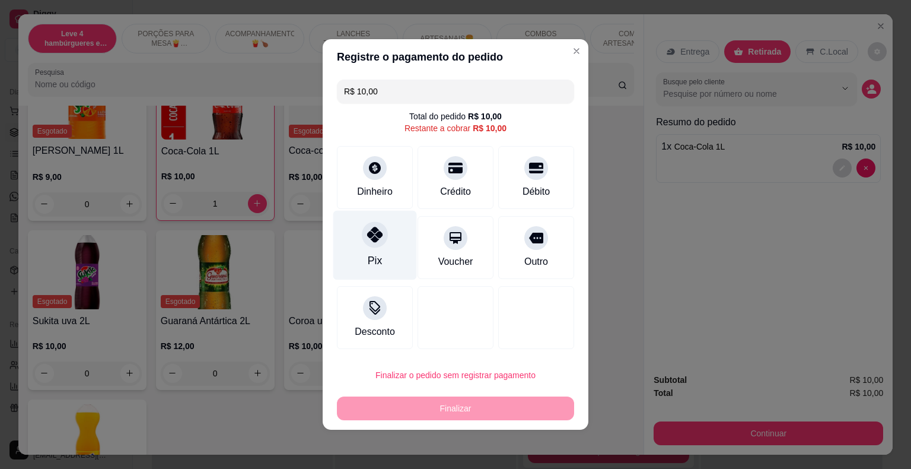
drag, startPoint x: 375, startPoint y: 243, endPoint x: 382, endPoint y: 248, distance: 8.1
click at [377, 243] on div at bounding box center [375, 234] width 26 height 26
type input "R$ 0,00"
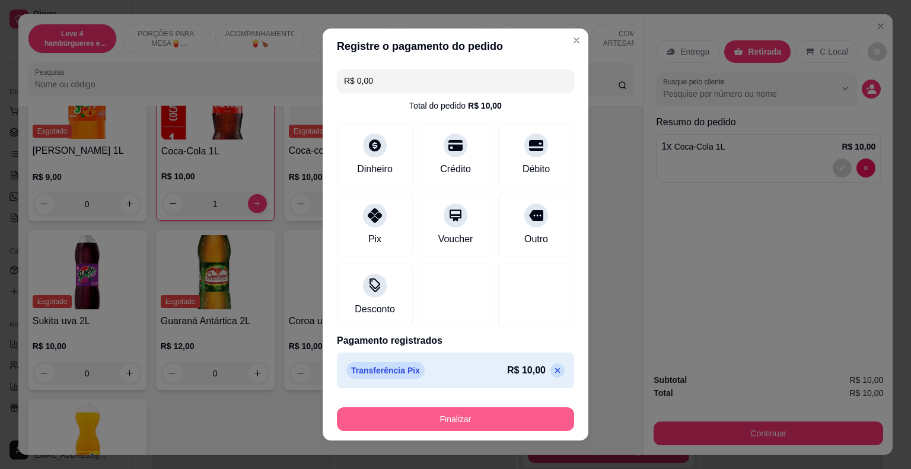
click at [461, 416] on button "Finalizar" at bounding box center [455, 419] width 237 height 24
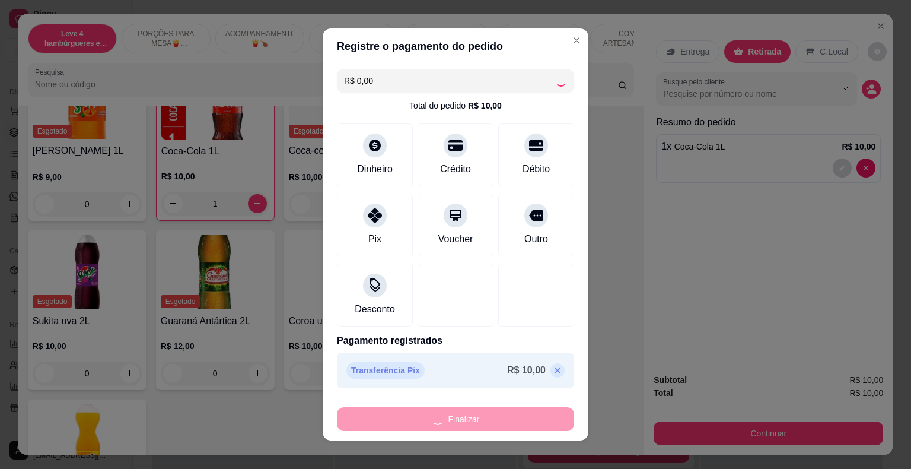
type input "0"
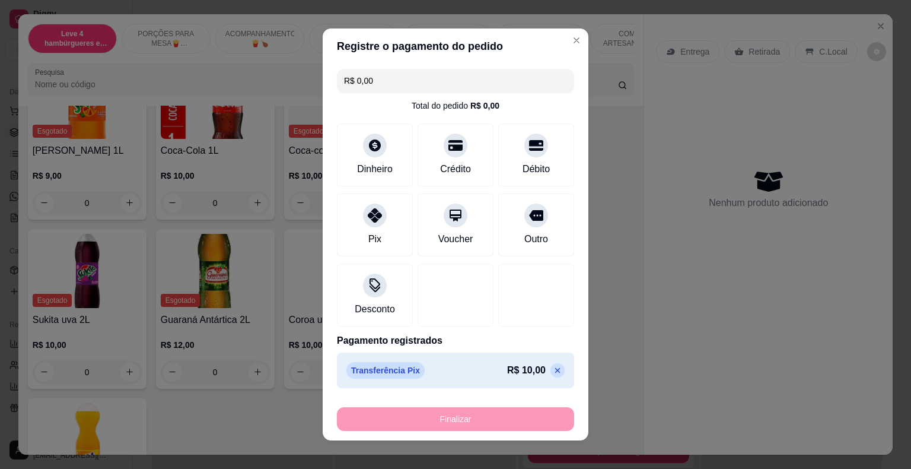
type input "-R$ 10,00"
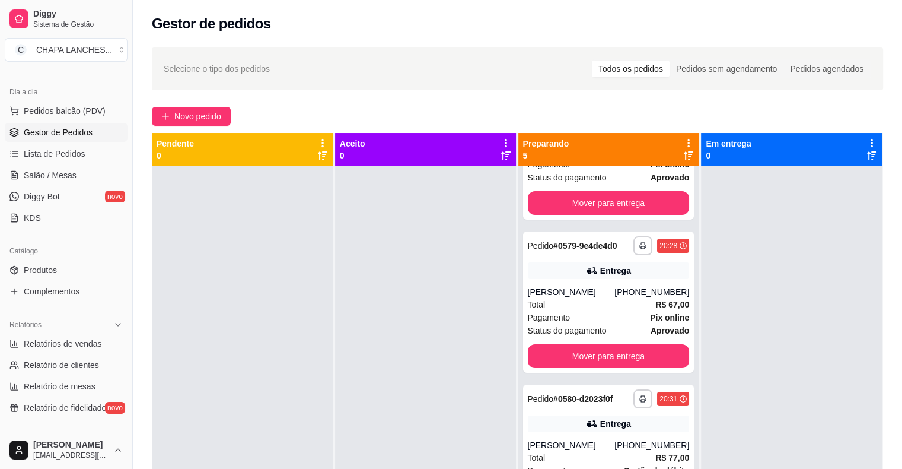
scroll to position [307, 0]
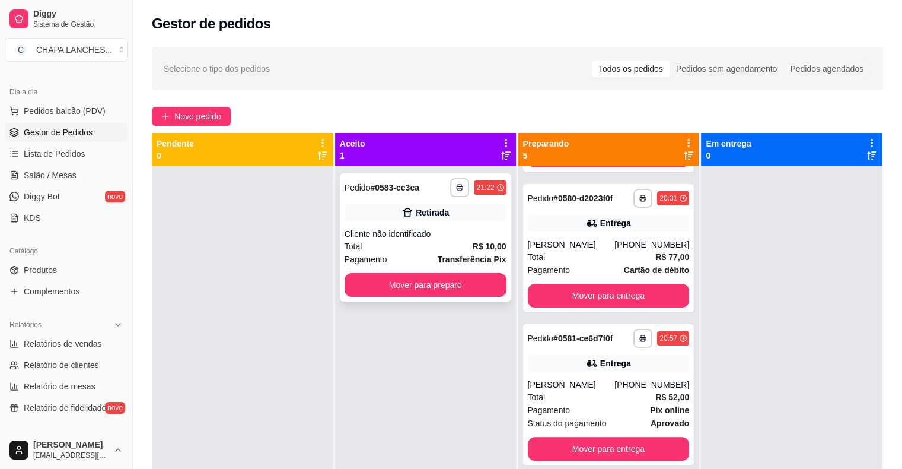
click at [462, 219] on div "Retirada" at bounding box center [426, 212] width 162 height 17
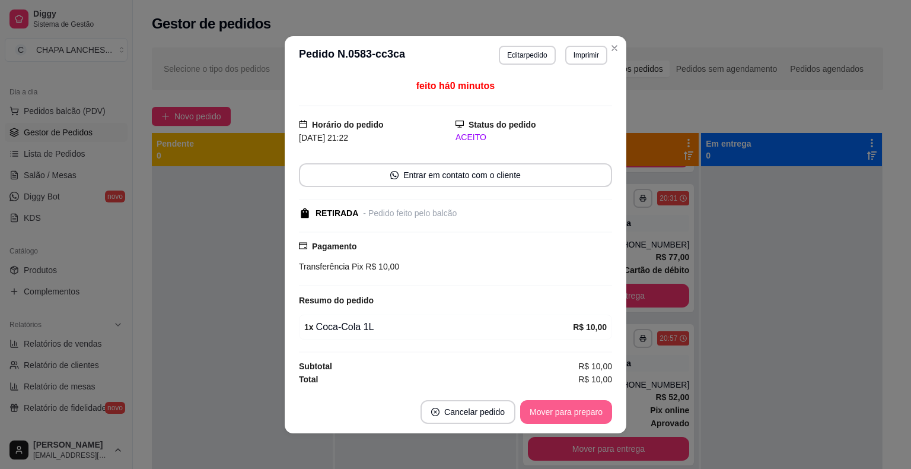
click at [587, 415] on button "Mover para preparo" at bounding box center [566, 412] width 92 height 24
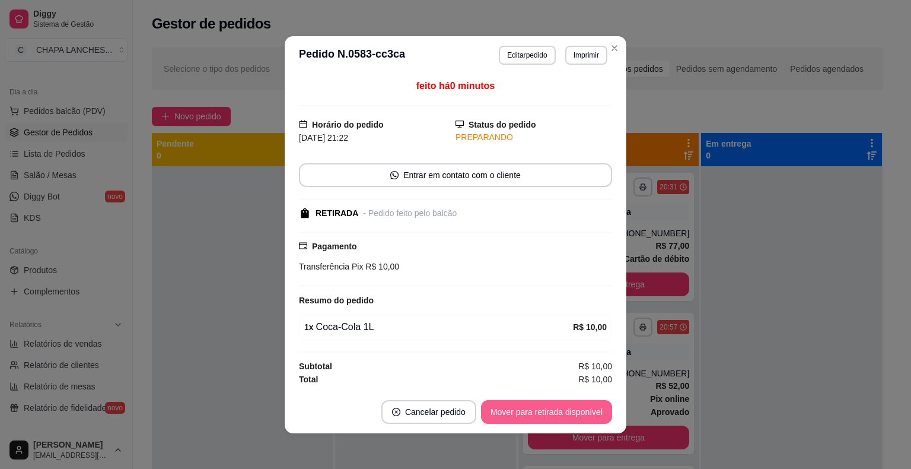
click at [587, 414] on button "Mover para retirada disponível" at bounding box center [546, 412] width 131 height 24
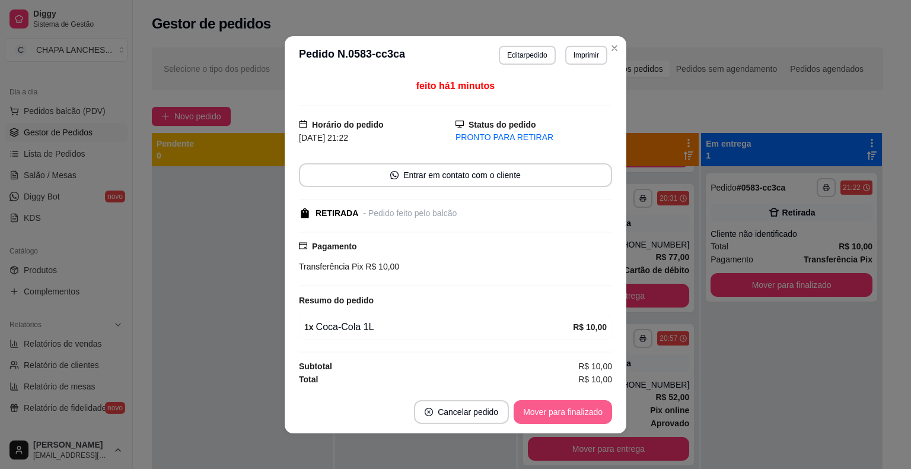
click at [560, 409] on button "Mover para finalizado" at bounding box center [563, 412] width 98 height 24
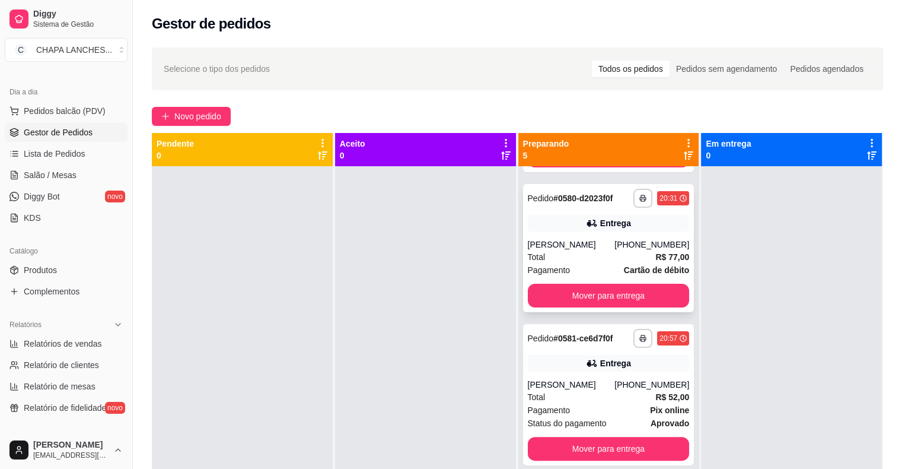
click at [613, 246] on div "[PERSON_NAME]" at bounding box center [571, 244] width 87 height 12
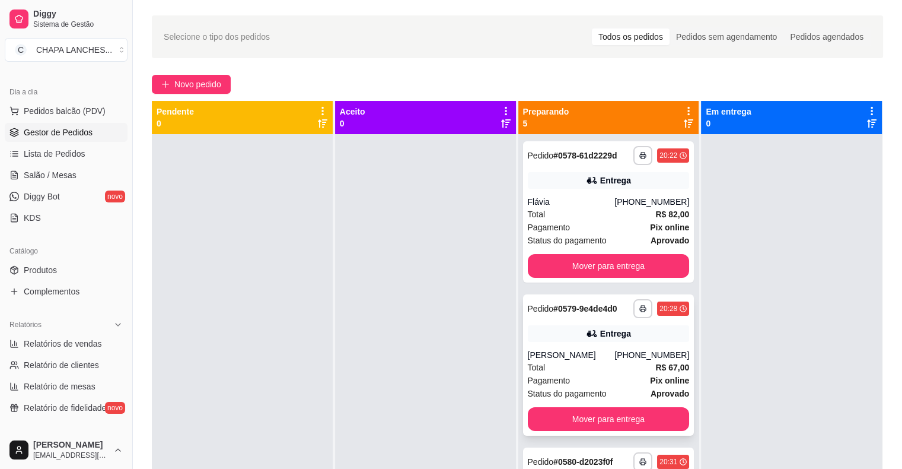
scroll to position [0, 0]
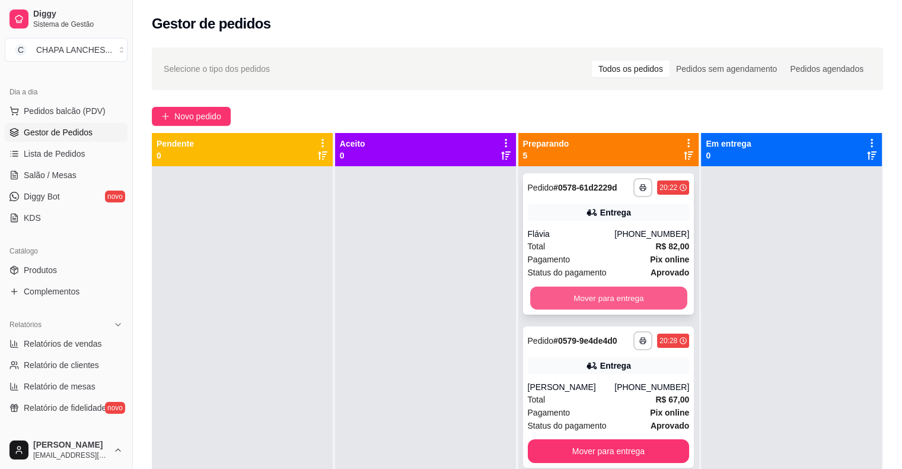
click at [563, 294] on button "Mover para entrega" at bounding box center [608, 297] width 157 height 23
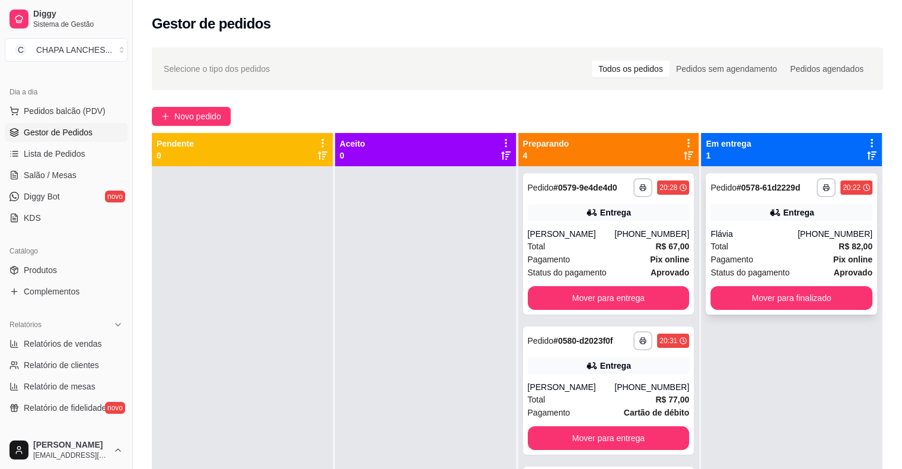
click at [746, 224] on div "**********" at bounding box center [791, 243] width 171 height 141
click at [623, 297] on button "Mover para entrega" at bounding box center [608, 297] width 157 height 23
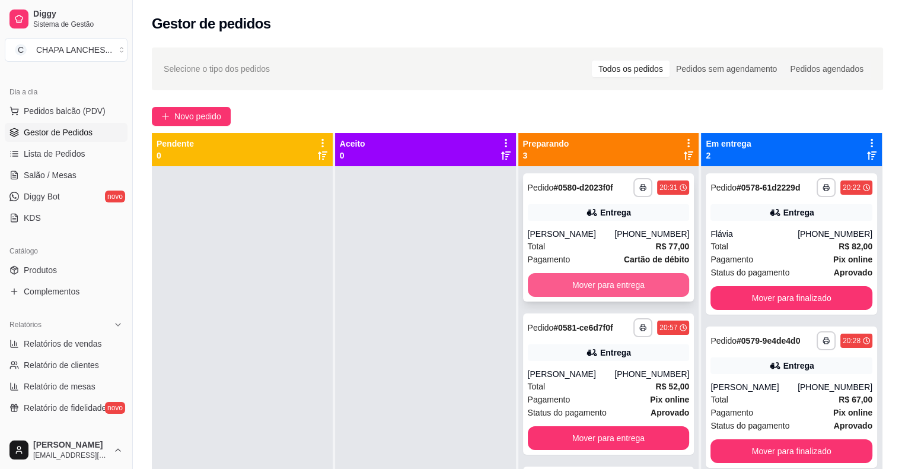
click at [614, 295] on button "Mover para entrega" at bounding box center [609, 285] width 162 height 24
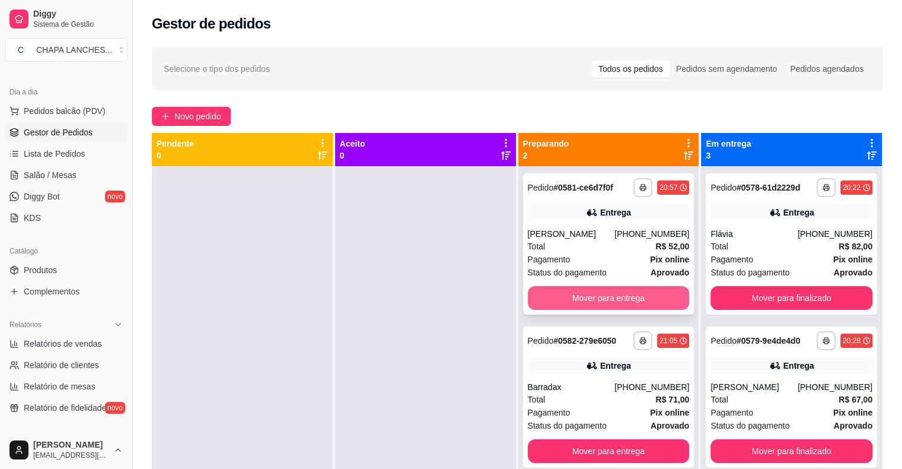
click at [588, 294] on button "Mover para entrega" at bounding box center [609, 298] width 162 height 24
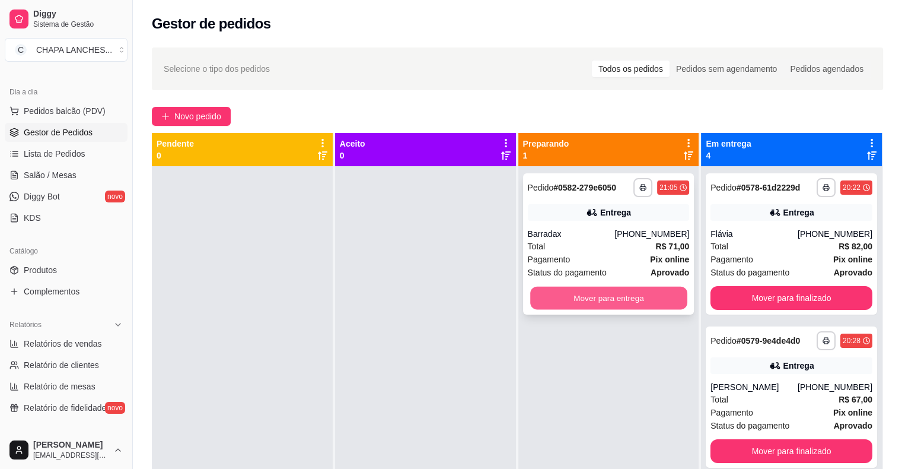
click at [576, 298] on button "Mover para entrega" at bounding box center [608, 297] width 157 height 23
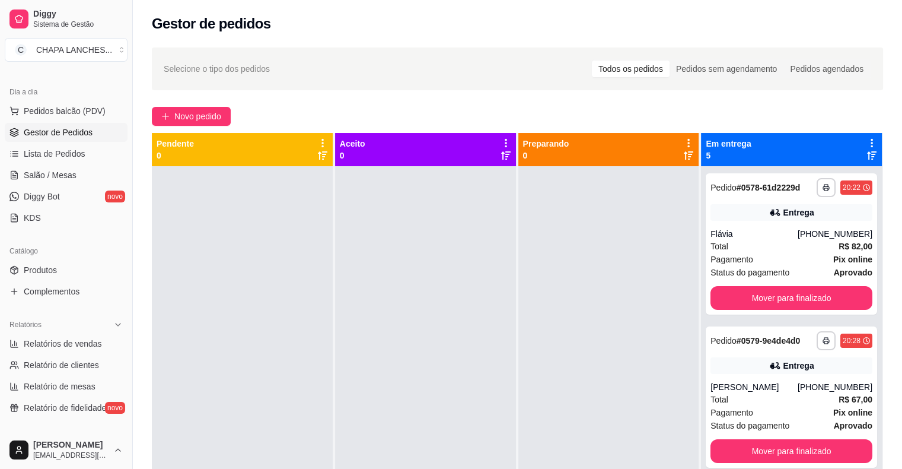
click at [560, 352] on div at bounding box center [608, 400] width 181 height 469
click at [65, 113] on span "Pedidos balcão (PDV)" at bounding box center [65, 111] width 82 height 12
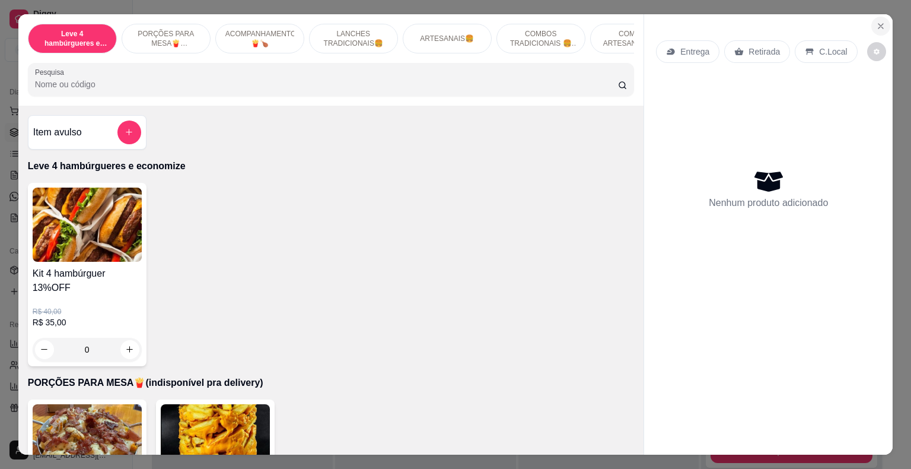
click at [878, 21] on icon "Close" at bounding box center [880, 25] width 9 height 9
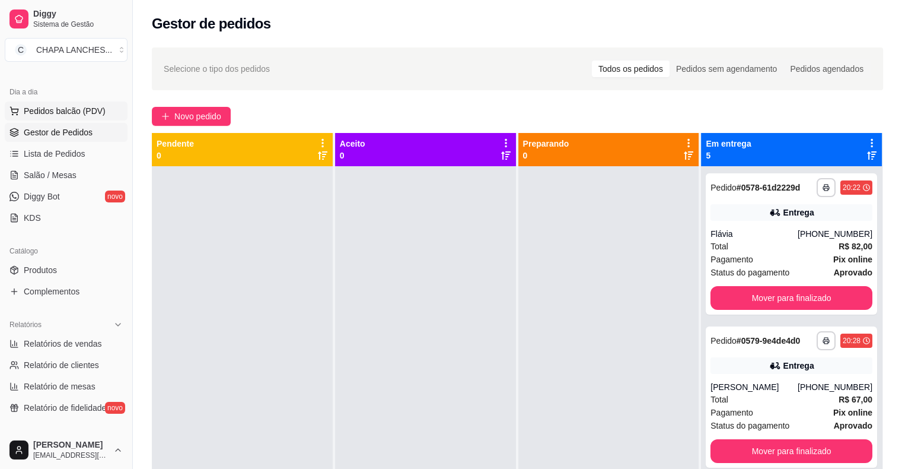
click at [79, 115] on span "Pedidos balcão (PDV)" at bounding box center [65, 111] width 82 height 12
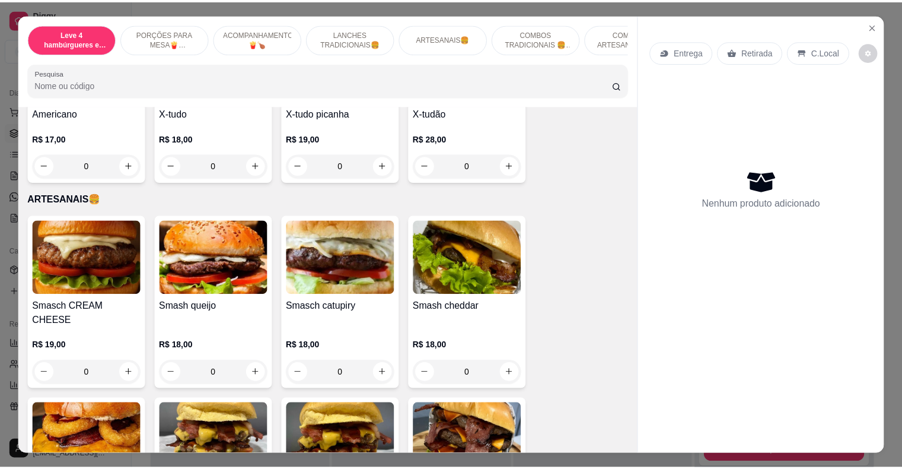
scroll to position [1305, 0]
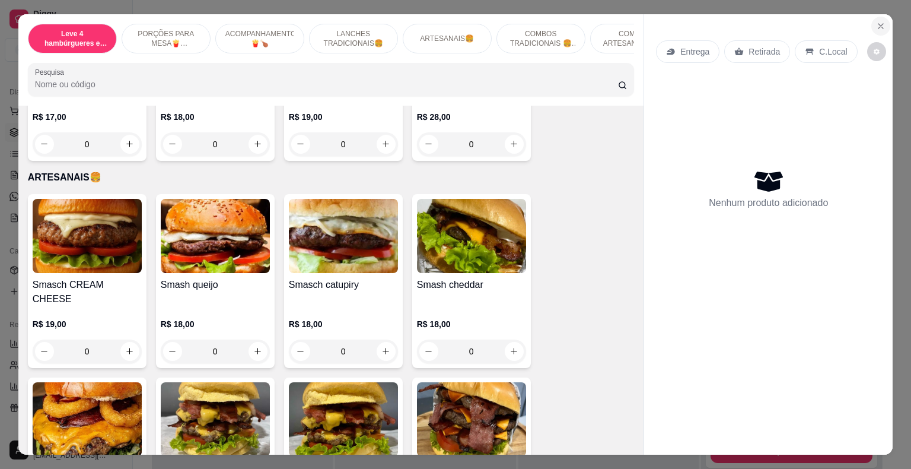
click at [880, 22] on icon "Close" at bounding box center [880, 25] width 9 height 9
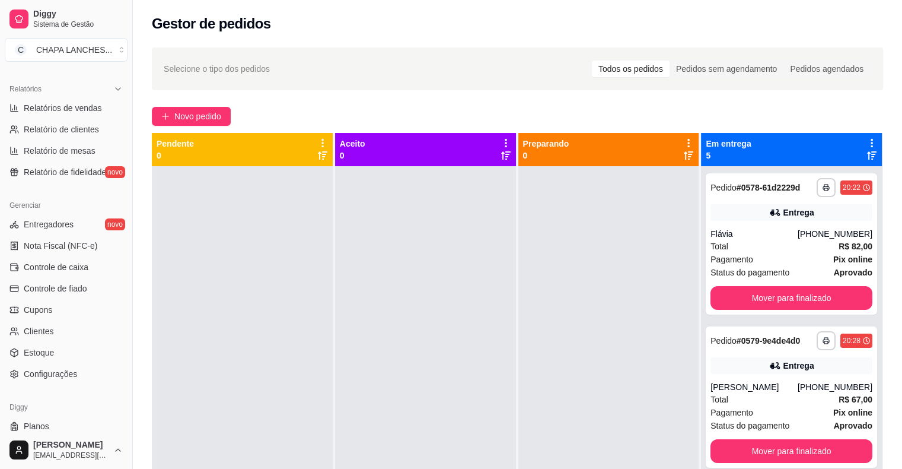
scroll to position [384, 0]
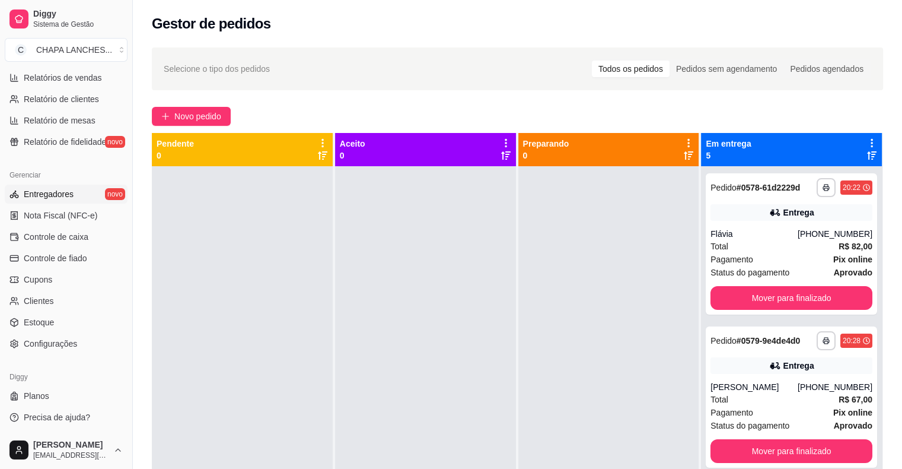
click at [65, 190] on span "Entregadores" at bounding box center [49, 194] width 50 height 12
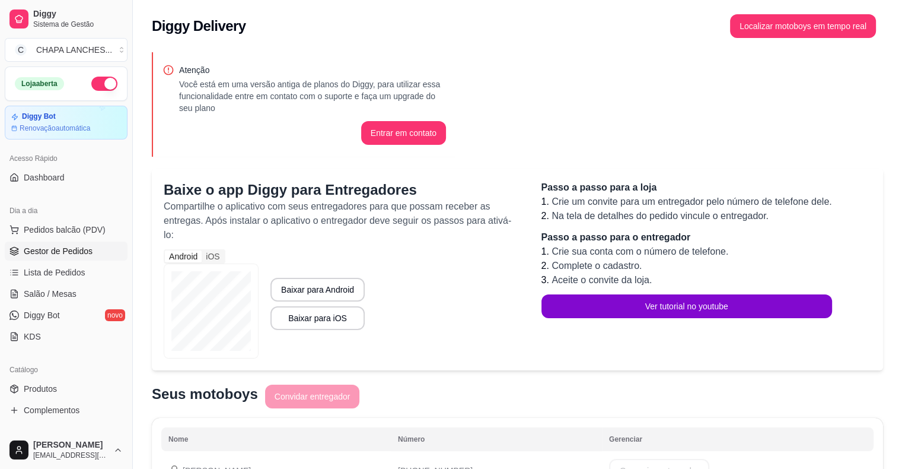
click at [52, 249] on span "Gestor de Pedidos" at bounding box center [58, 251] width 69 height 12
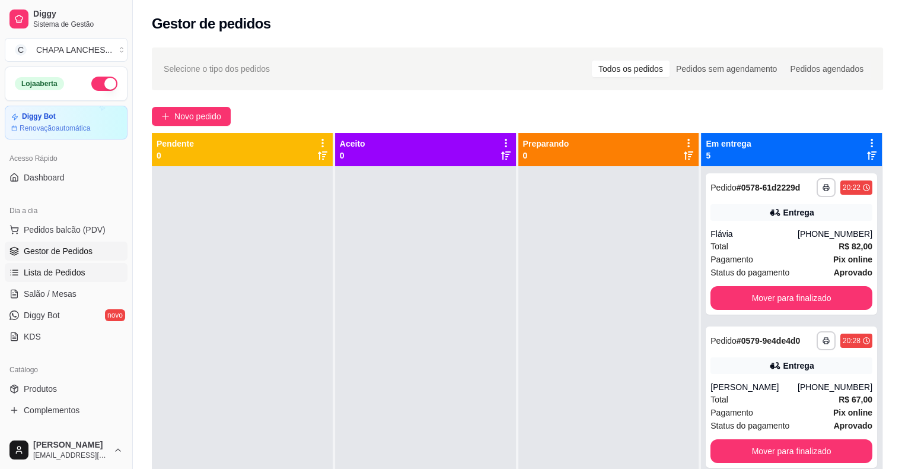
click at [53, 273] on span "Lista de Pedidos" at bounding box center [55, 272] width 62 height 12
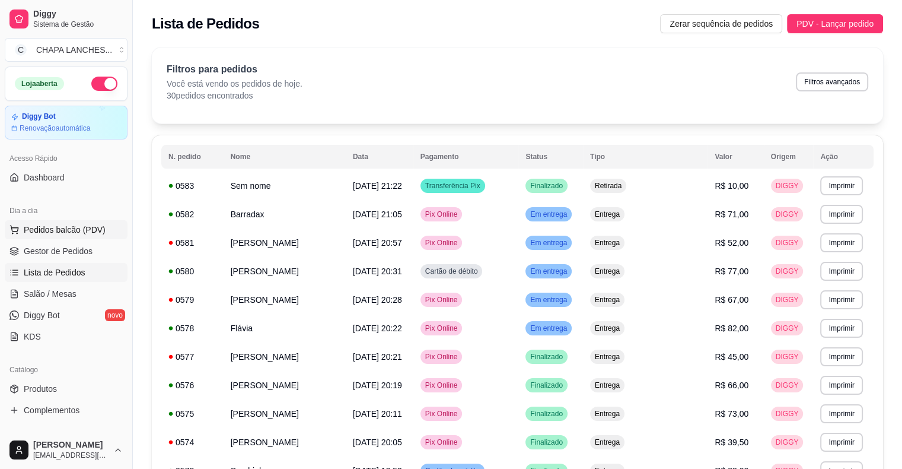
click at [55, 234] on span "Pedidos balcão (PDV)" at bounding box center [65, 230] width 82 height 12
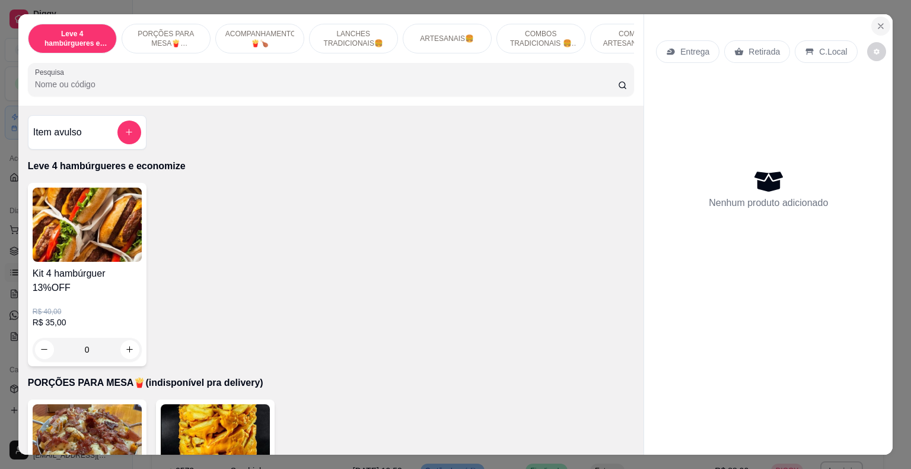
click at [877, 23] on icon "Close" at bounding box center [880, 25] width 9 height 9
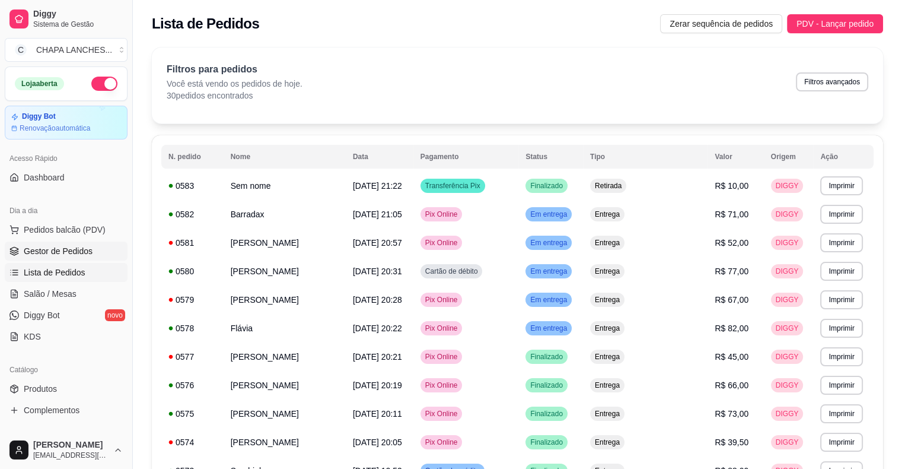
click at [66, 255] on span "Gestor de Pedidos" at bounding box center [58, 251] width 69 height 12
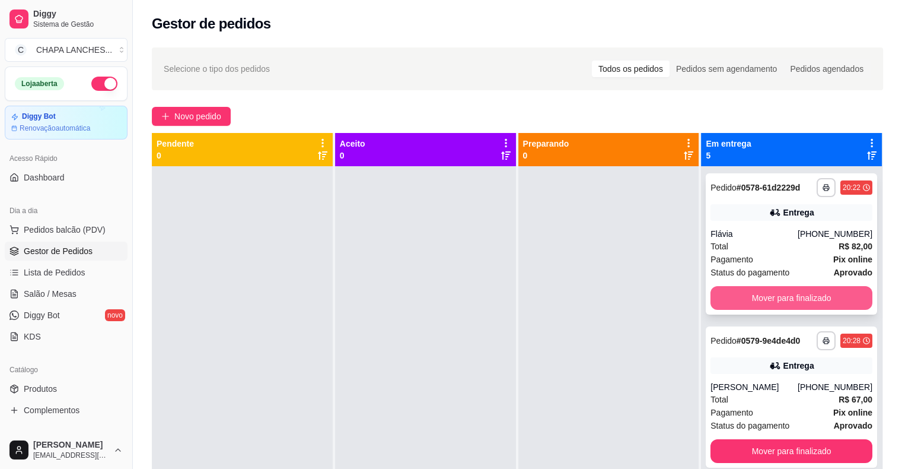
click at [772, 300] on button "Mover para finalizado" at bounding box center [792, 298] width 162 height 24
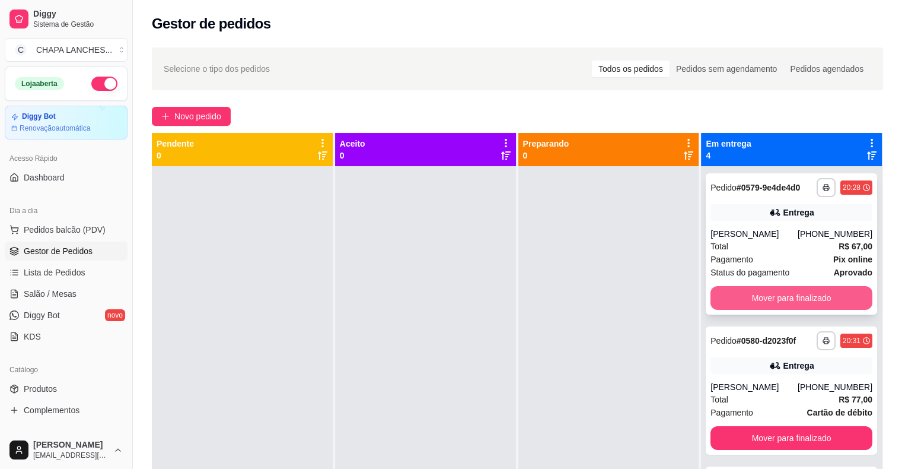
click at [731, 297] on button "Mover para finalizado" at bounding box center [792, 298] width 162 height 24
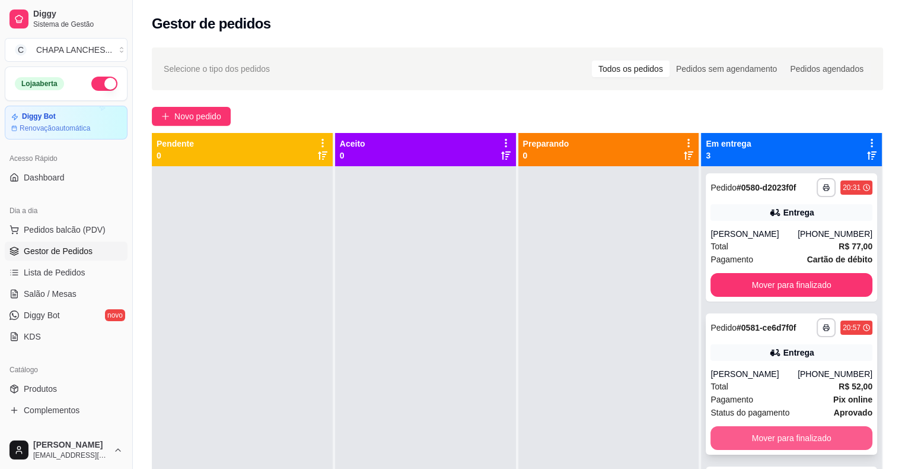
click at [735, 450] on button "Mover para finalizado" at bounding box center [792, 438] width 162 height 24
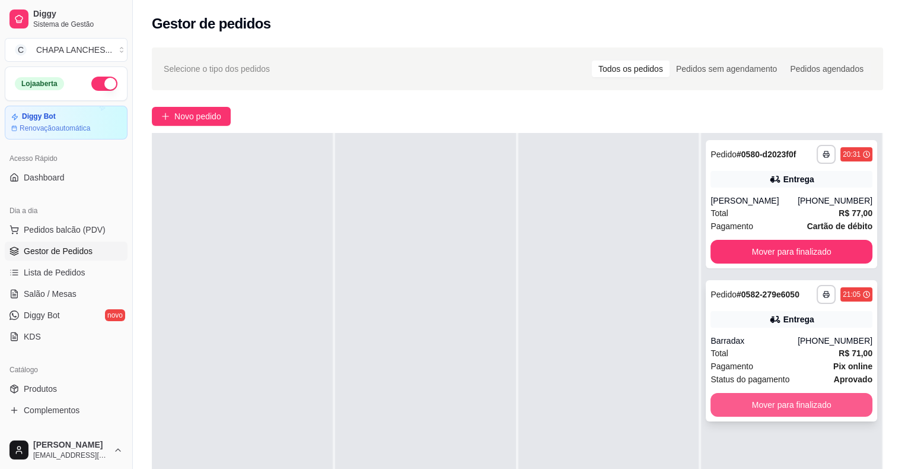
click at [745, 416] on button "Mover para finalizado" at bounding box center [792, 405] width 162 height 24
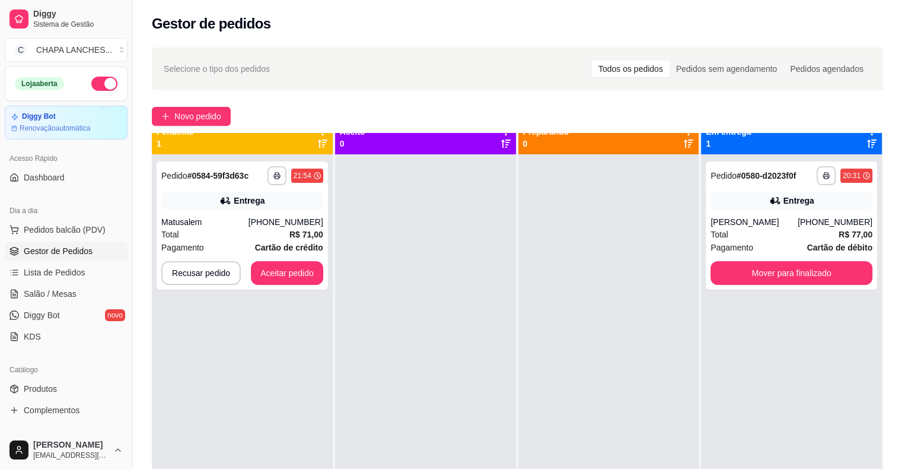
scroll to position [0, 0]
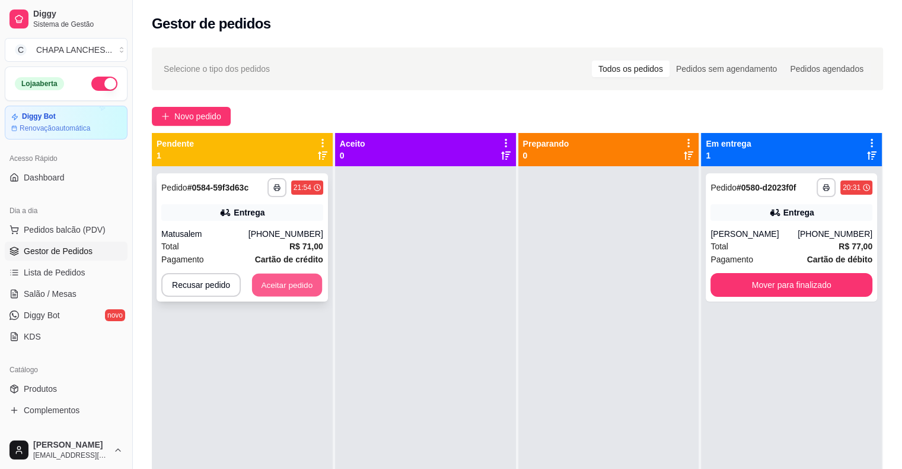
click at [278, 291] on button "Aceitar pedido" at bounding box center [287, 284] width 70 height 23
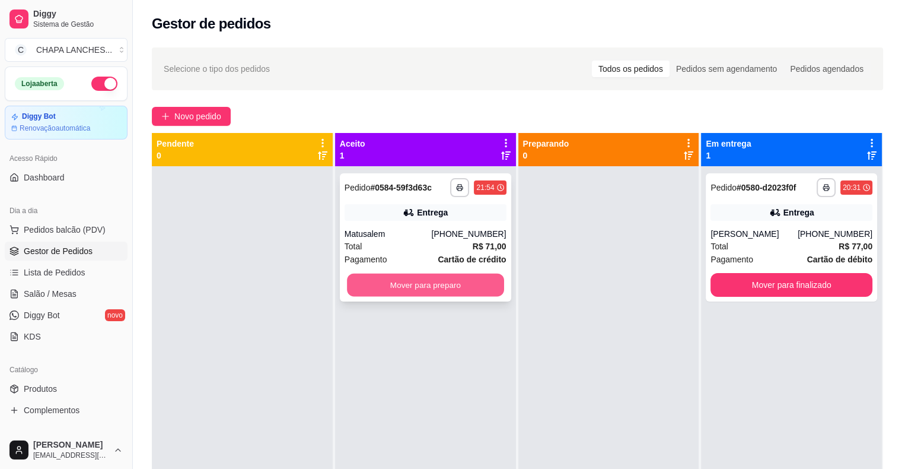
click at [376, 288] on button "Mover para preparo" at bounding box center [425, 284] width 157 height 23
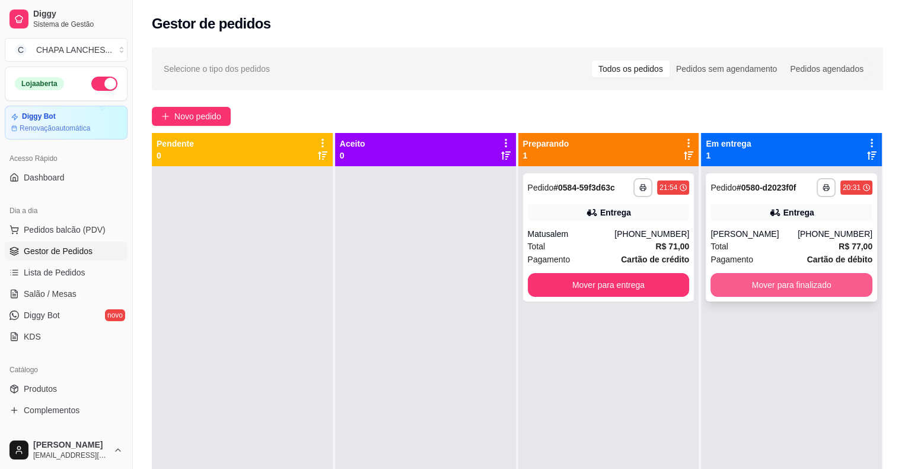
click at [778, 297] on button "Mover para finalizado" at bounding box center [792, 285] width 162 height 24
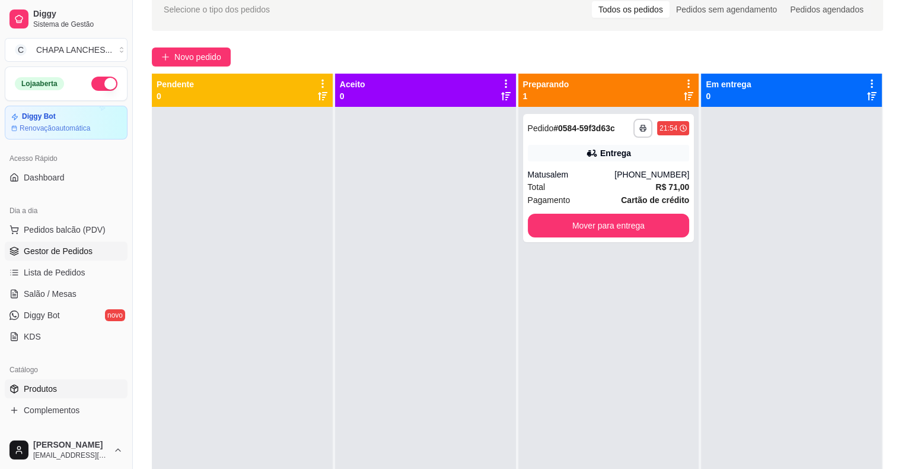
scroll to position [119, 0]
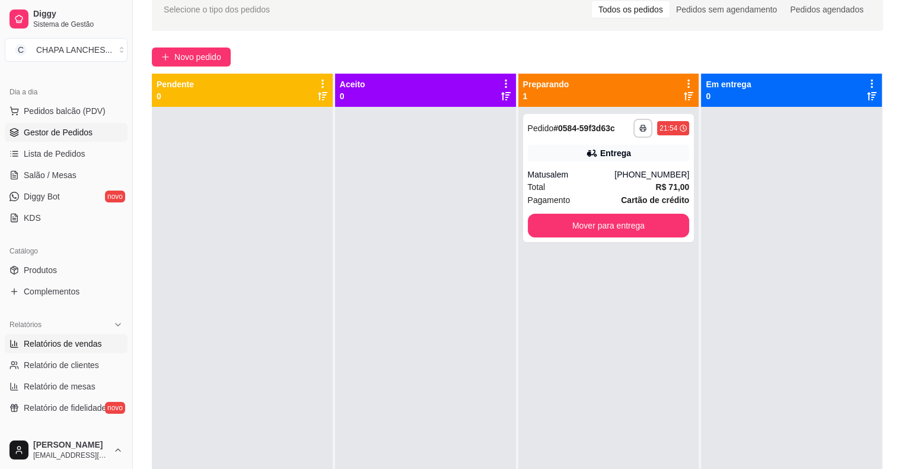
click at [79, 342] on span "Relatórios de vendas" at bounding box center [63, 343] width 78 height 12
select select "ALL"
select select "0"
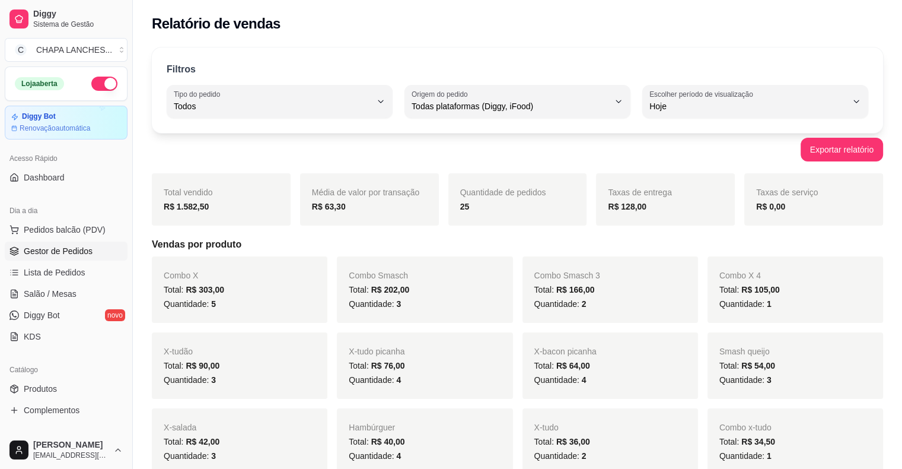
click at [86, 249] on span "Gestor de Pedidos" at bounding box center [58, 251] width 69 height 12
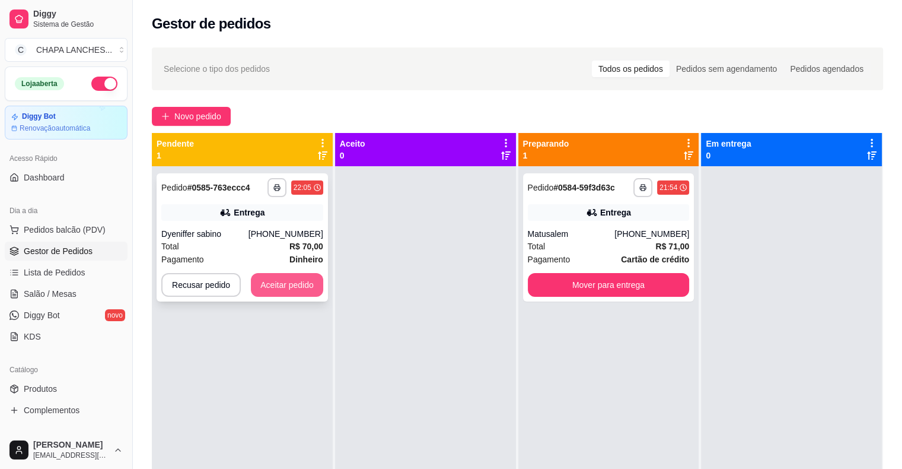
click at [278, 287] on button "Aceitar pedido" at bounding box center [287, 285] width 72 height 24
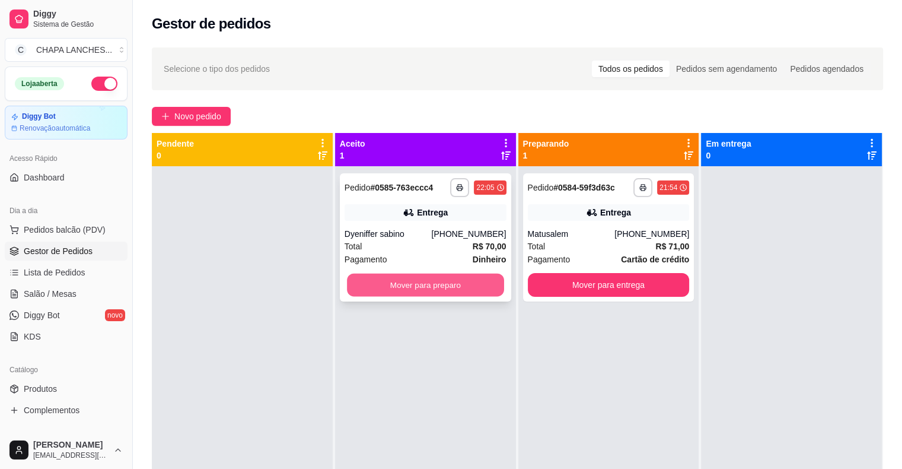
click at [412, 279] on button "Mover para preparo" at bounding box center [425, 284] width 157 height 23
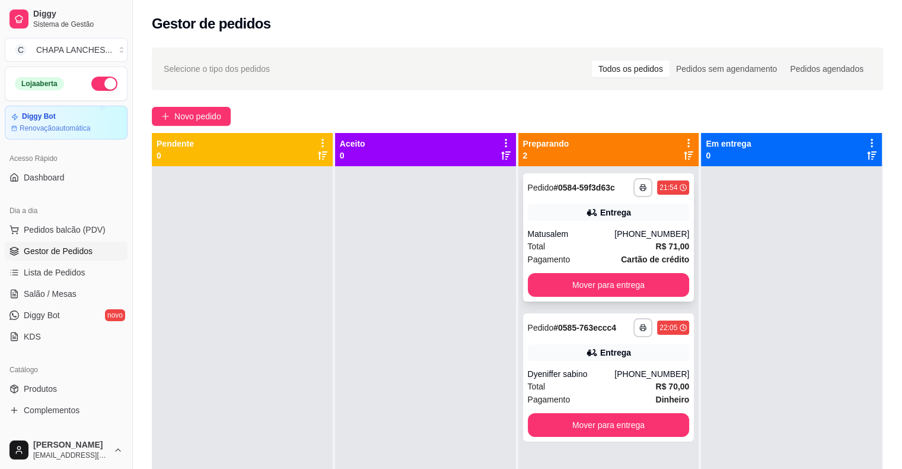
click at [539, 211] on div "Entrega" at bounding box center [609, 212] width 162 height 17
drag, startPoint x: 264, startPoint y: 386, endPoint x: 354, endPoint y: 345, distance: 98.8
click at [292, 374] on div at bounding box center [242, 400] width 181 height 469
click at [548, 285] on button "Mover para entrega" at bounding box center [609, 285] width 162 height 24
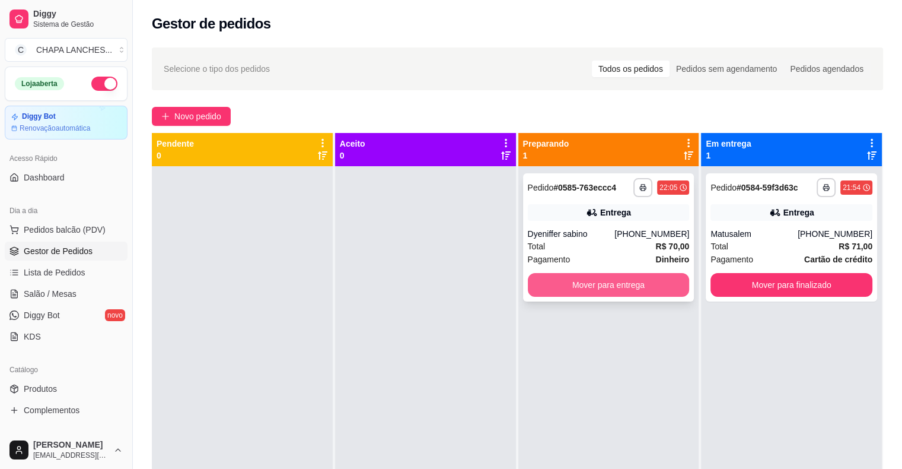
click at [546, 286] on button "Mover para entrega" at bounding box center [609, 285] width 162 height 24
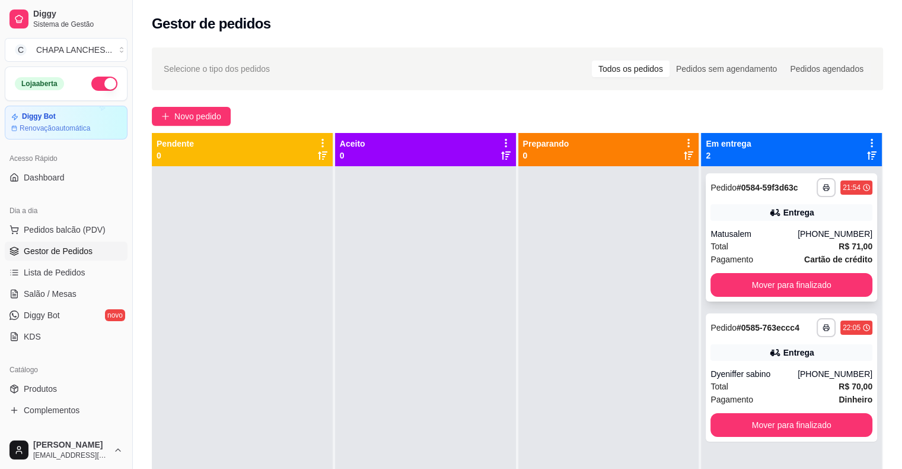
click at [767, 231] on div "Matusalem" at bounding box center [754, 234] width 87 height 12
drag, startPoint x: 255, startPoint y: 320, endPoint x: 266, endPoint y: 324, distance: 11.5
click at [266, 324] on div at bounding box center [242, 400] width 181 height 469
click at [746, 279] on button "Mover para finalizado" at bounding box center [792, 285] width 162 height 24
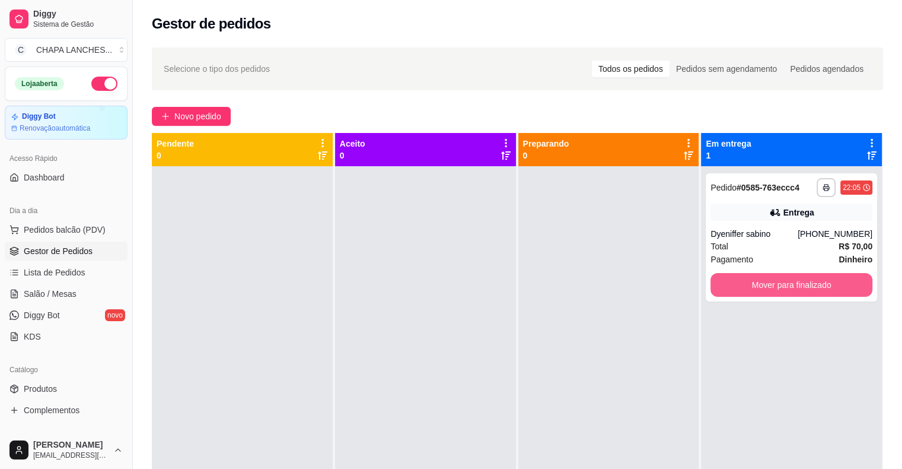
click at [738, 291] on button "Mover para finalizado" at bounding box center [792, 285] width 162 height 24
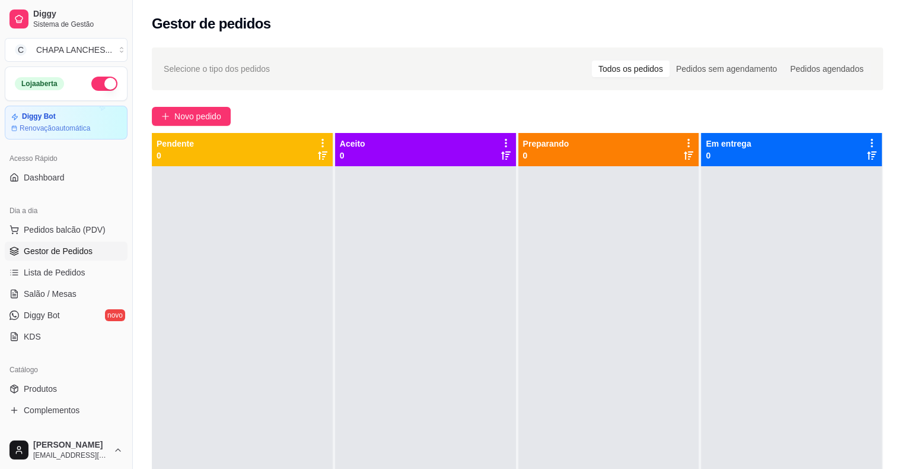
click at [91, 84] on button "button" at bounding box center [104, 84] width 26 height 14
